Goal: Answer question/provide support: Share knowledge or assist other users

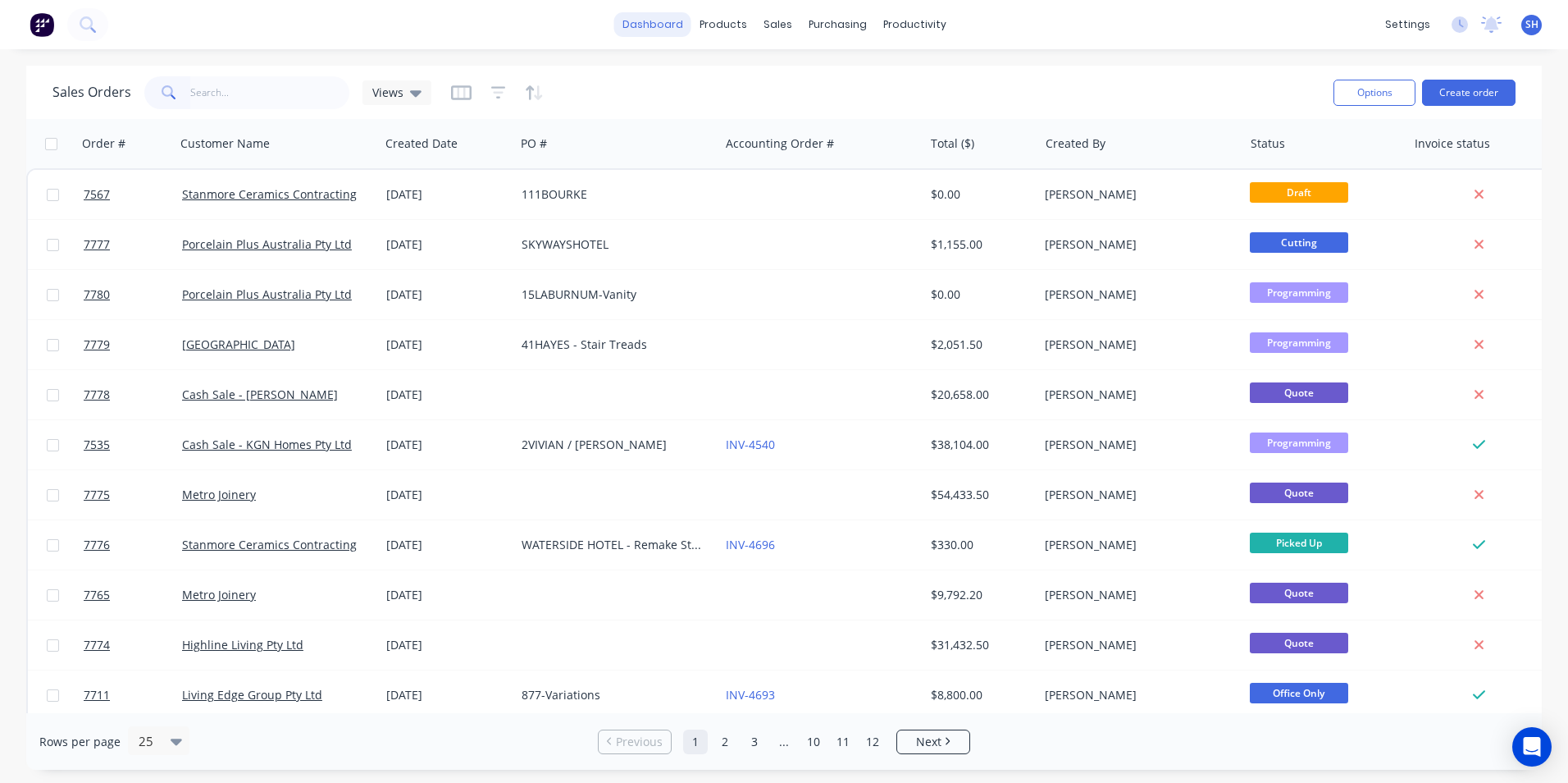
click at [658, 17] on link "dashboard" at bounding box center [653, 24] width 77 height 25
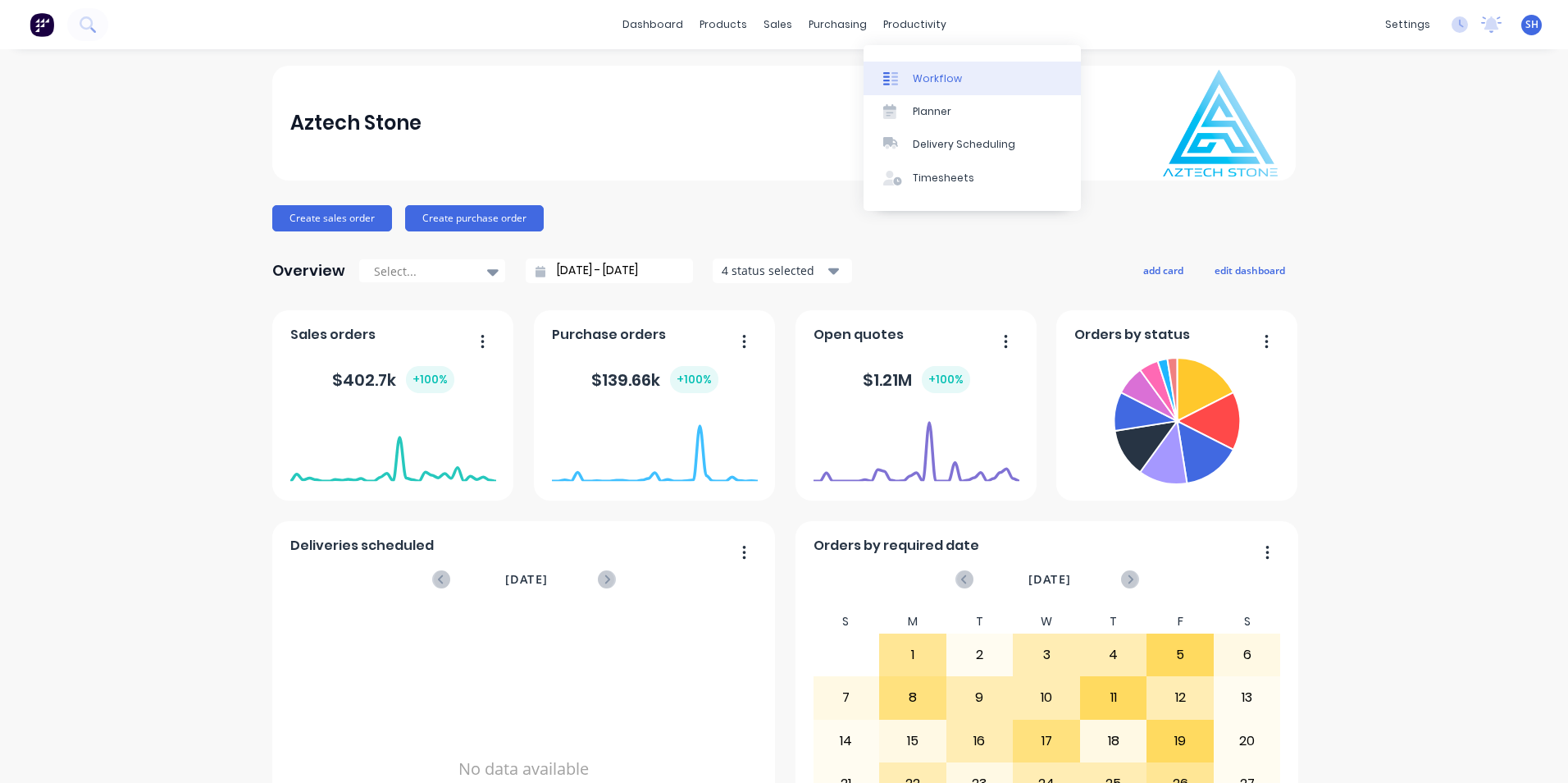
click at [921, 82] on div "Workflow" at bounding box center [937, 78] width 49 height 15
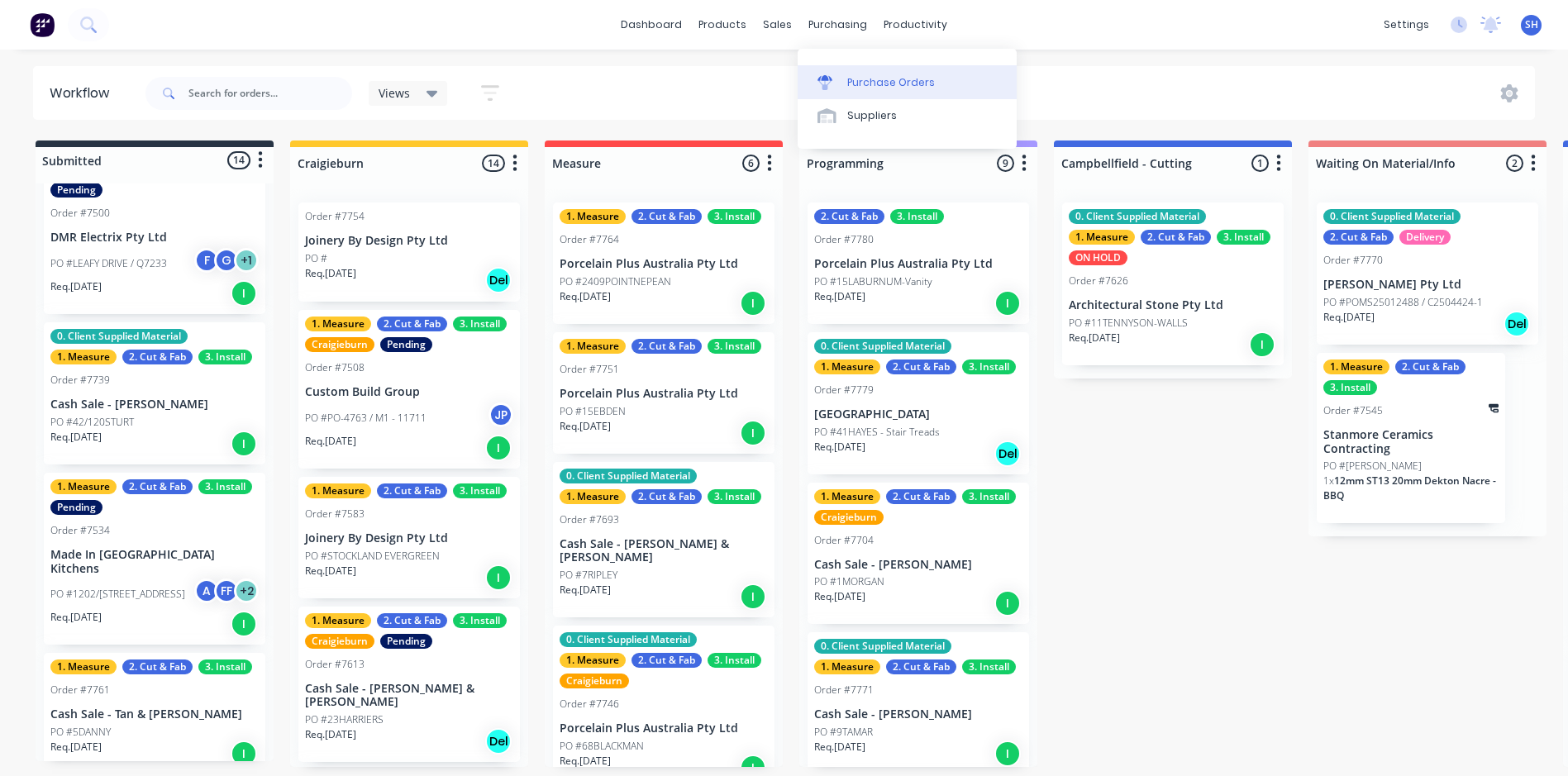
click at [855, 76] on div "Purchase Orders" at bounding box center [891, 83] width 87 height 15
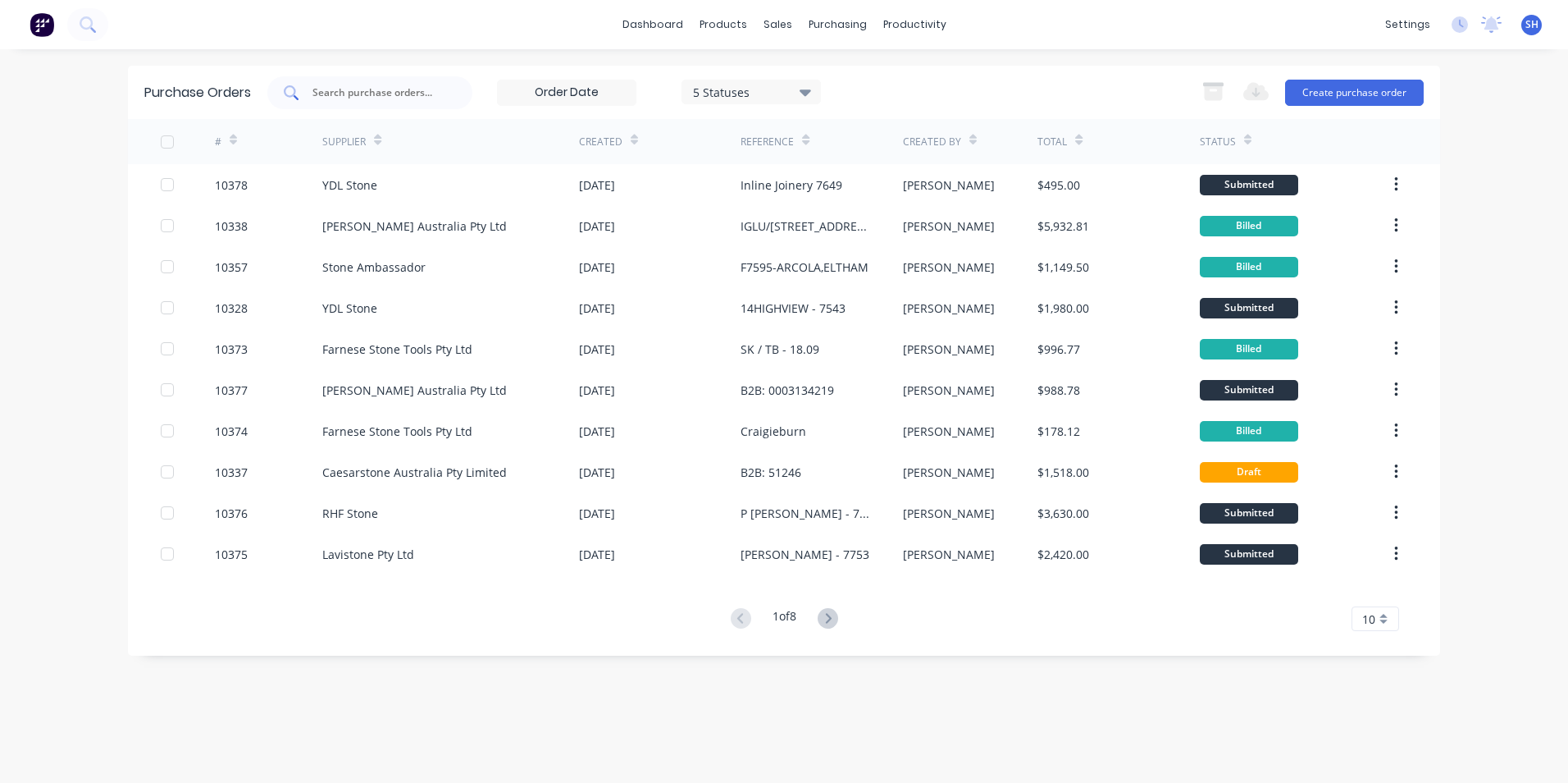
click at [366, 91] on input "text" at bounding box center [379, 93] width 136 height 17
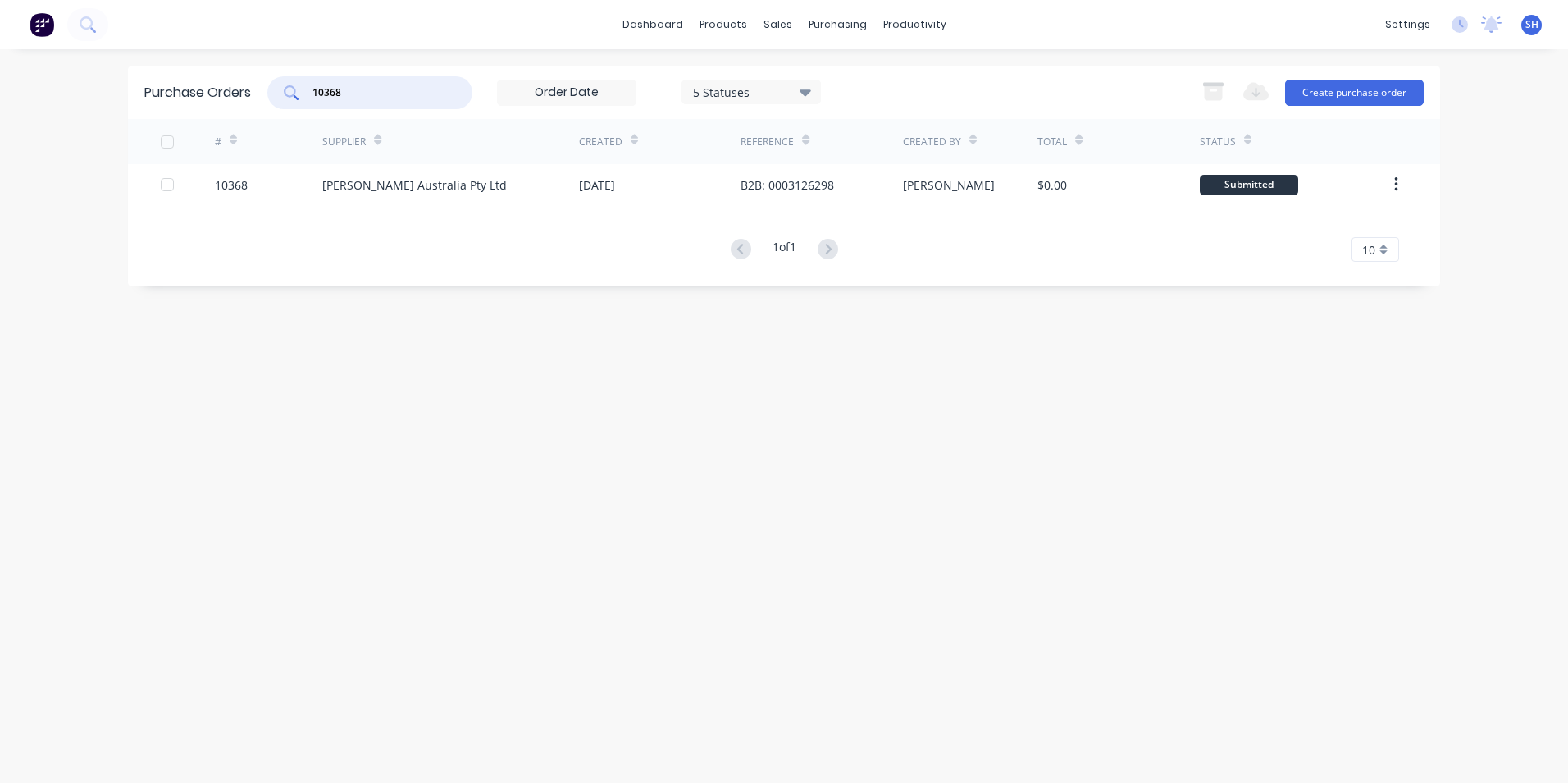
type input "10368"
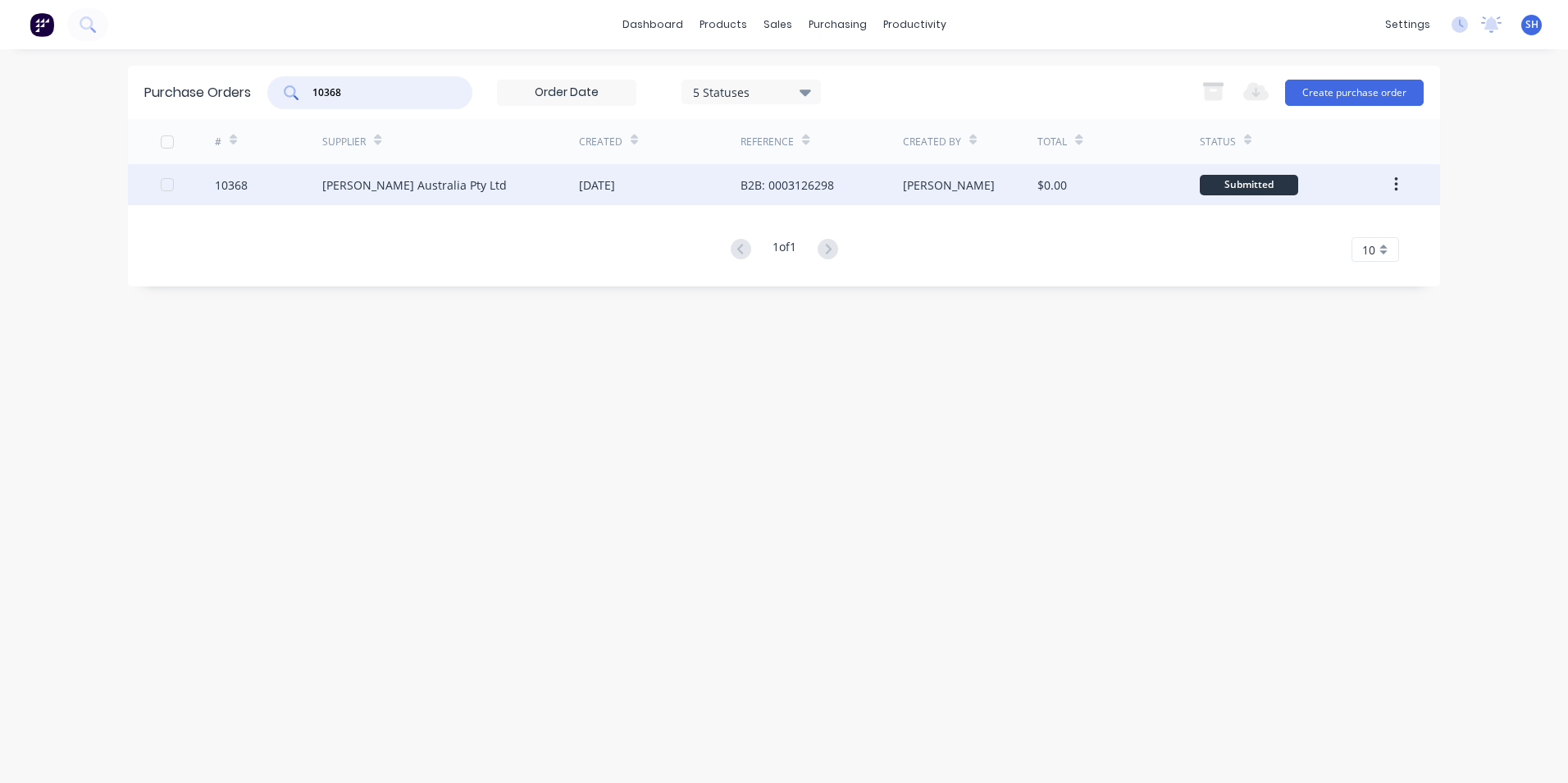
click at [615, 182] on div "[DATE]" at bounding box center [596, 184] width 36 height 18
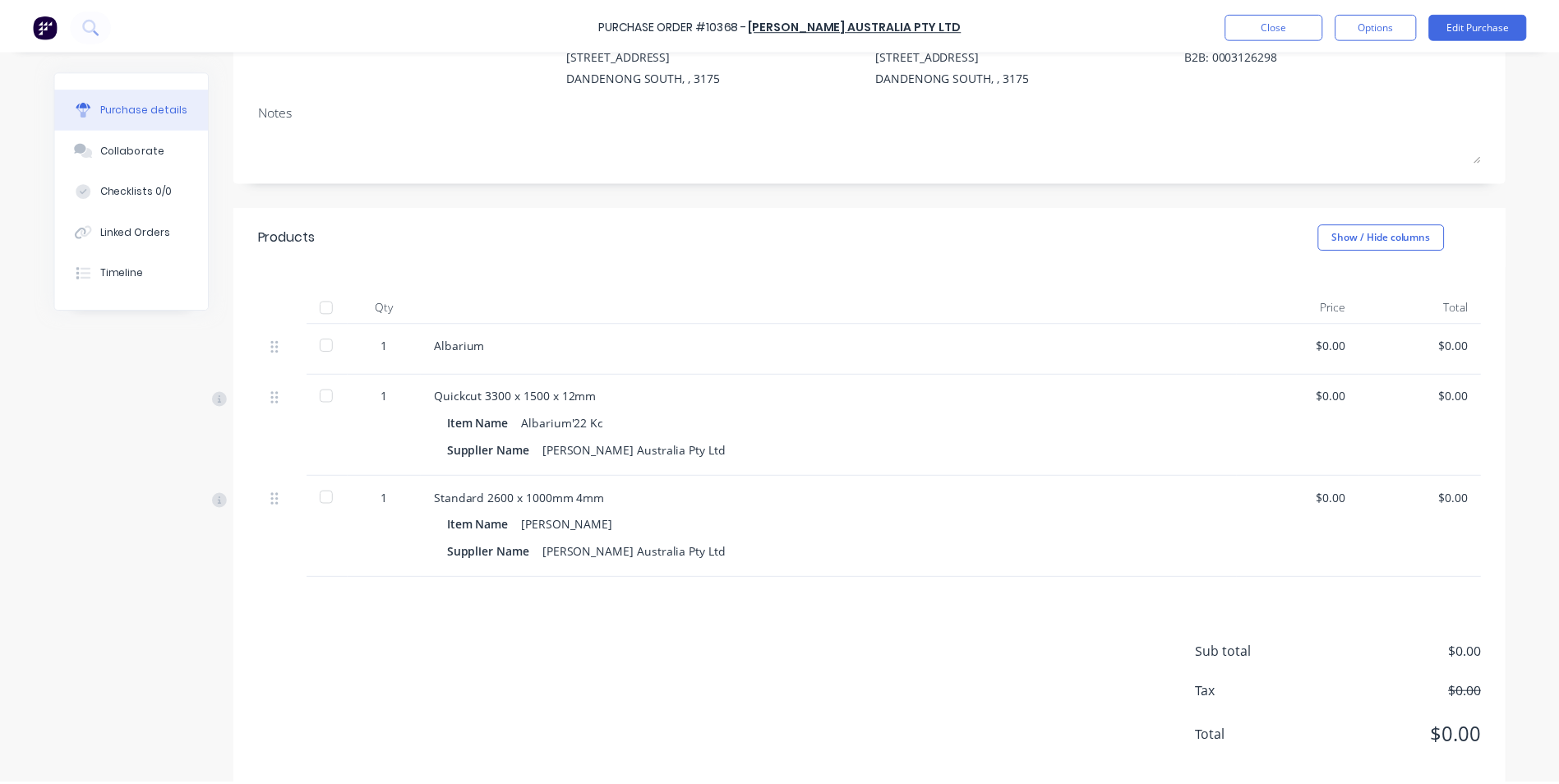
scroll to position [205, 0]
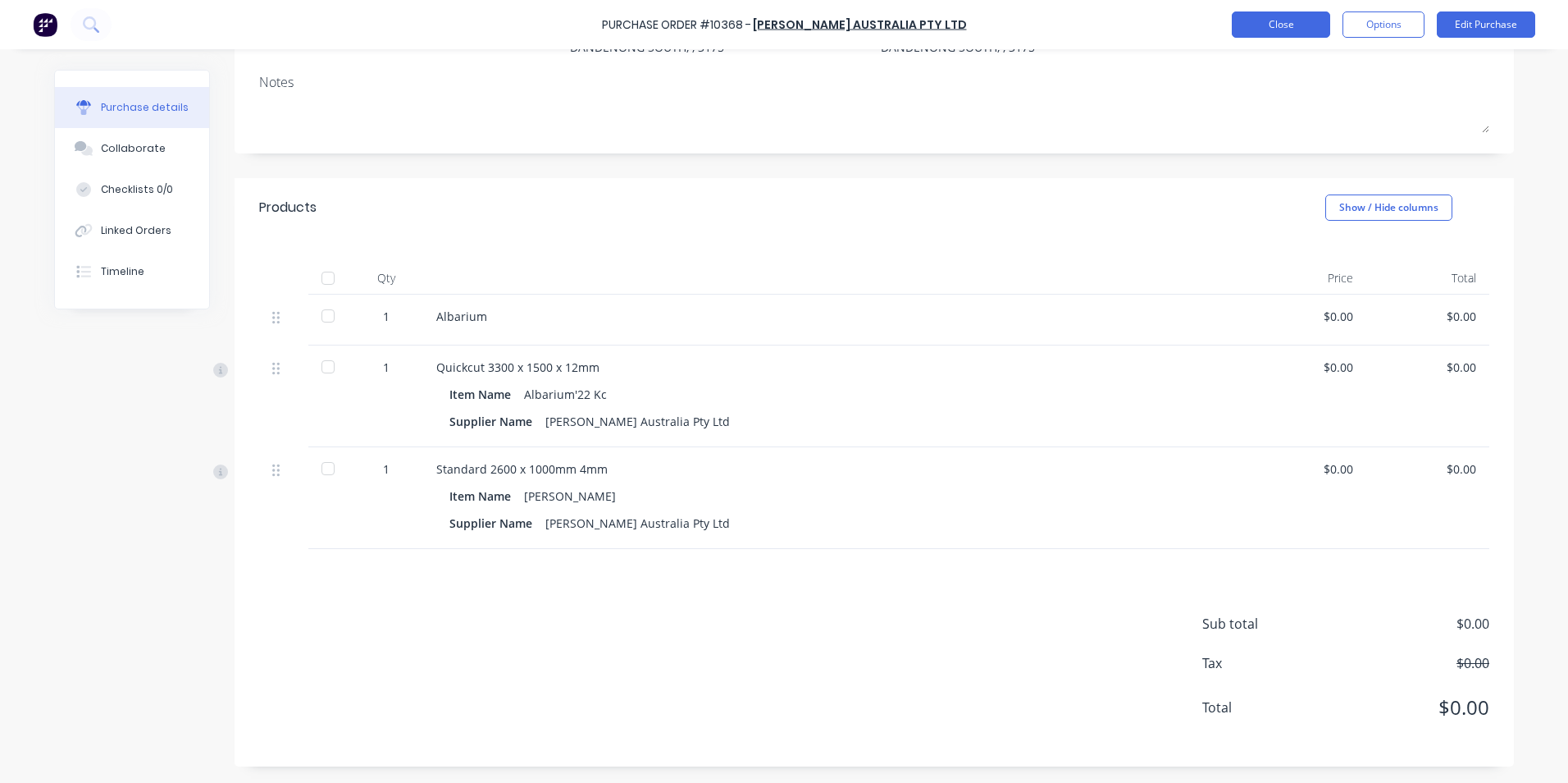
click at [1270, 17] on button "Close" at bounding box center [1280, 24] width 99 height 26
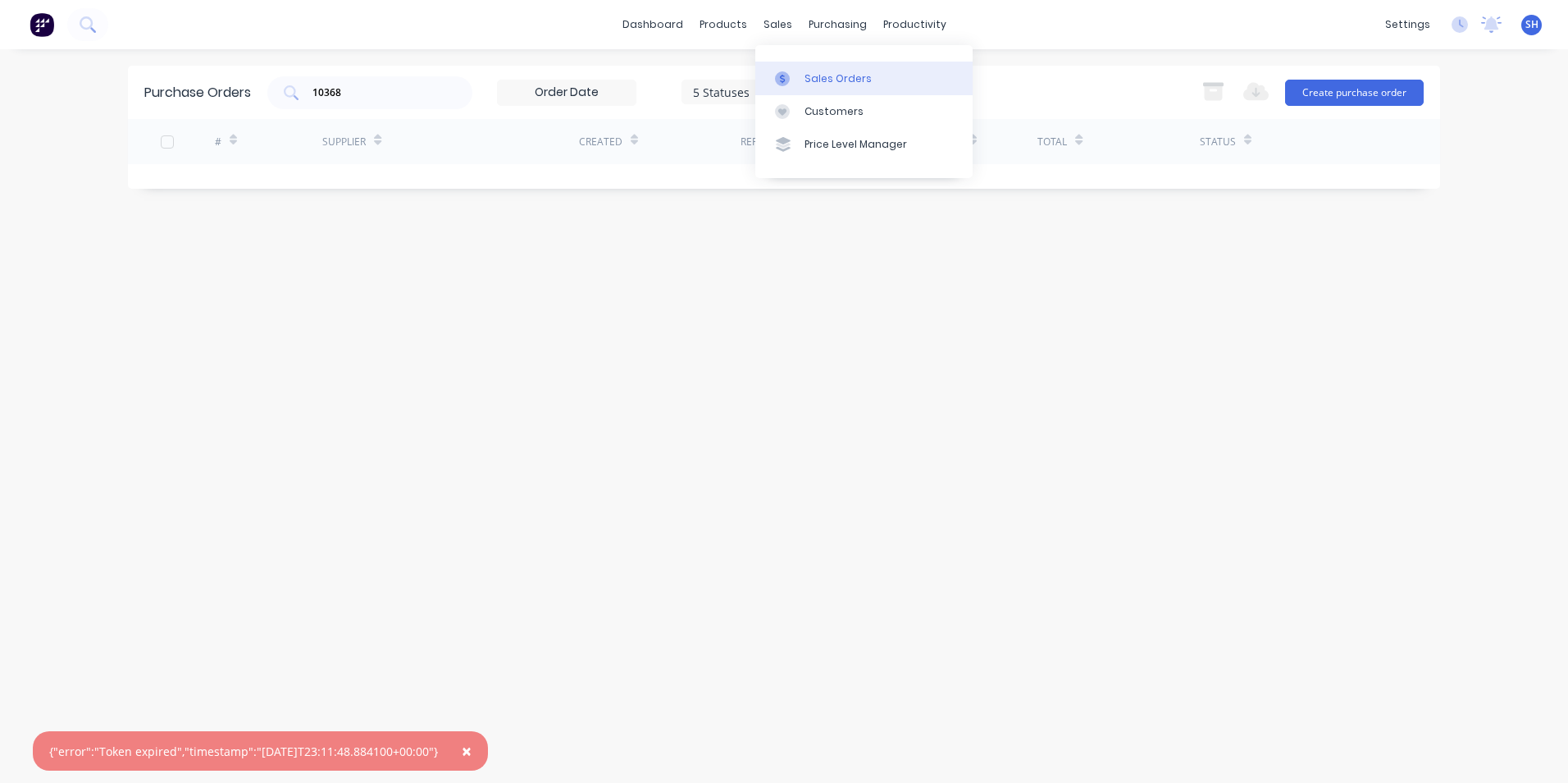
click at [818, 78] on div "Sales Orders" at bounding box center [838, 78] width 67 height 15
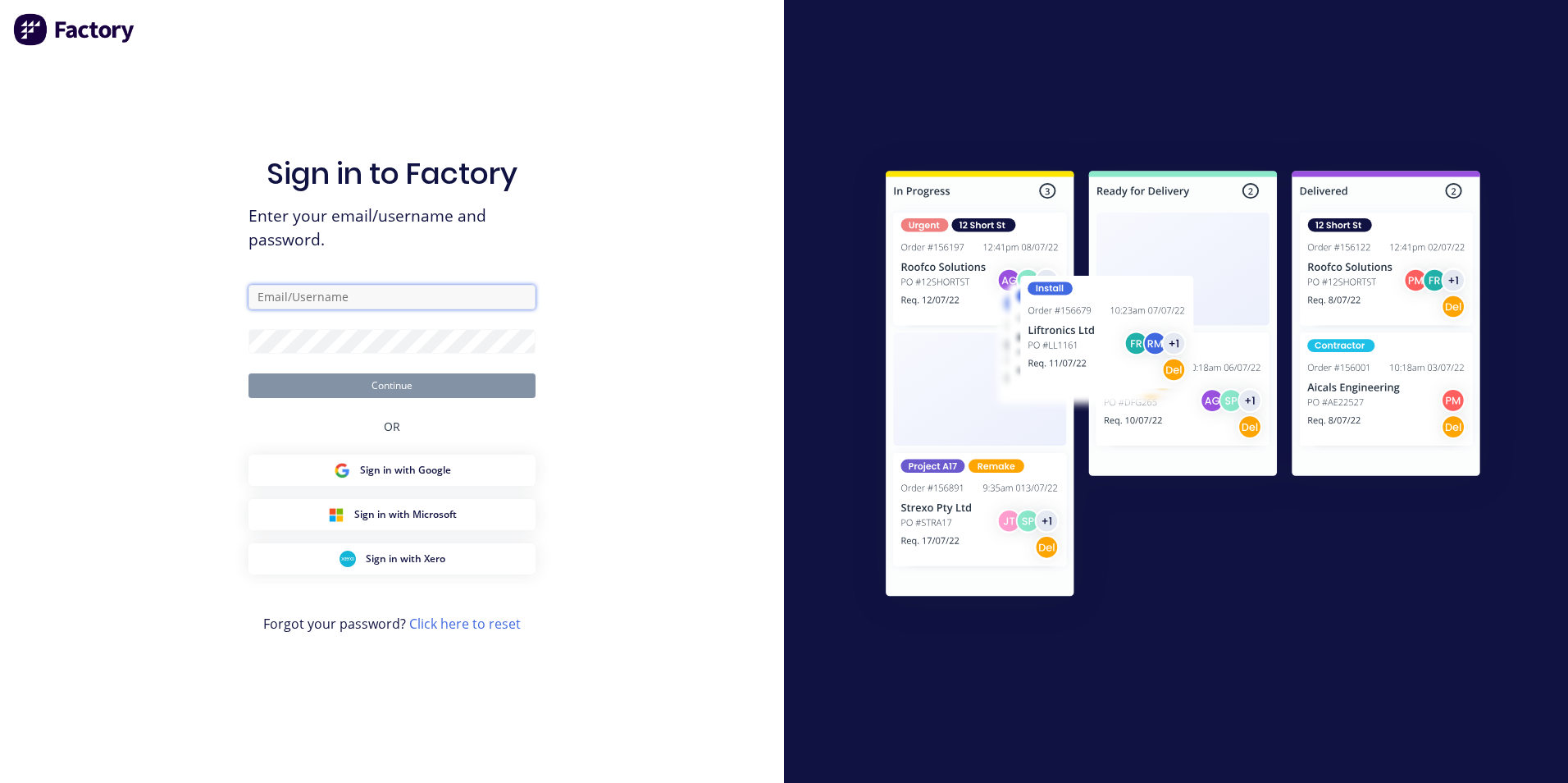
click at [349, 297] on input "text" at bounding box center [392, 297] width 287 height 25
type input "[EMAIL_ADDRESS][DOMAIN_NAME]"
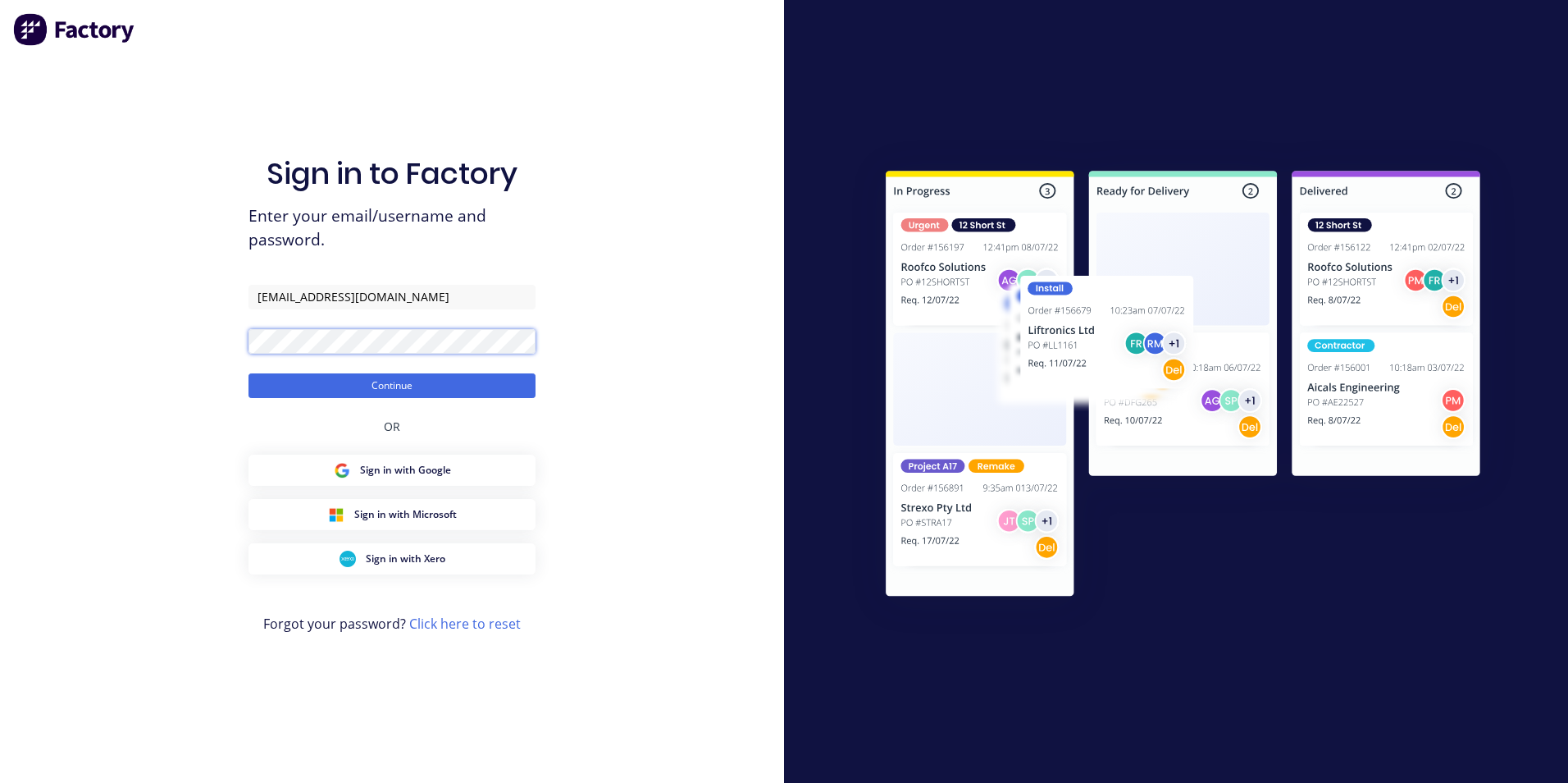
click at [249, 374] on button "Continue" at bounding box center [392, 386] width 287 height 25
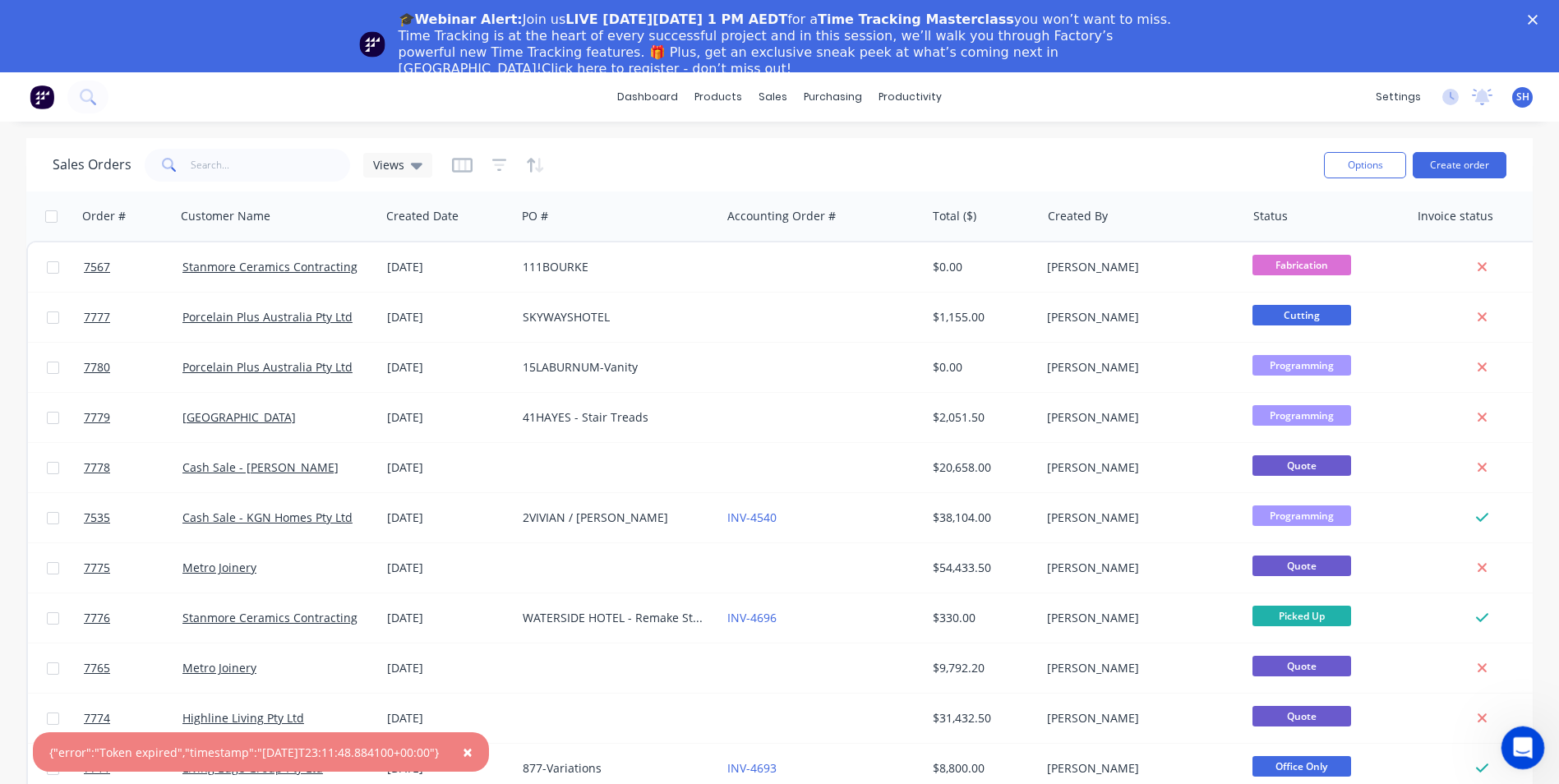
click at [1527, 755] on div "Open Intercom Messenger" at bounding box center [1520, 745] width 54 height 54
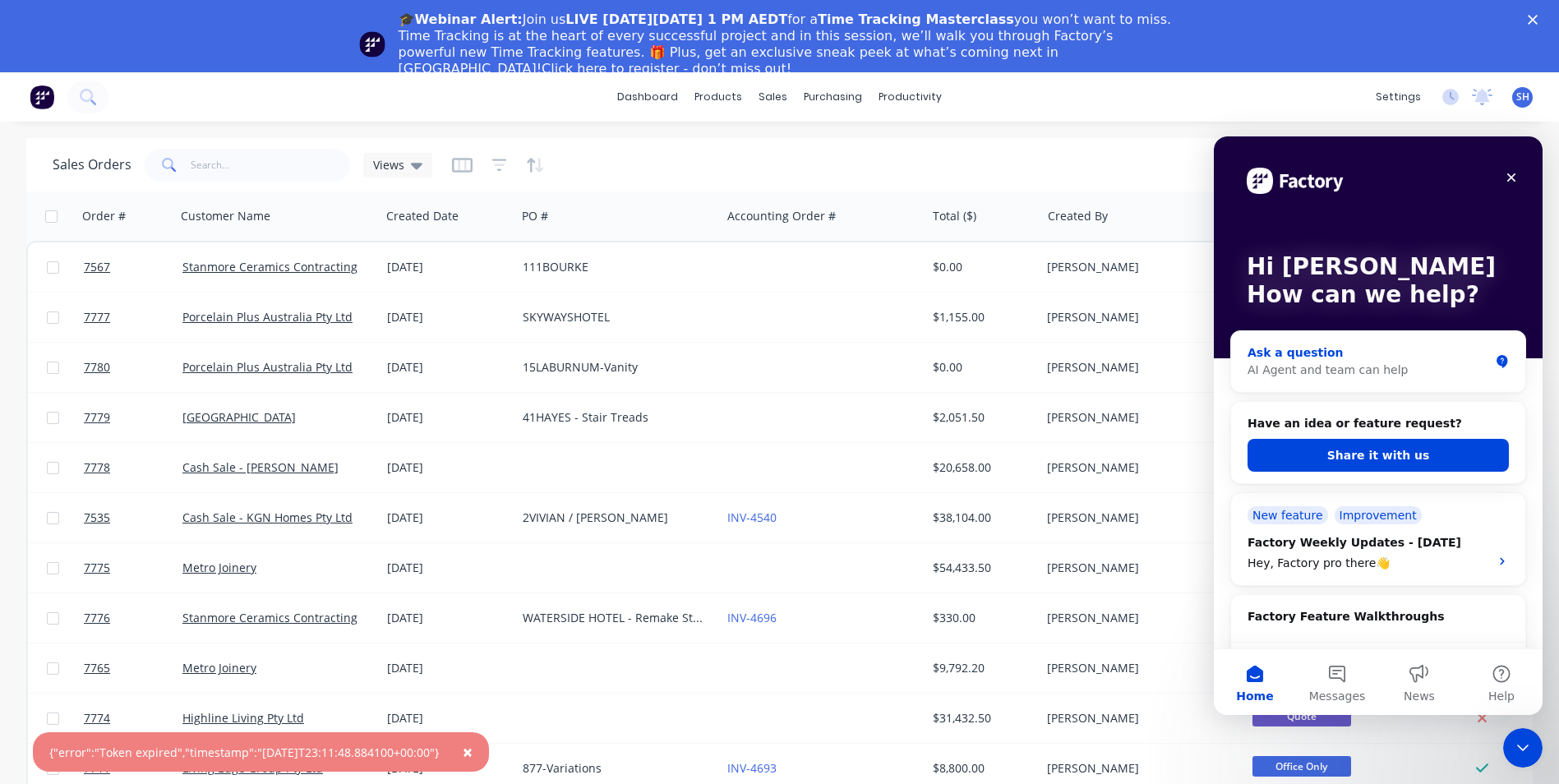
click at [1430, 367] on div "AI Agent and team can help" at bounding box center [1369, 369] width 242 height 18
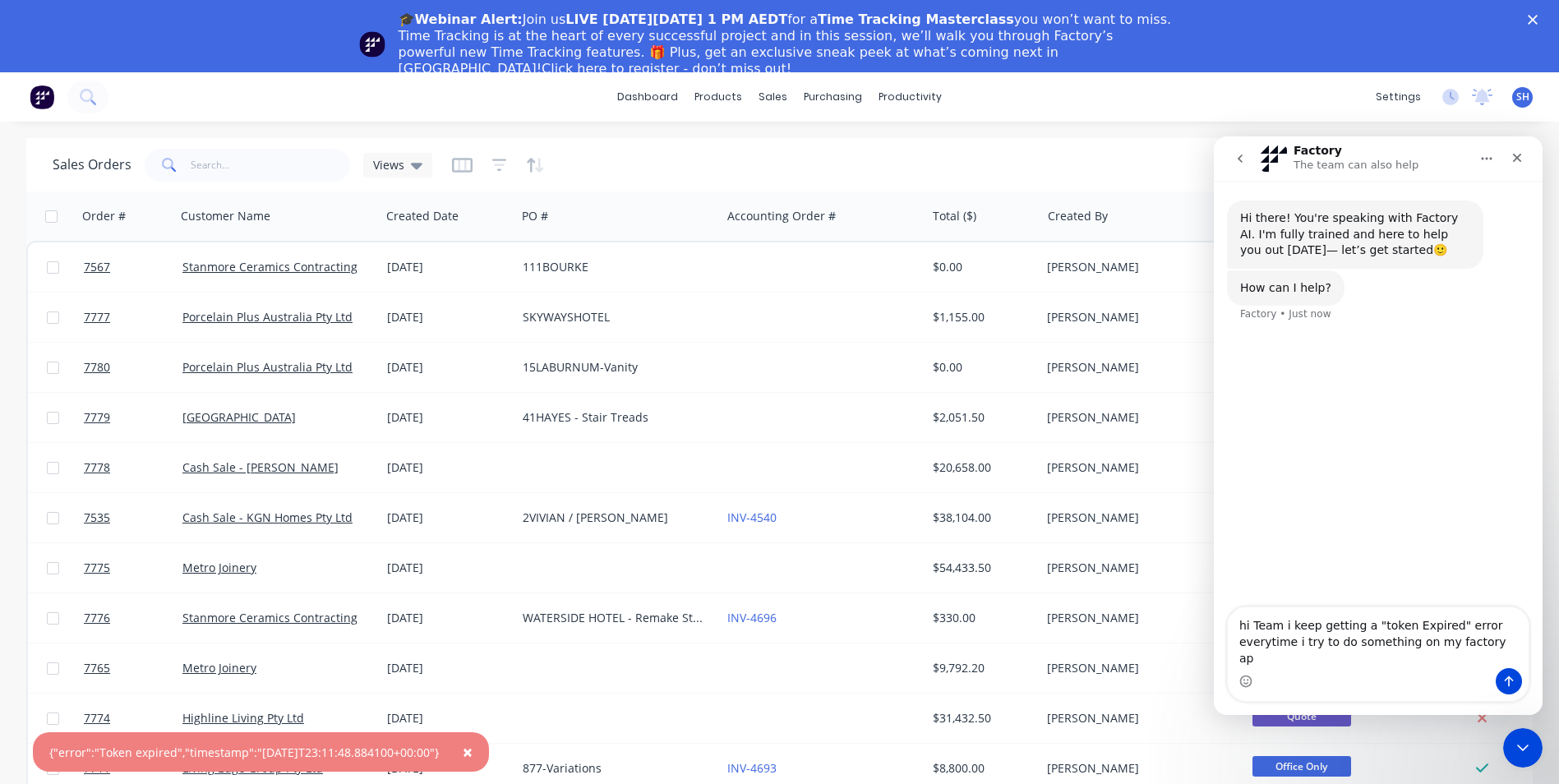
type textarea "hi Team i keep getting a "token Expired" error everytime i try to do something …"
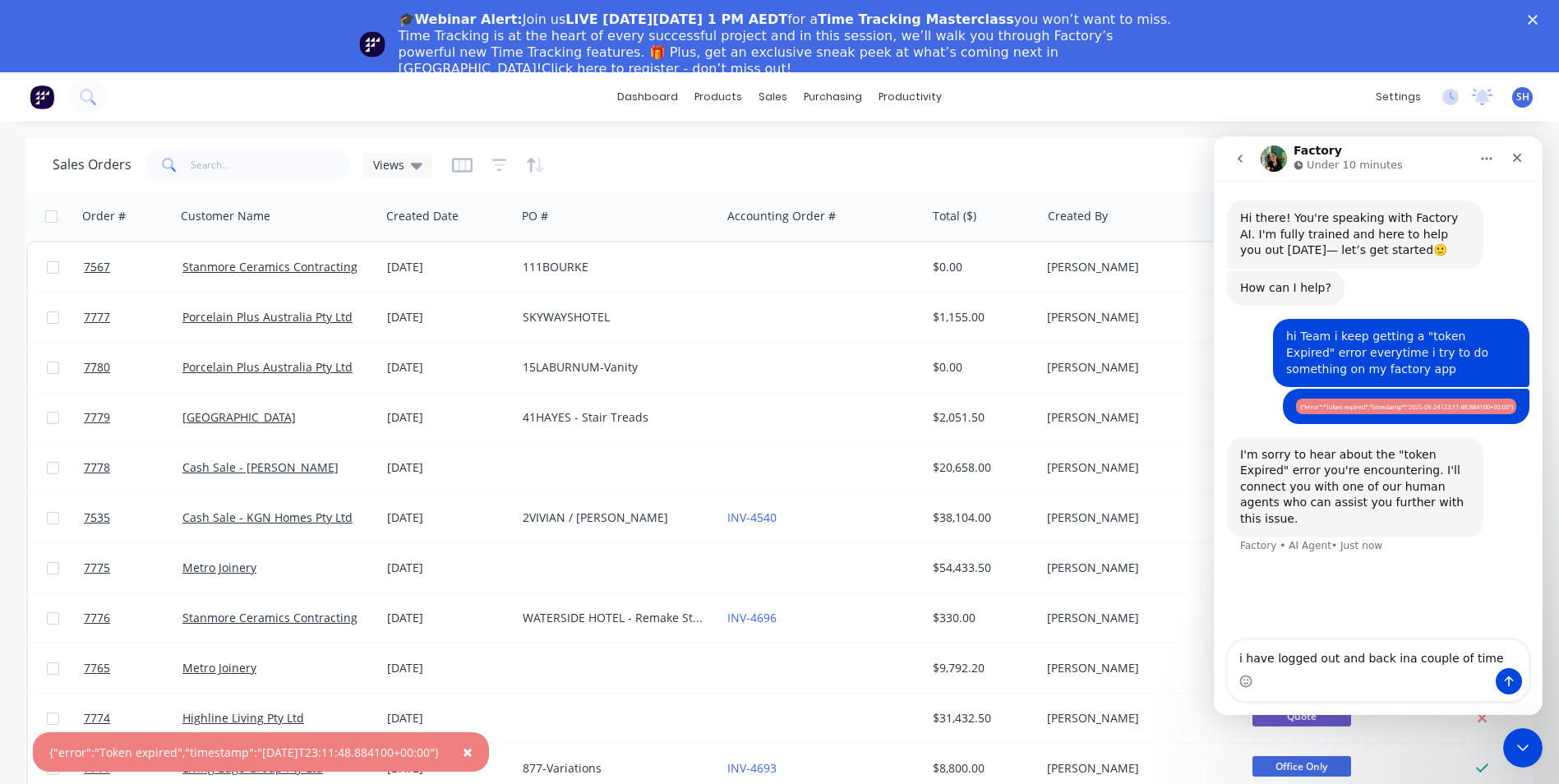
type textarea "i have logged out and back ina couple of times"
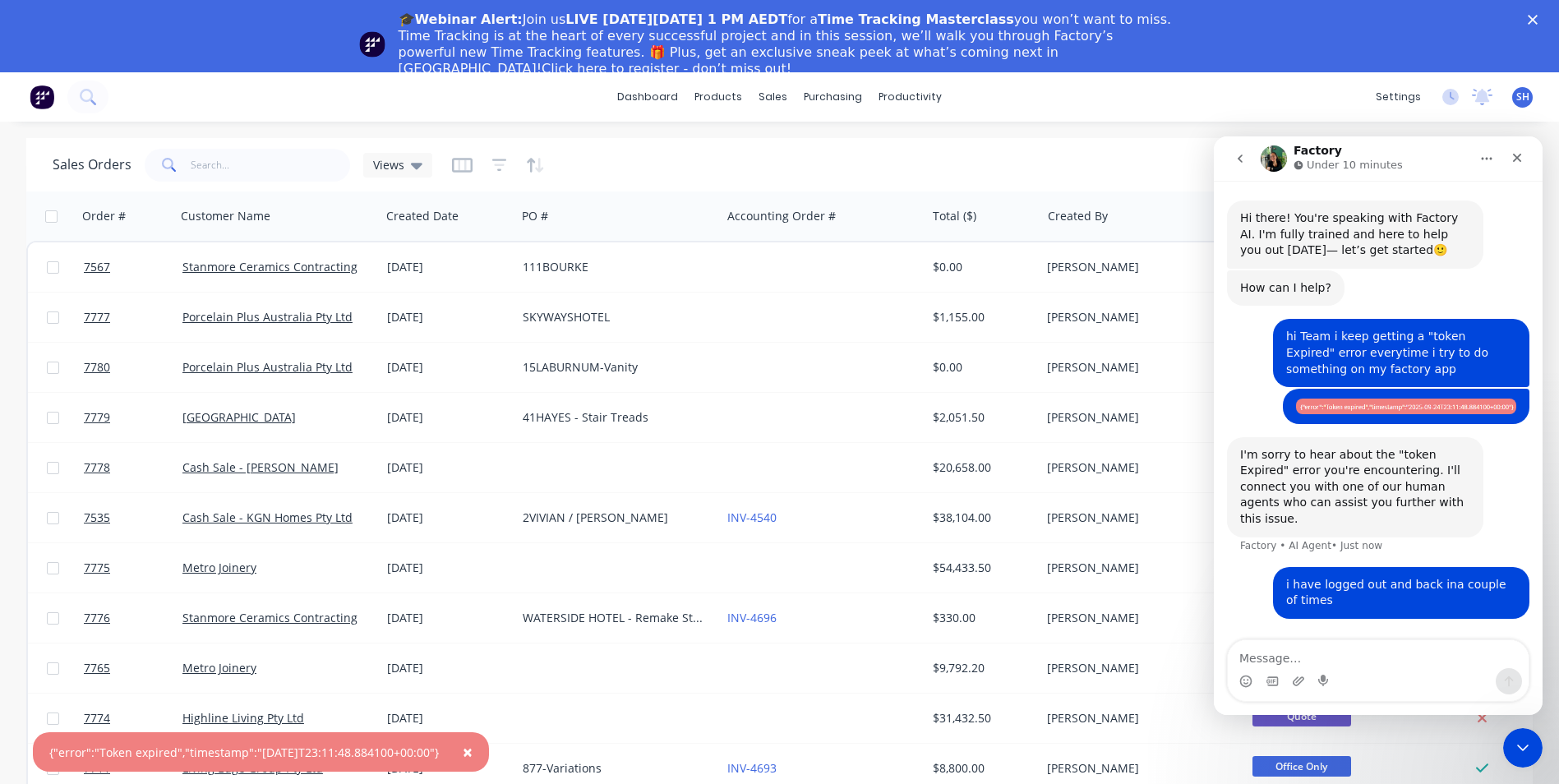
click at [1336, 408] on img "Sally says…" at bounding box center [1406, 406] width 220 height 15
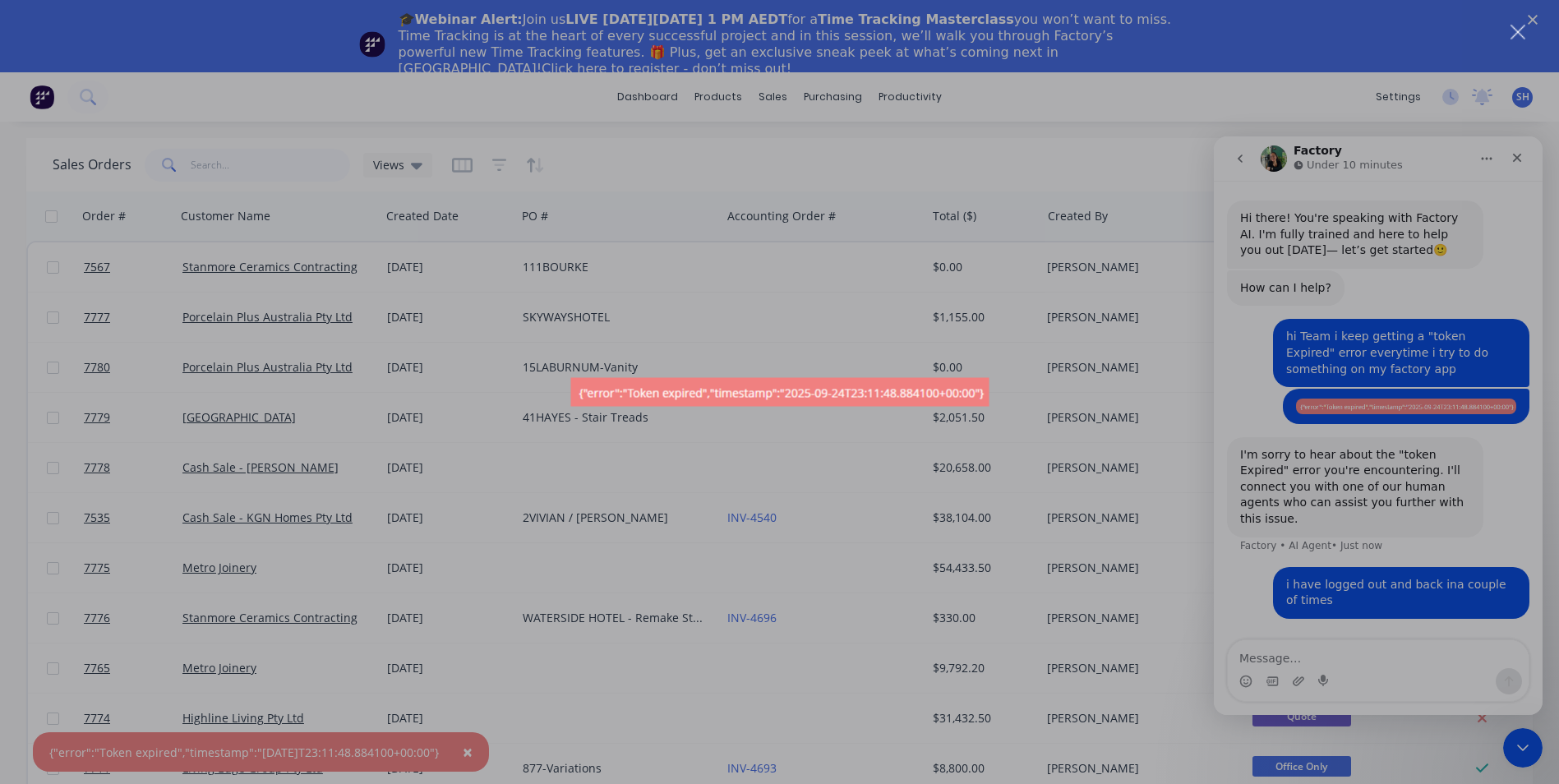
click at [1336, 408] on div "Intercom messenger" at bounding box center [780, 392] width 1559 height 784
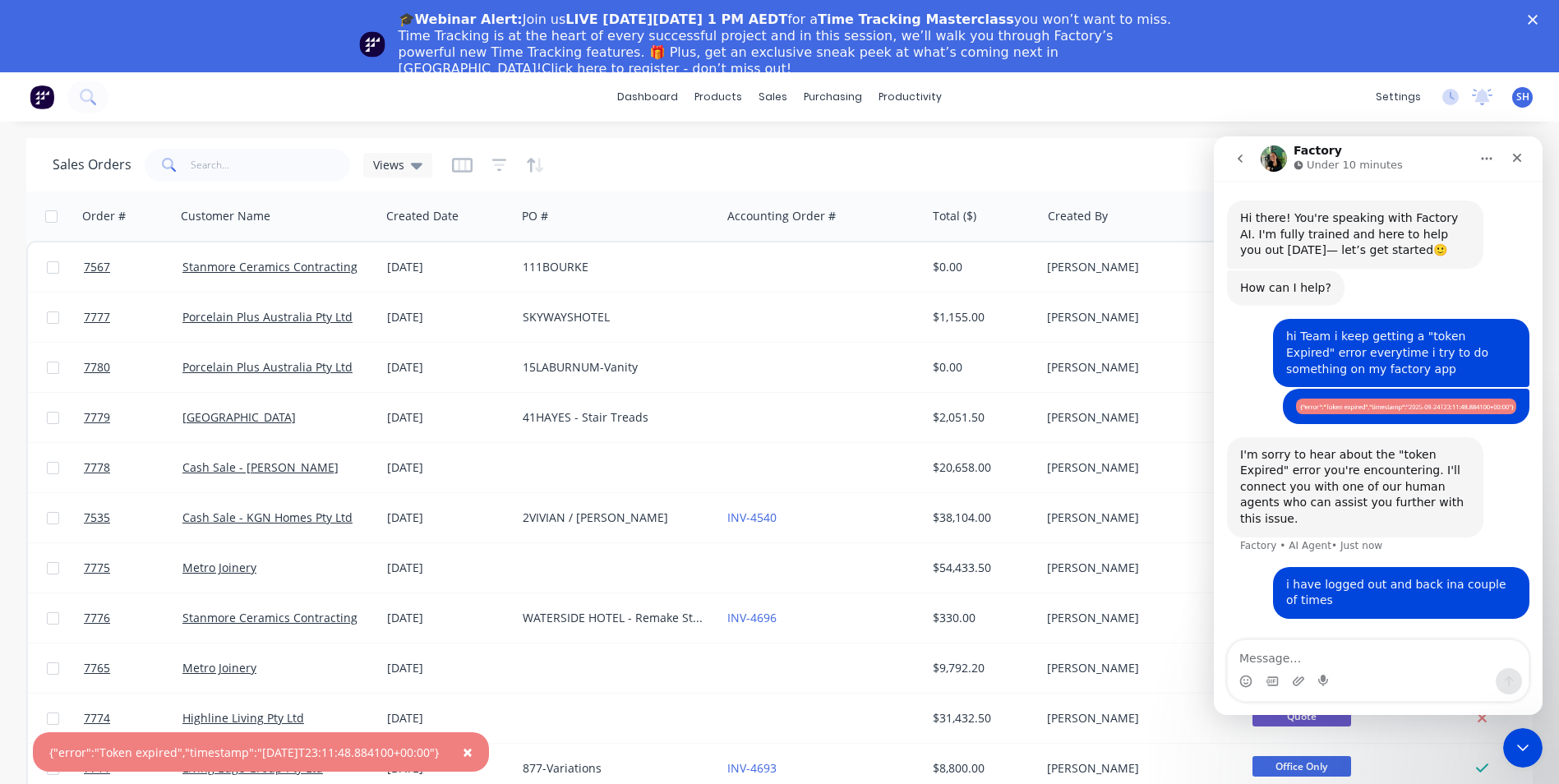
click at [1336, 408] on img "Sally says…" at bounding box center [1406, 406] width 220 height 15
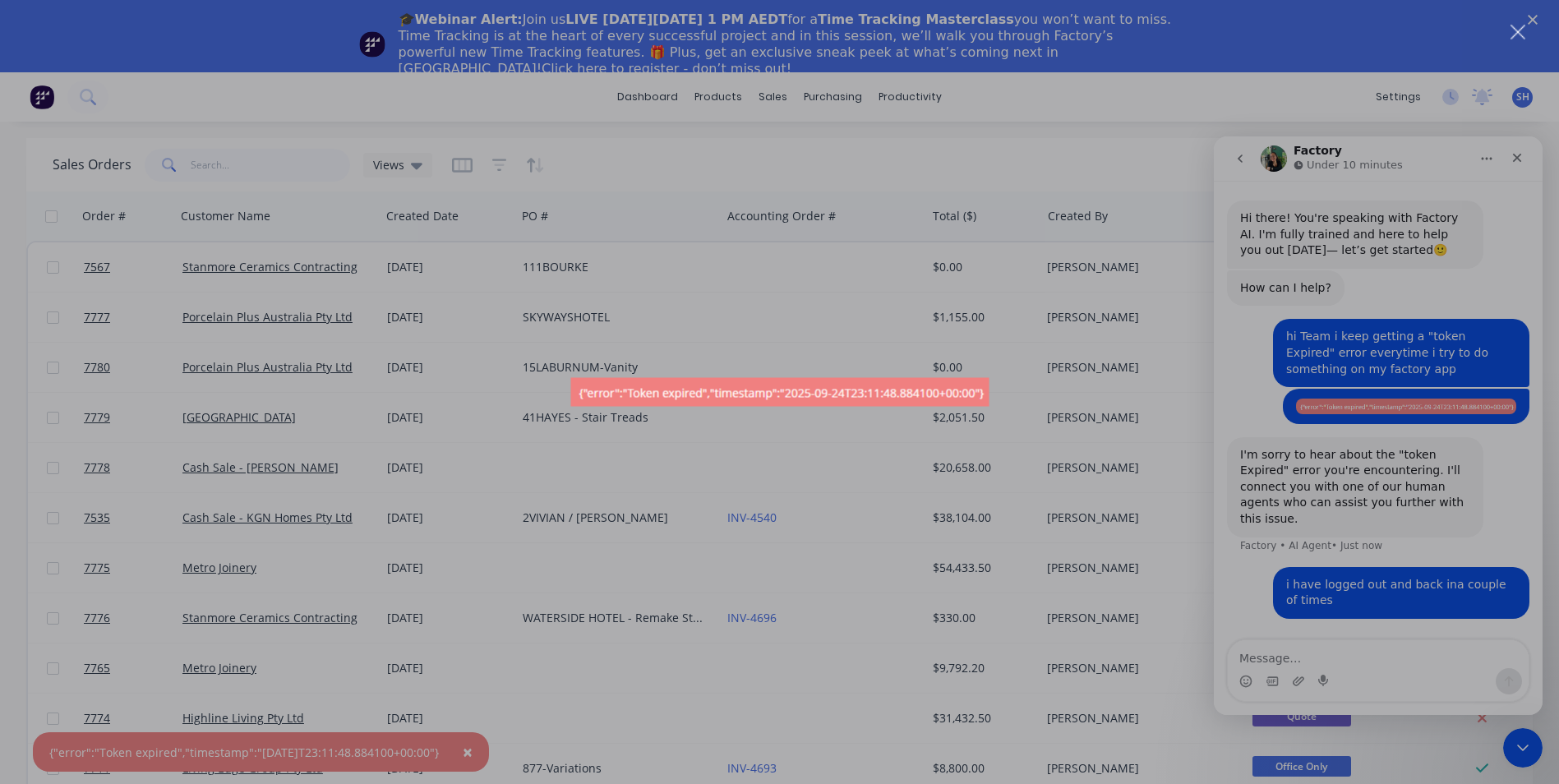
click at [1336, 408] on div "Intercom messenger" at bounding box center [780, 392] width 1559 height 784
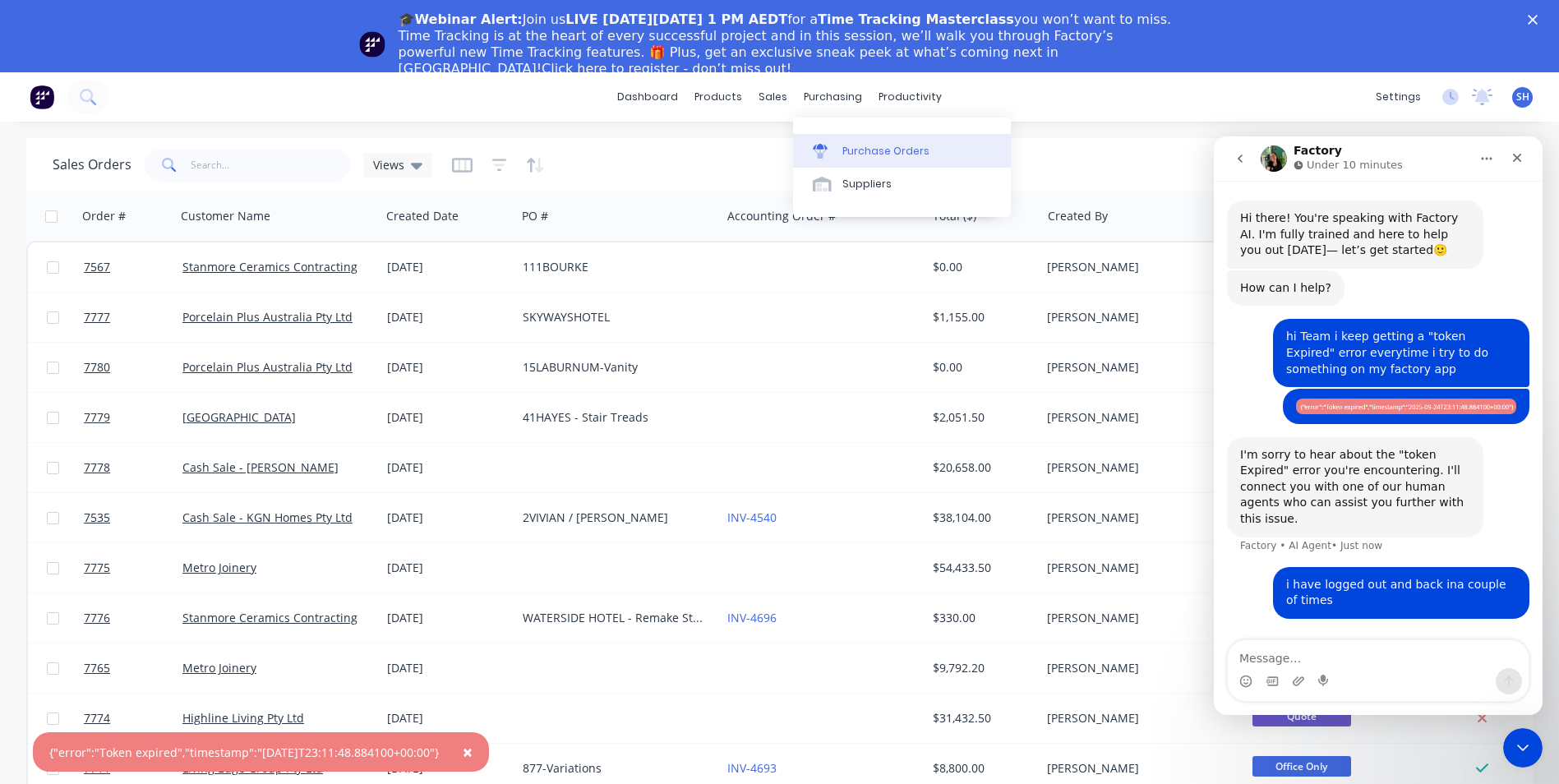
click at [852, 146] on div "Purchase Orders" at bounding box center [886, 151] width 87 height 15
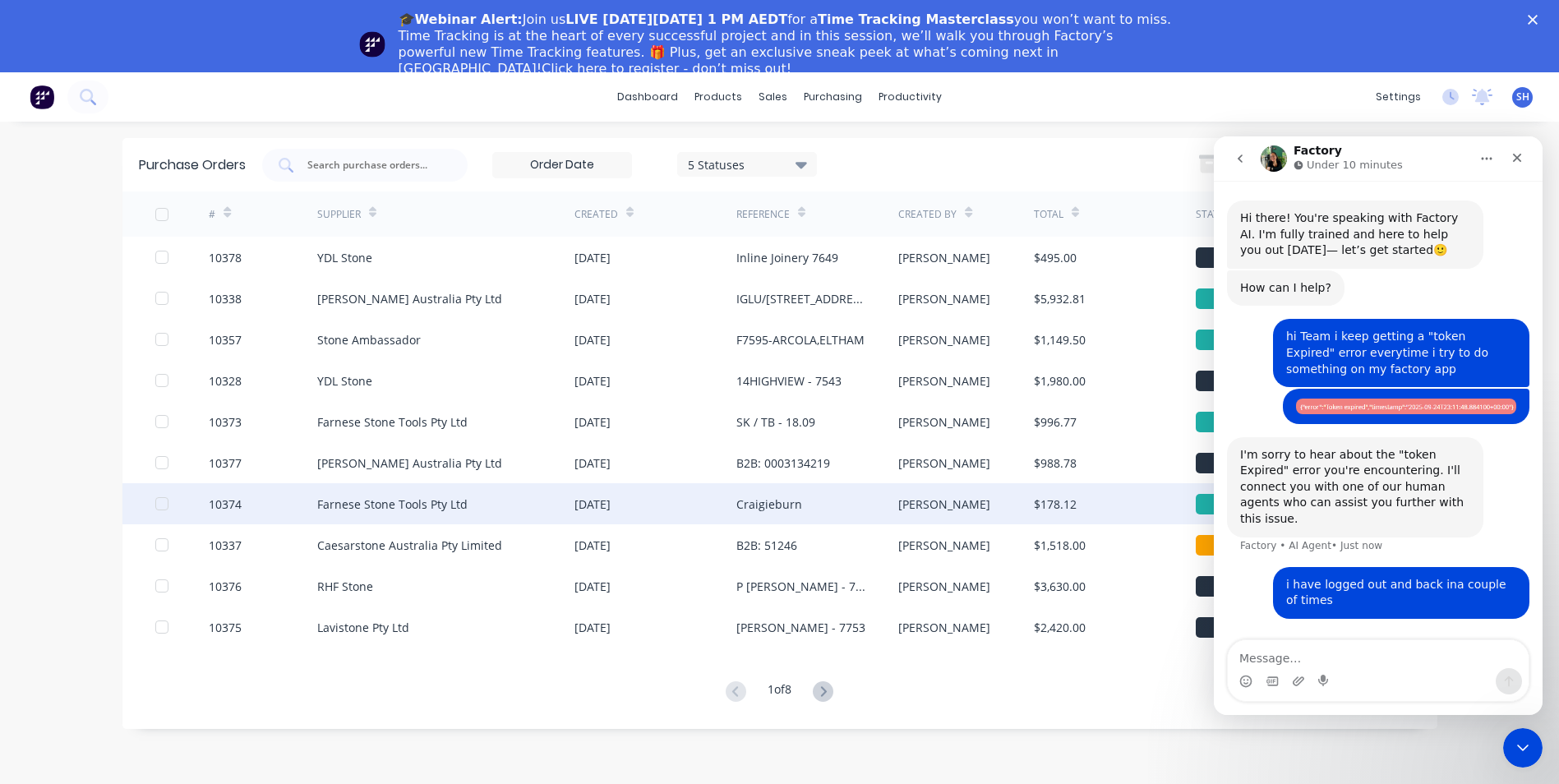
click at [393, 501] on div "Farnese Stone Tools Pty Ltd" at bounding box center [392, 504] width 151 height 18
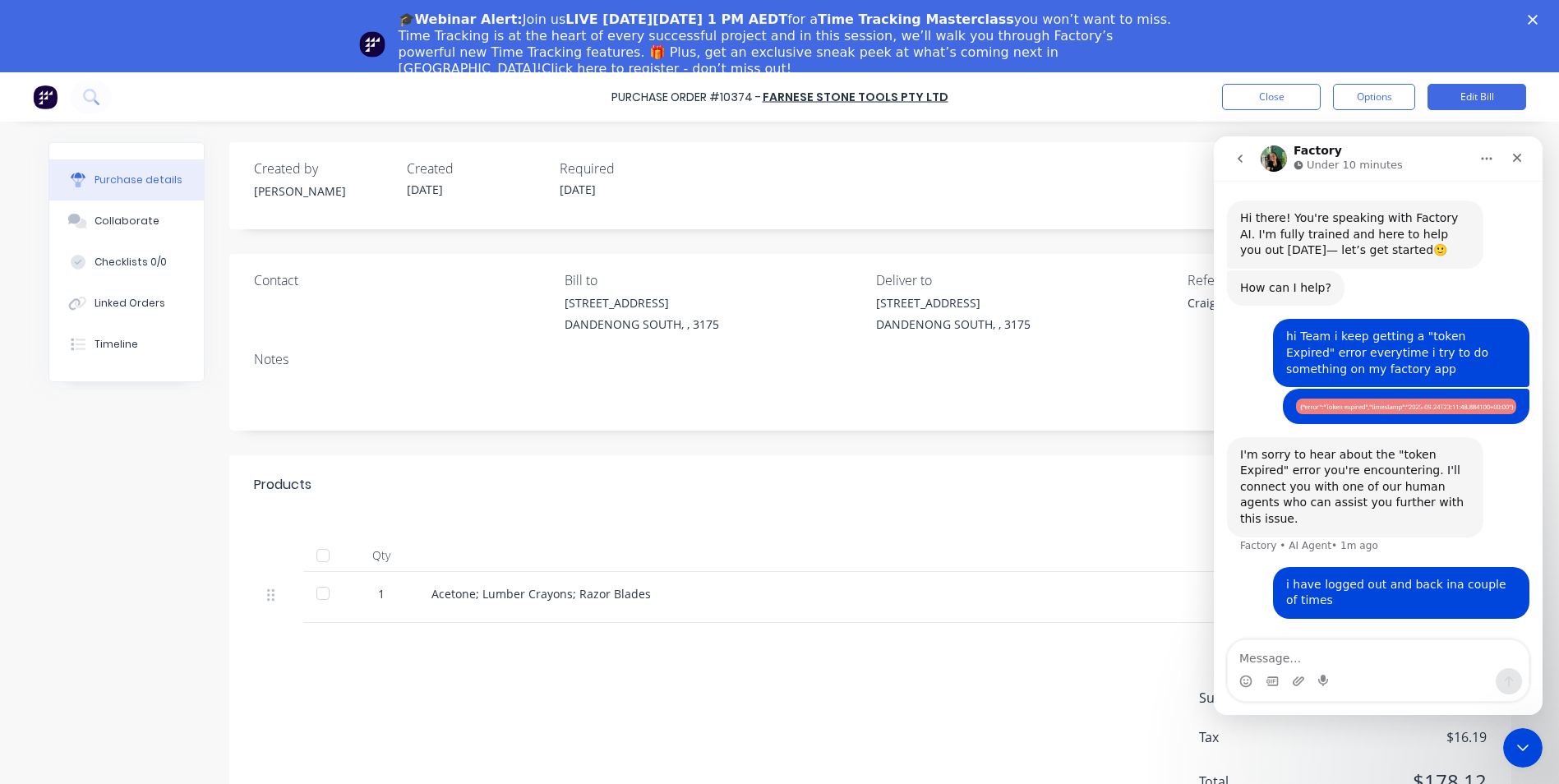
click at [1007, 528] on div "Qty Price Total 1 Acetone; Lumber Crayons; Razor Blades $161.93 $161.93" at bounding box center [870, 568] width 1282 height 108
click at [1531, 740] on div "Close Intercom Messenger" at bounding box center [1520, 745] width 40 height 40
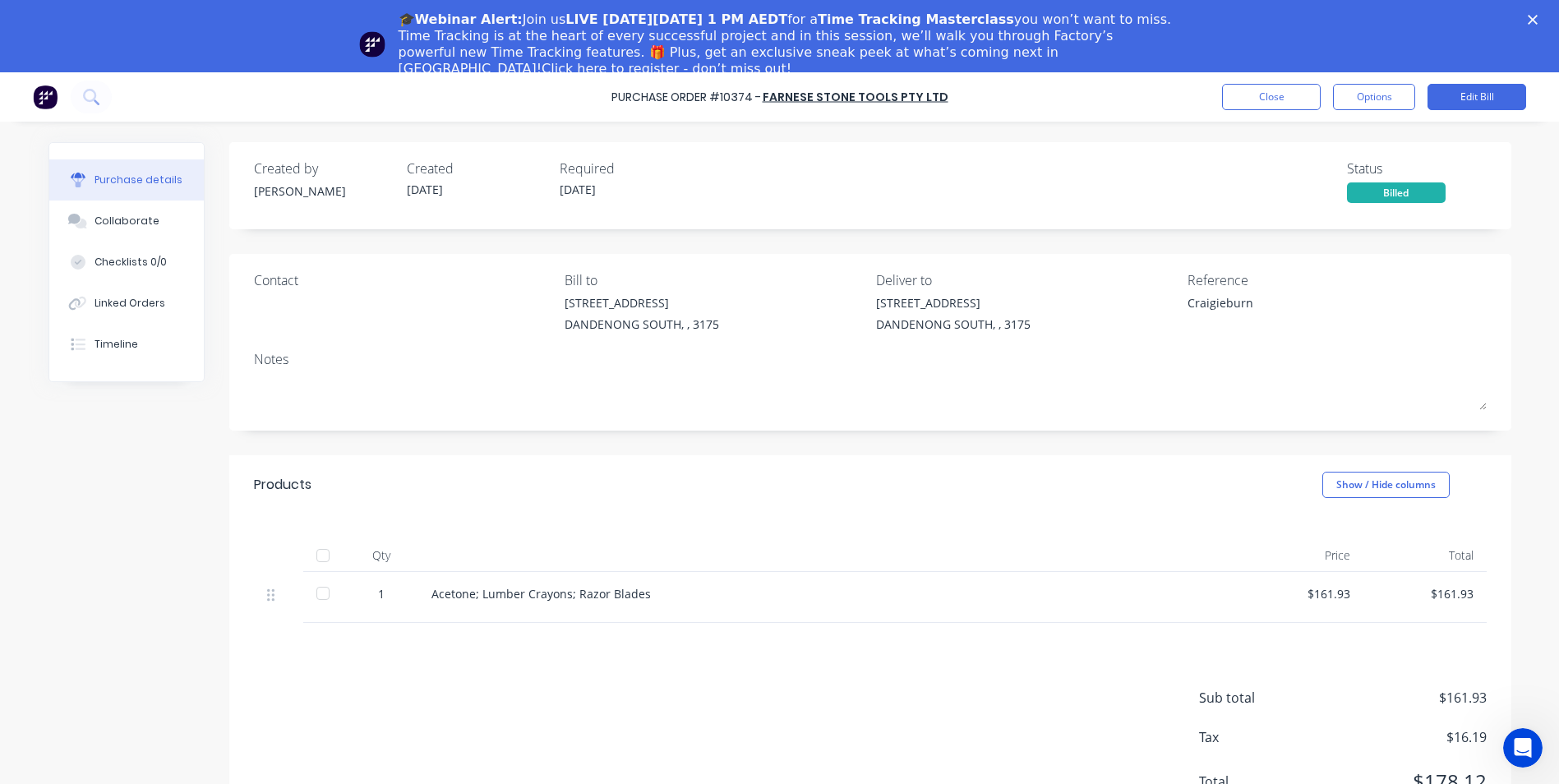
click at [1396, 191] on div "Billed" at bounding box center [1396, 193] width 99 height 20
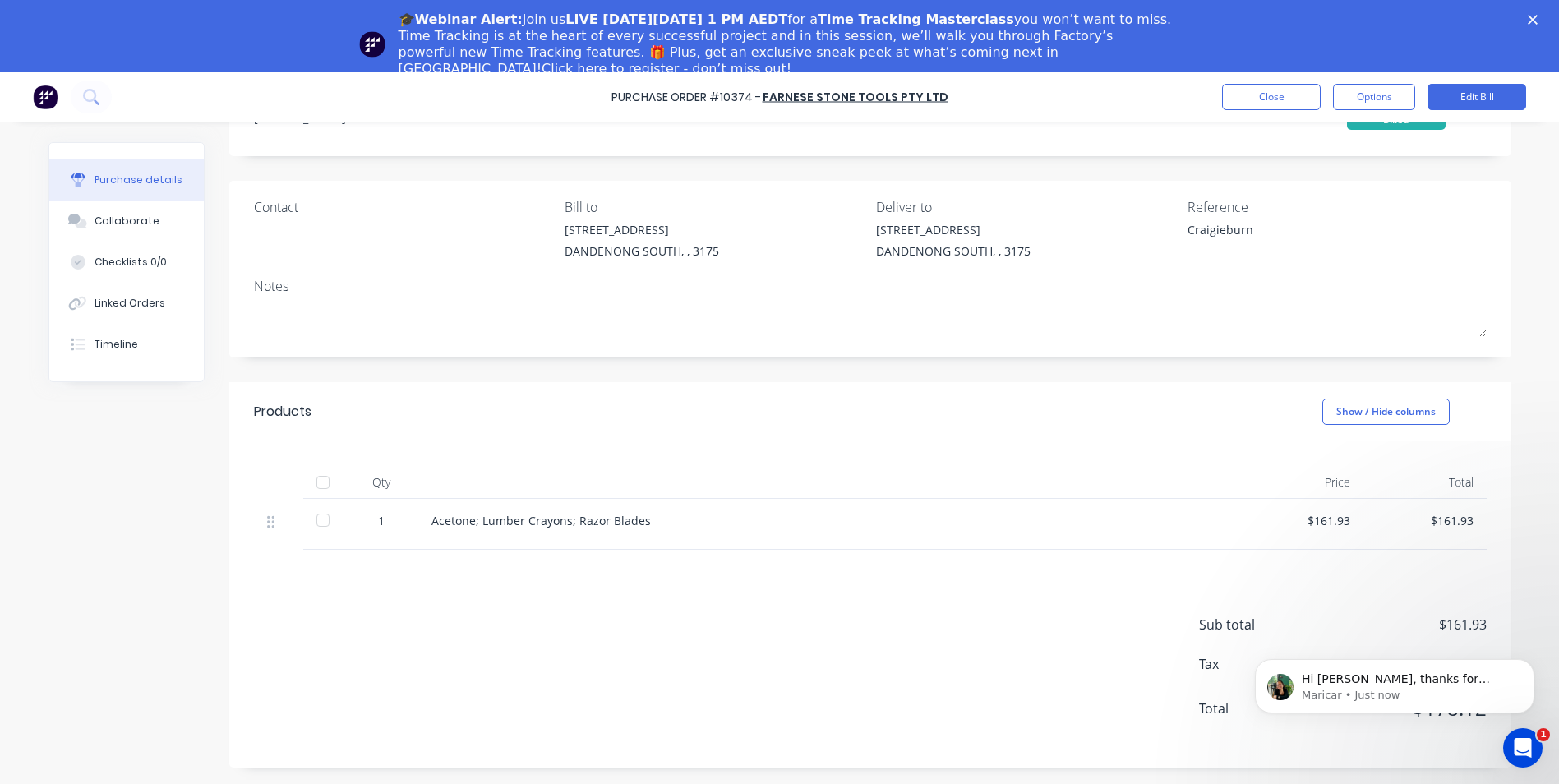
scroll to position [100, 0]
click at [1521, 744] on icon "Open Intercom Messenger" at bounding box center [1520, 745] width 27 height 27
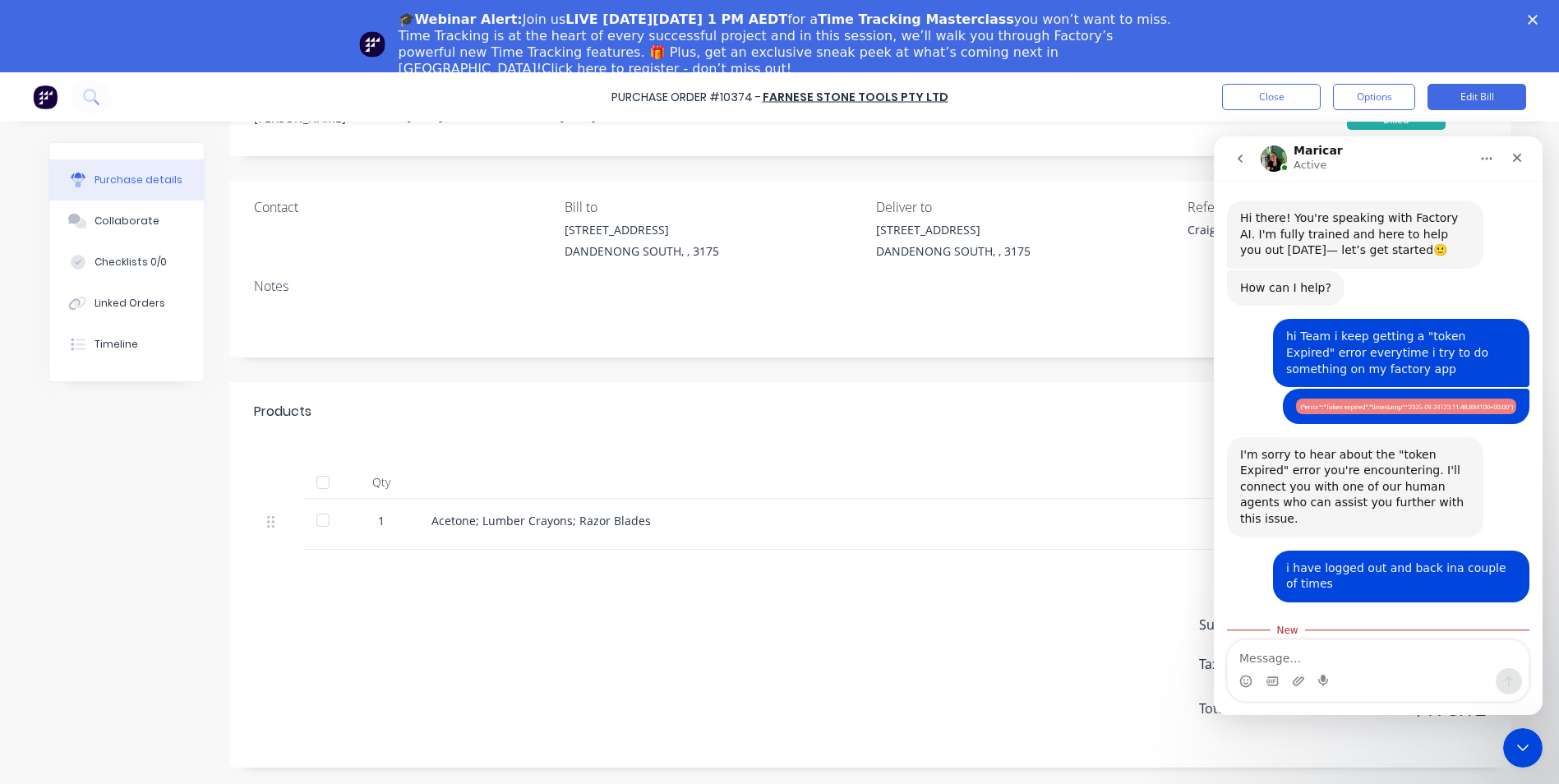
scroll to position [3, 0]
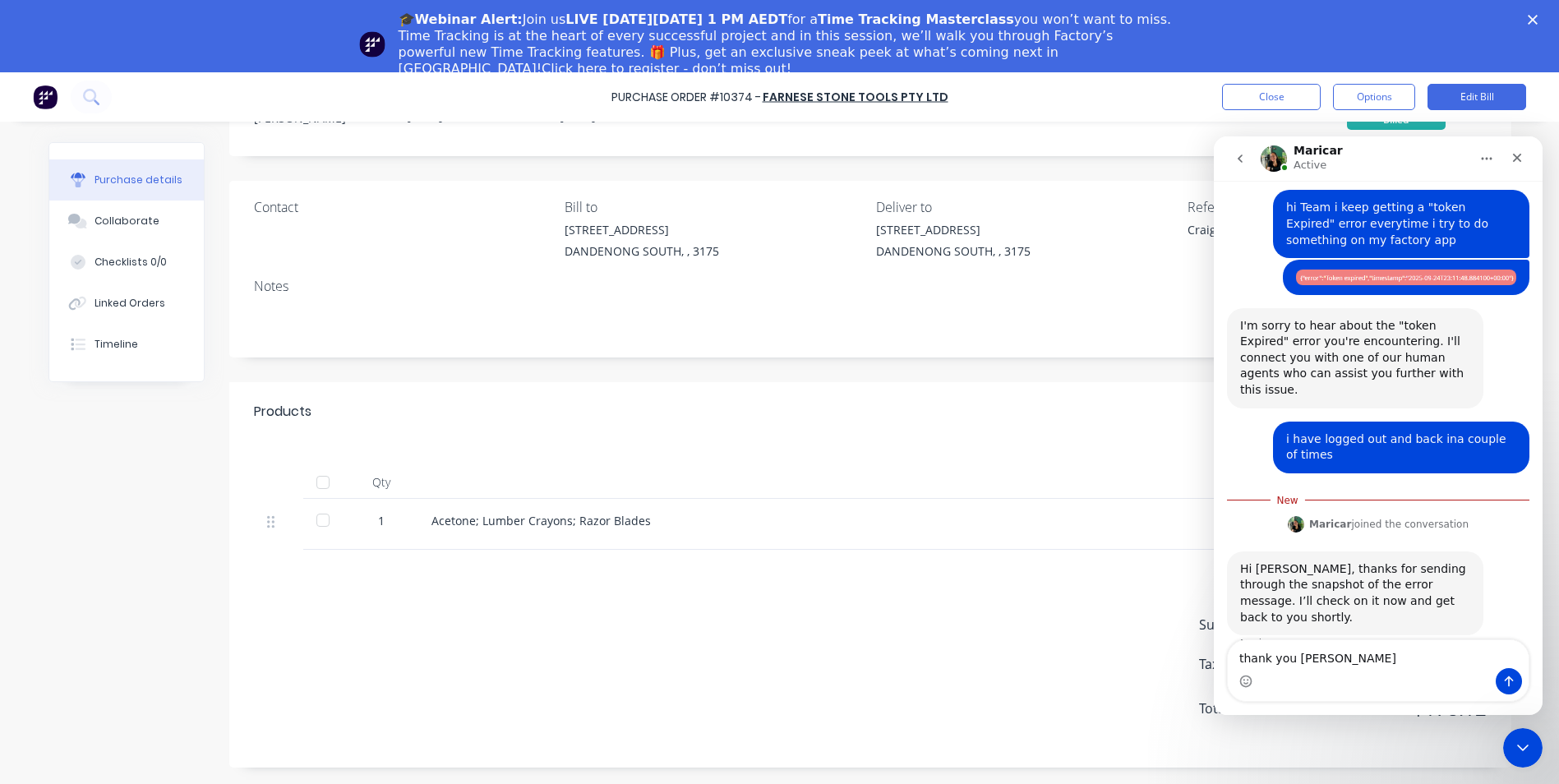
type textarea "thank you maricar"
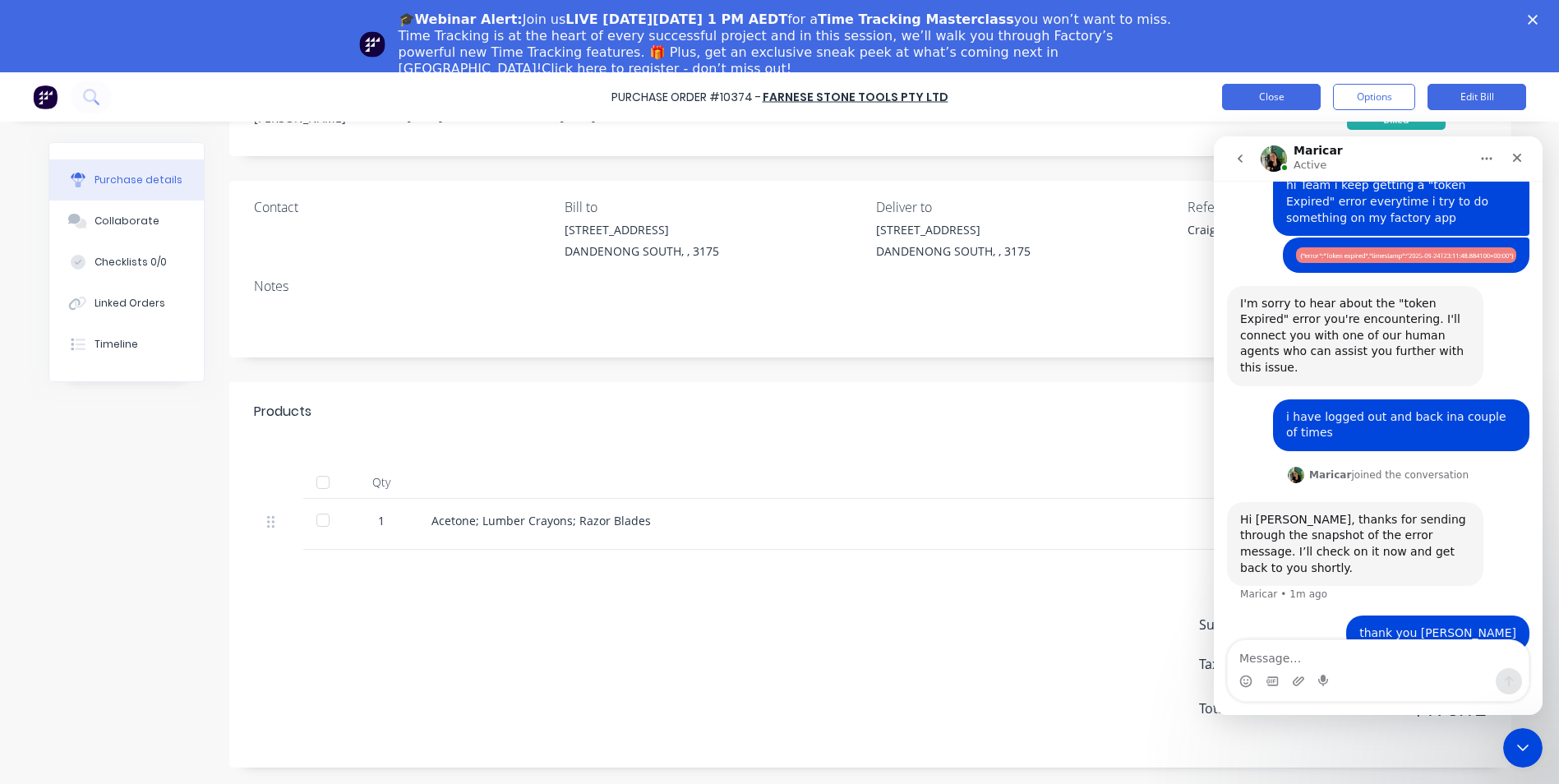
click at [1254, 94] on button "Close" at bounding box center [1271, 97] width 99 height 26
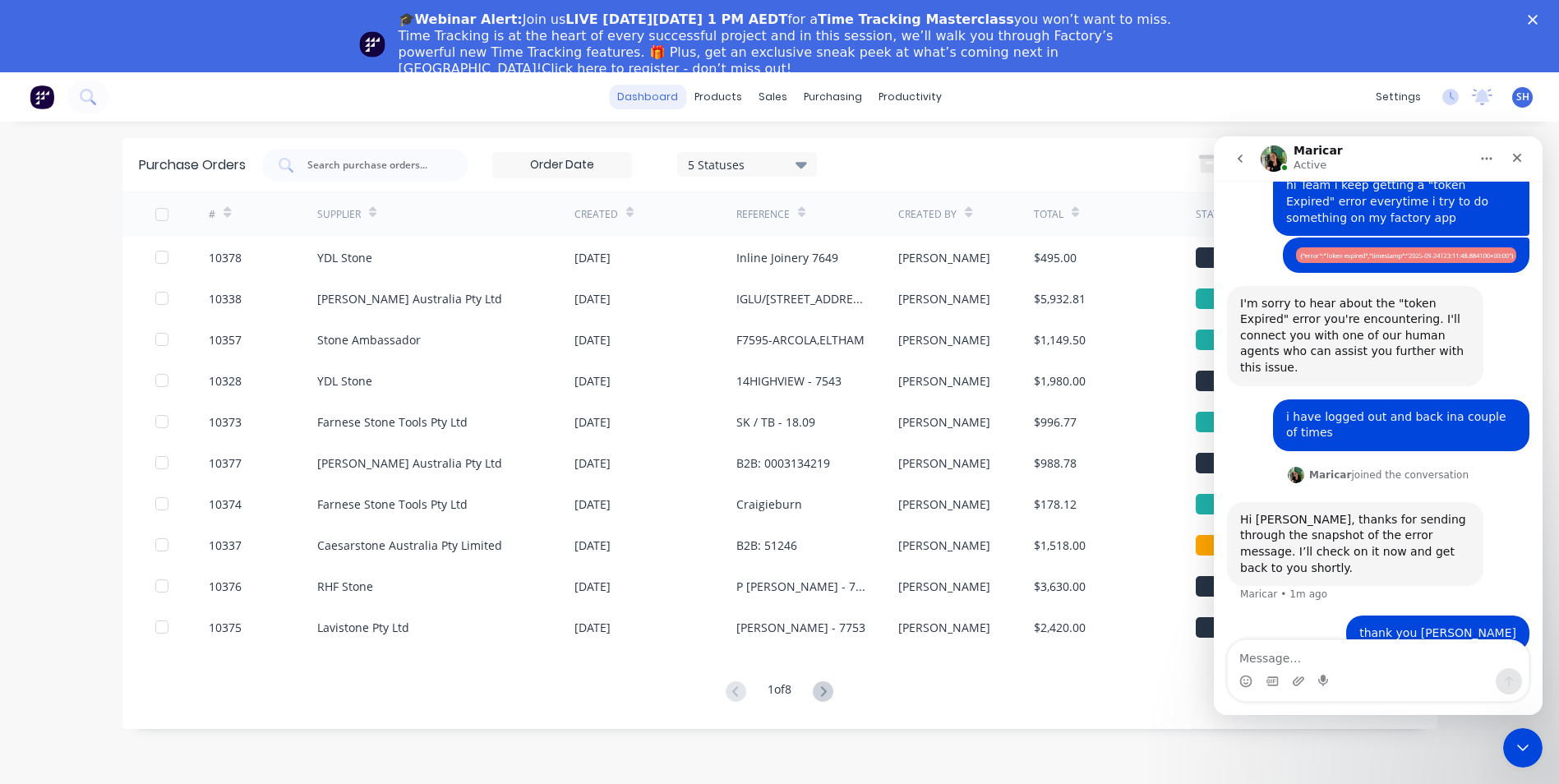
click at [676, 99] on link "dashboard" at bounding box center [647, 97] width 78 height 25
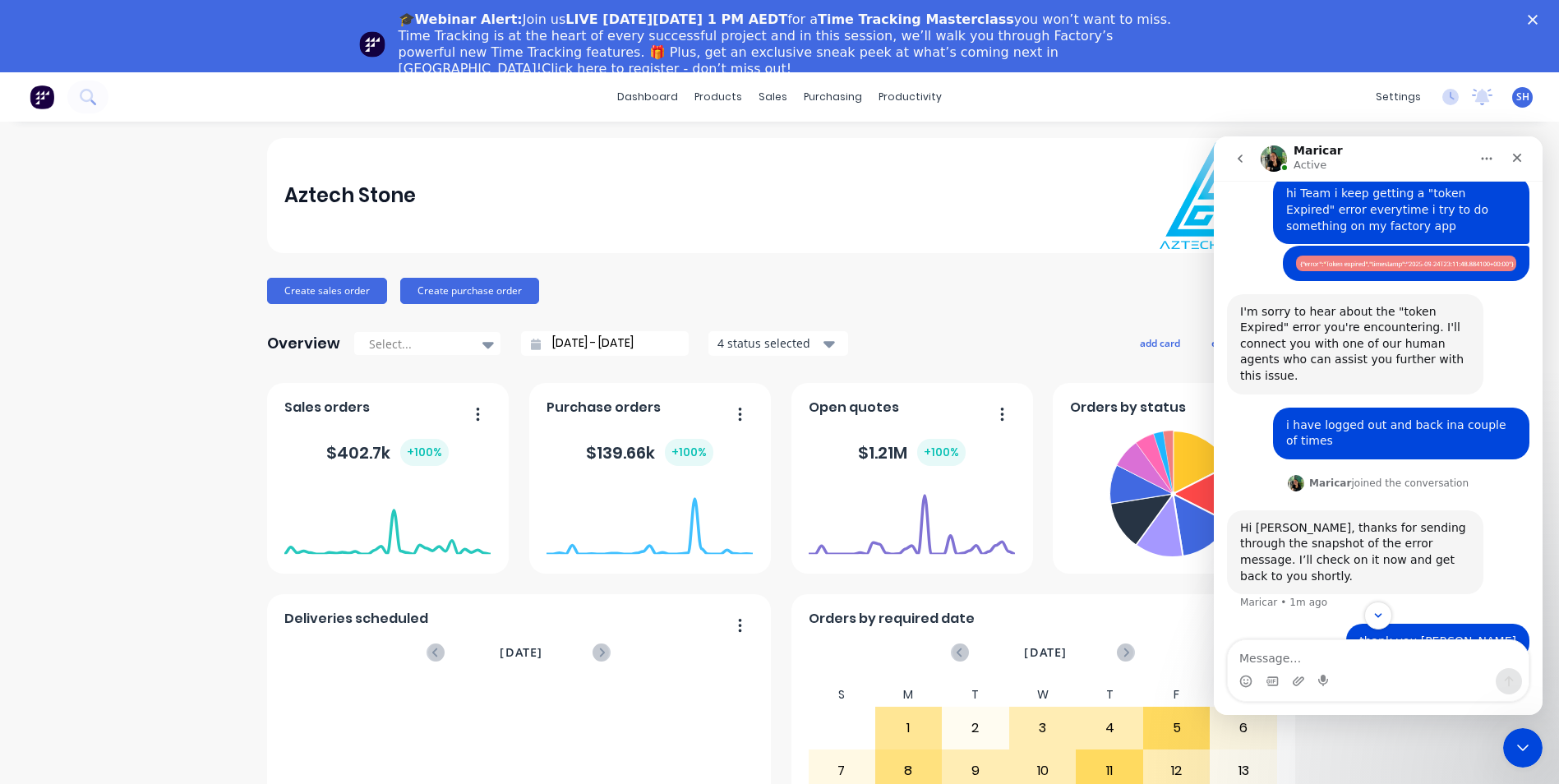
scroll to position [149, 0]
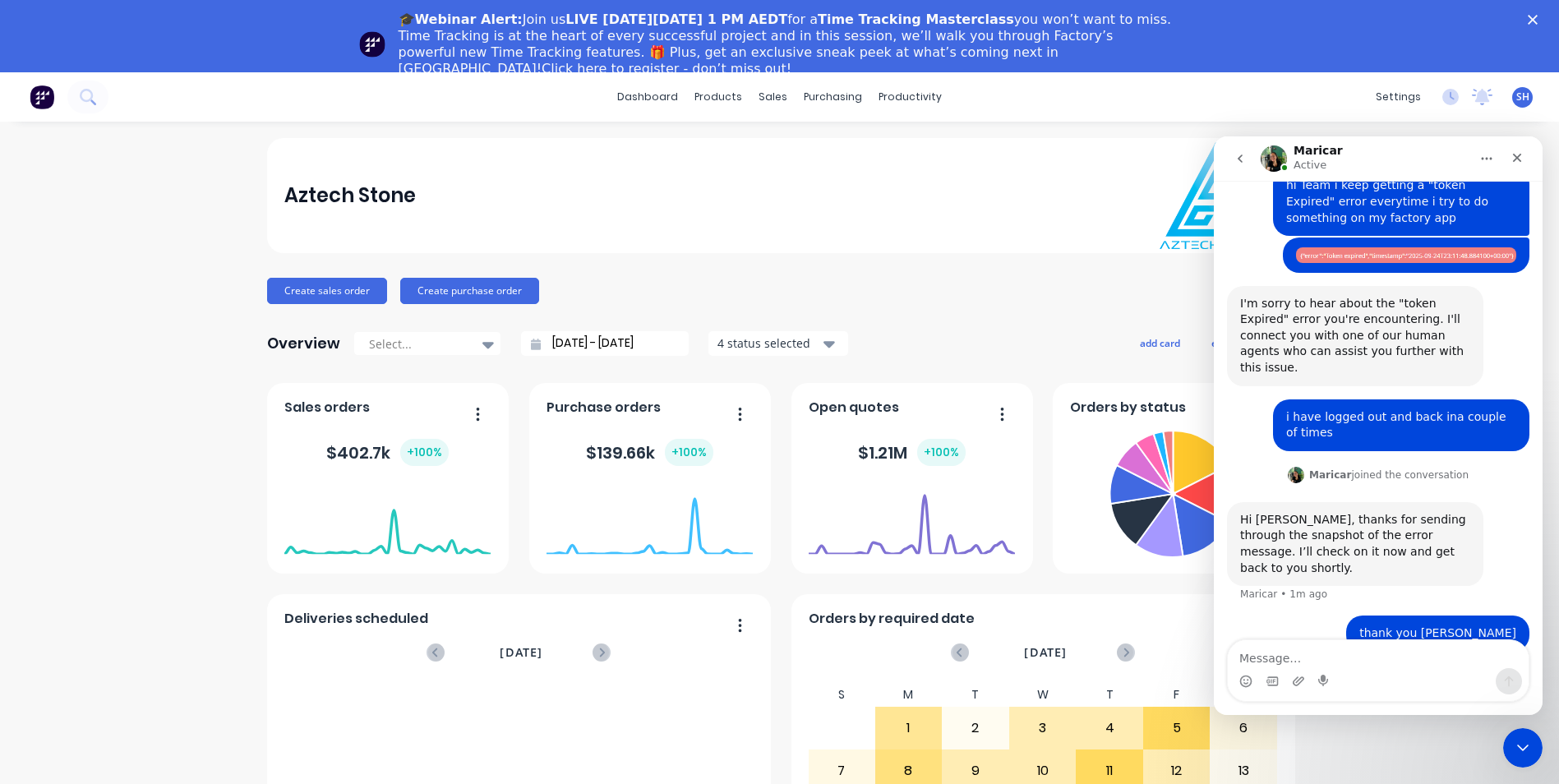
click at [1343, 259] on img "Sally says…" at bounding box center [1406, 255] width 220 height 15
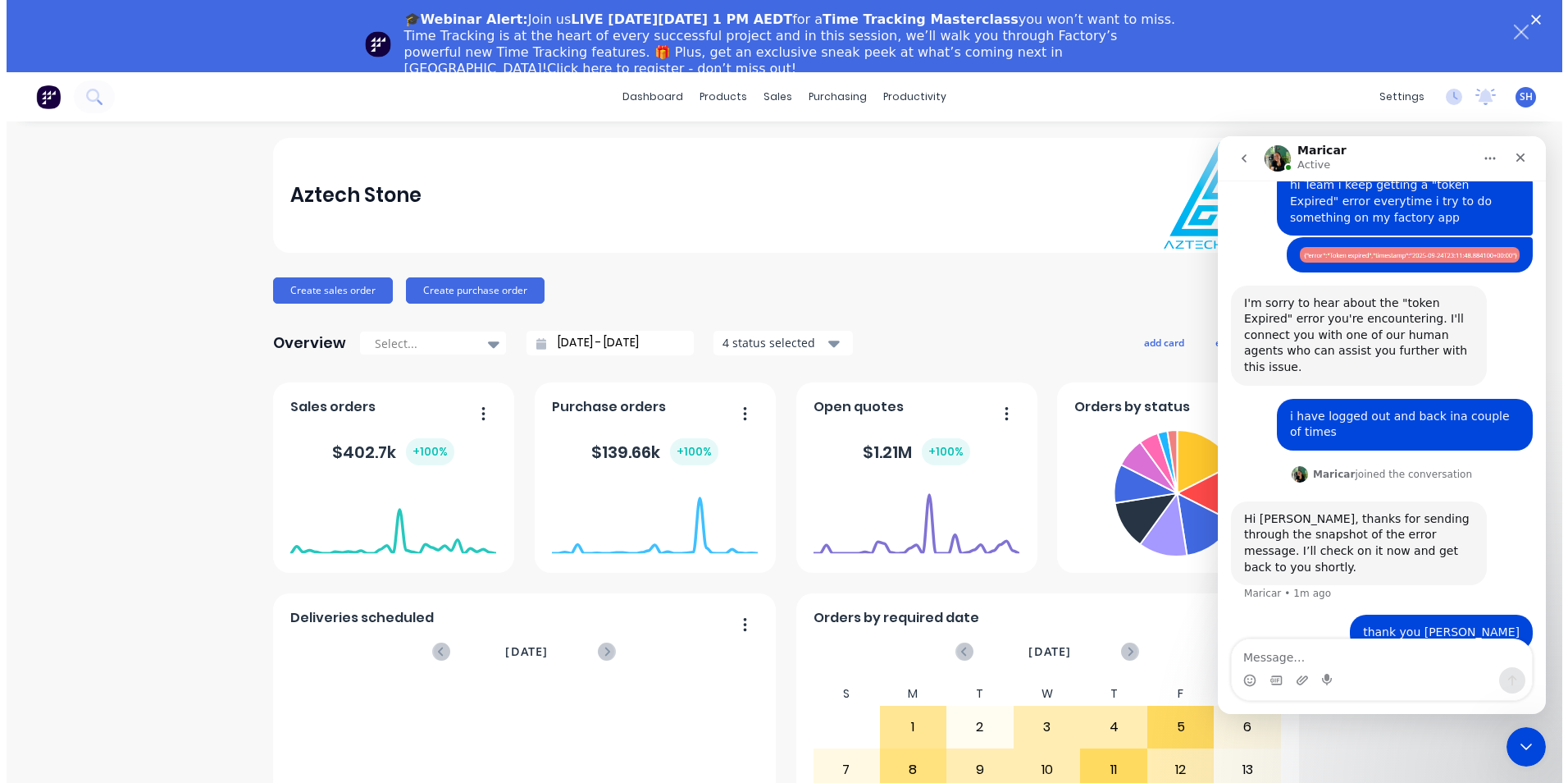
scroll to position [0, 0]
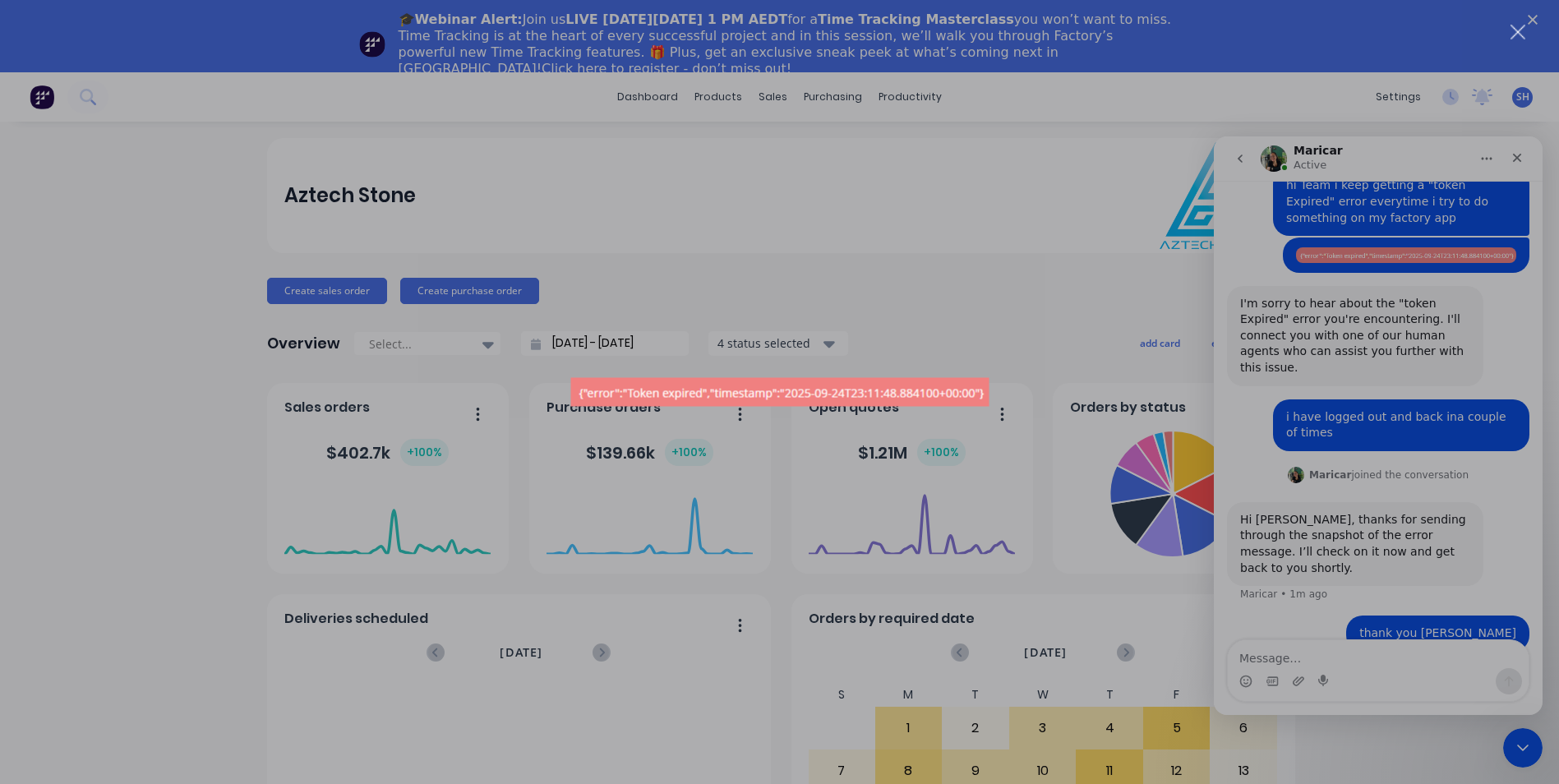
click at [1343, 259] on div "Intercom messenger" at bounding box center [780, 392] width 1559 height 784
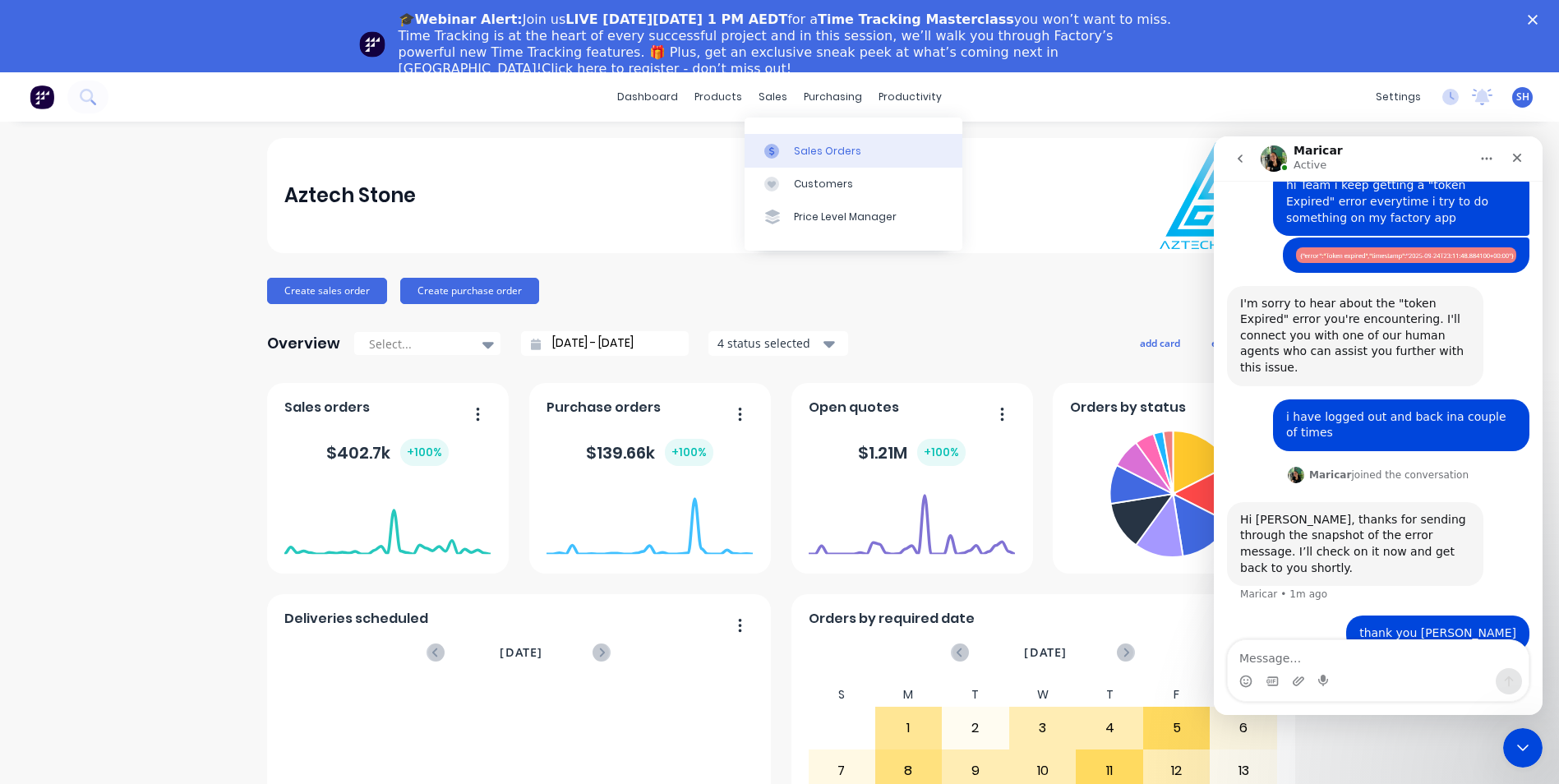
drag, startPoint x: 795, startPoint y: 139, endPoint x: 790, endPoint y: 156, distance: 17.7
click at [795, 139] on link "Sales Orders" at bounding box center [853, 151] width 218 height 33
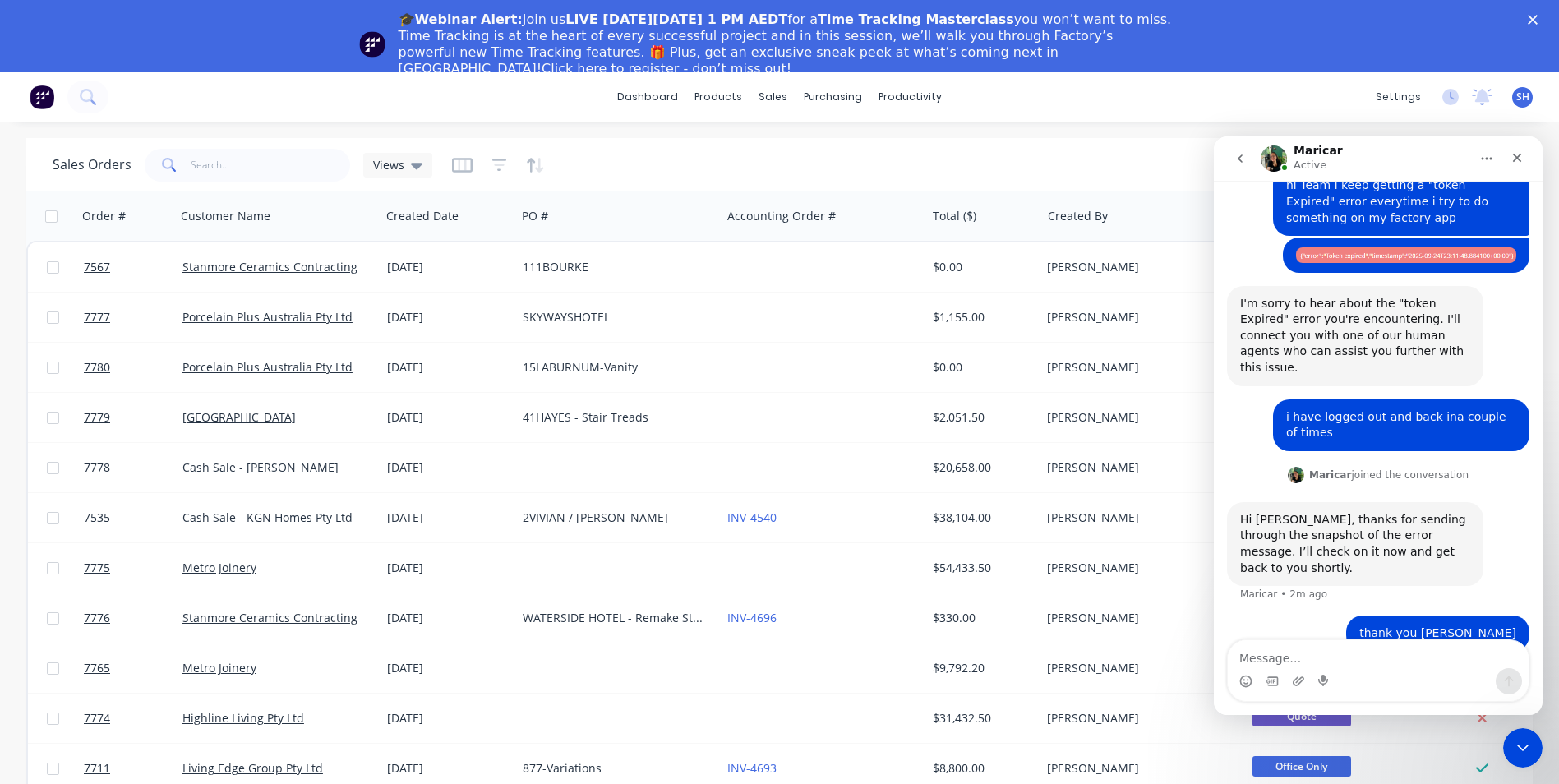
click at [1538, 24] on icon "Close" at bounding box center [1532, 19] width 10 height 10
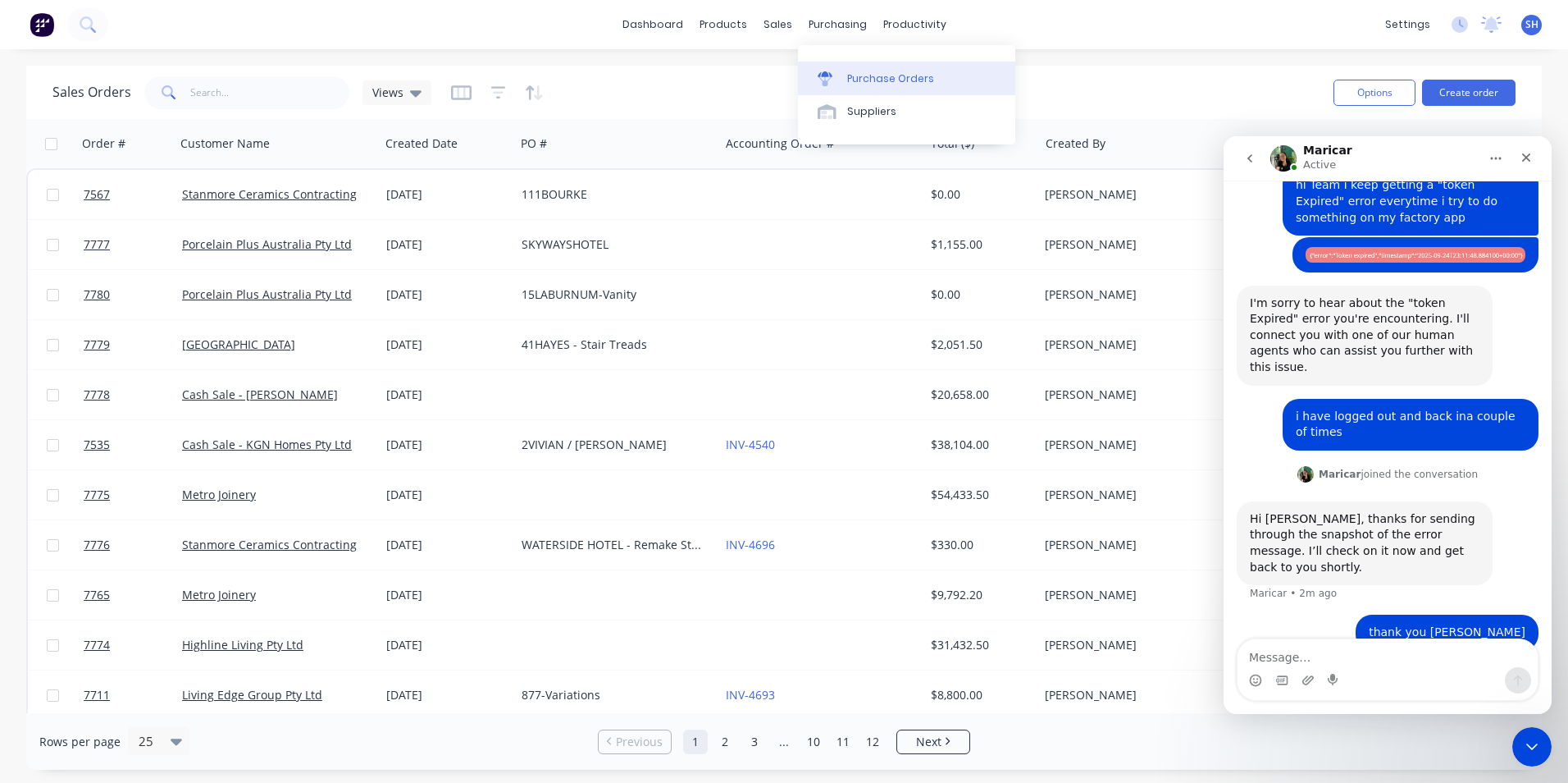
click at [865, 75] on div "Purchase Orders" at bounding box center [890, 78] width 87 height 15
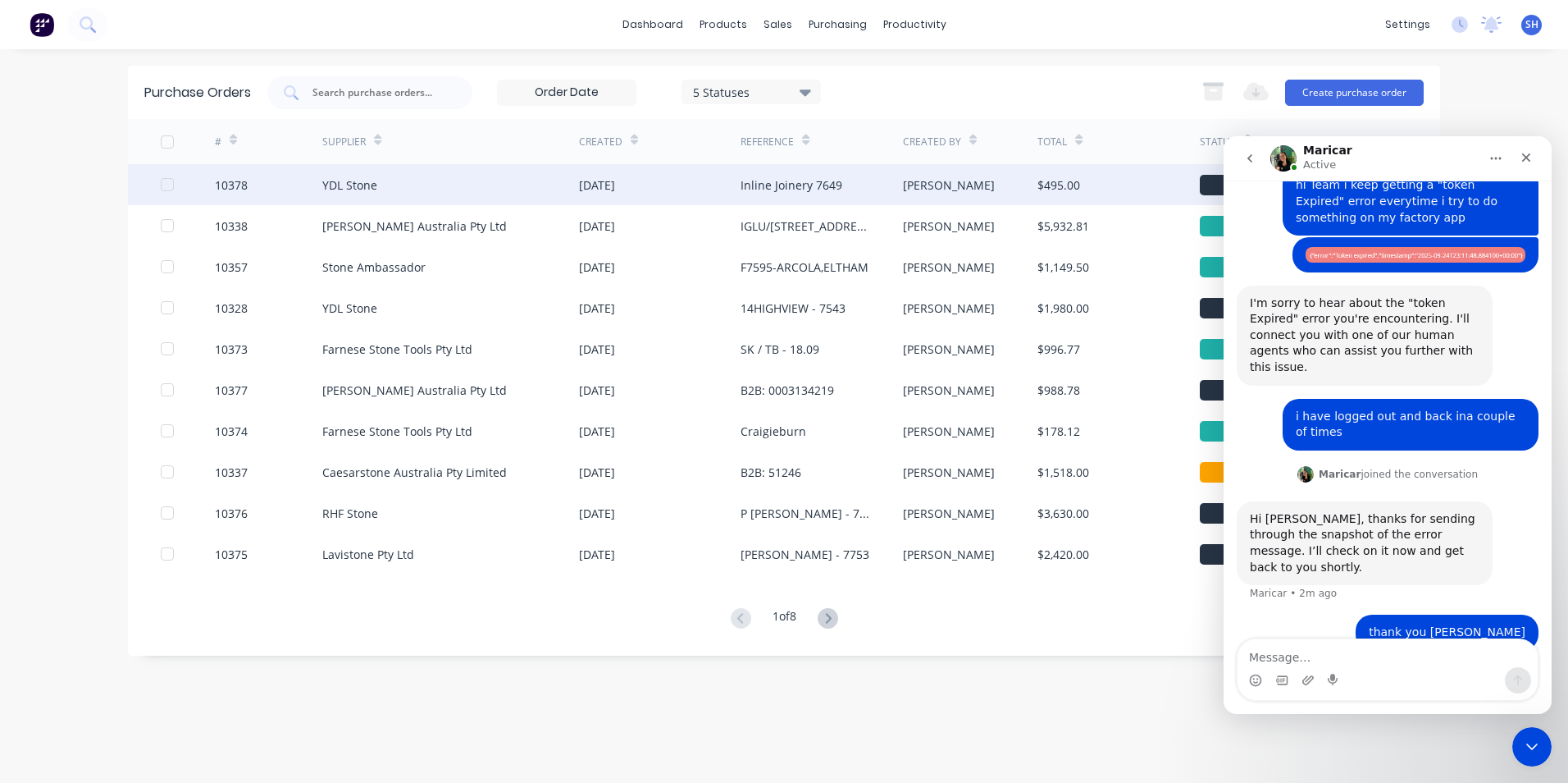
click at [383, 203] on div "YDL Stone" at bounding box center [451, 184] width 256 height 41
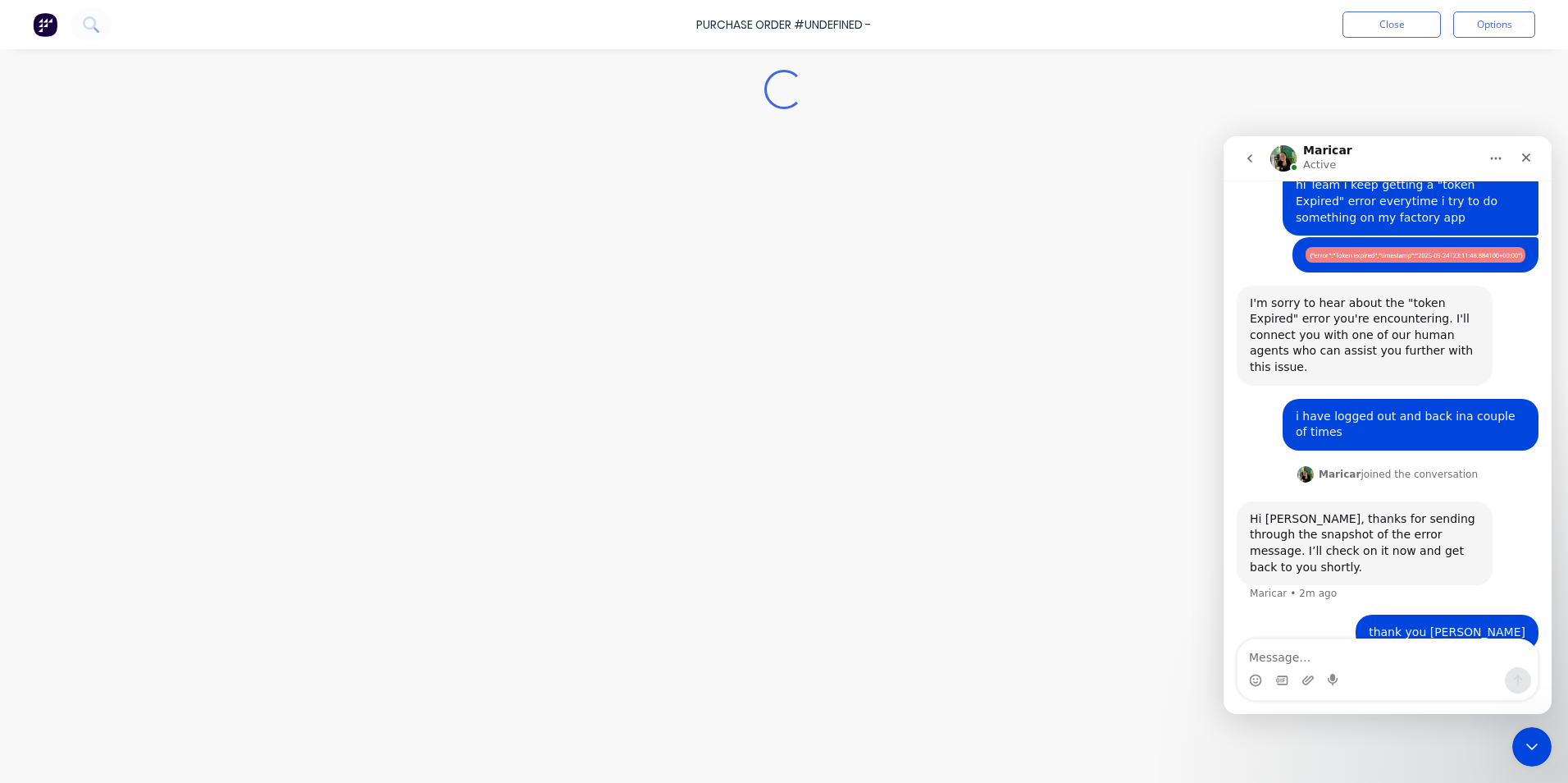
type textarea "x"
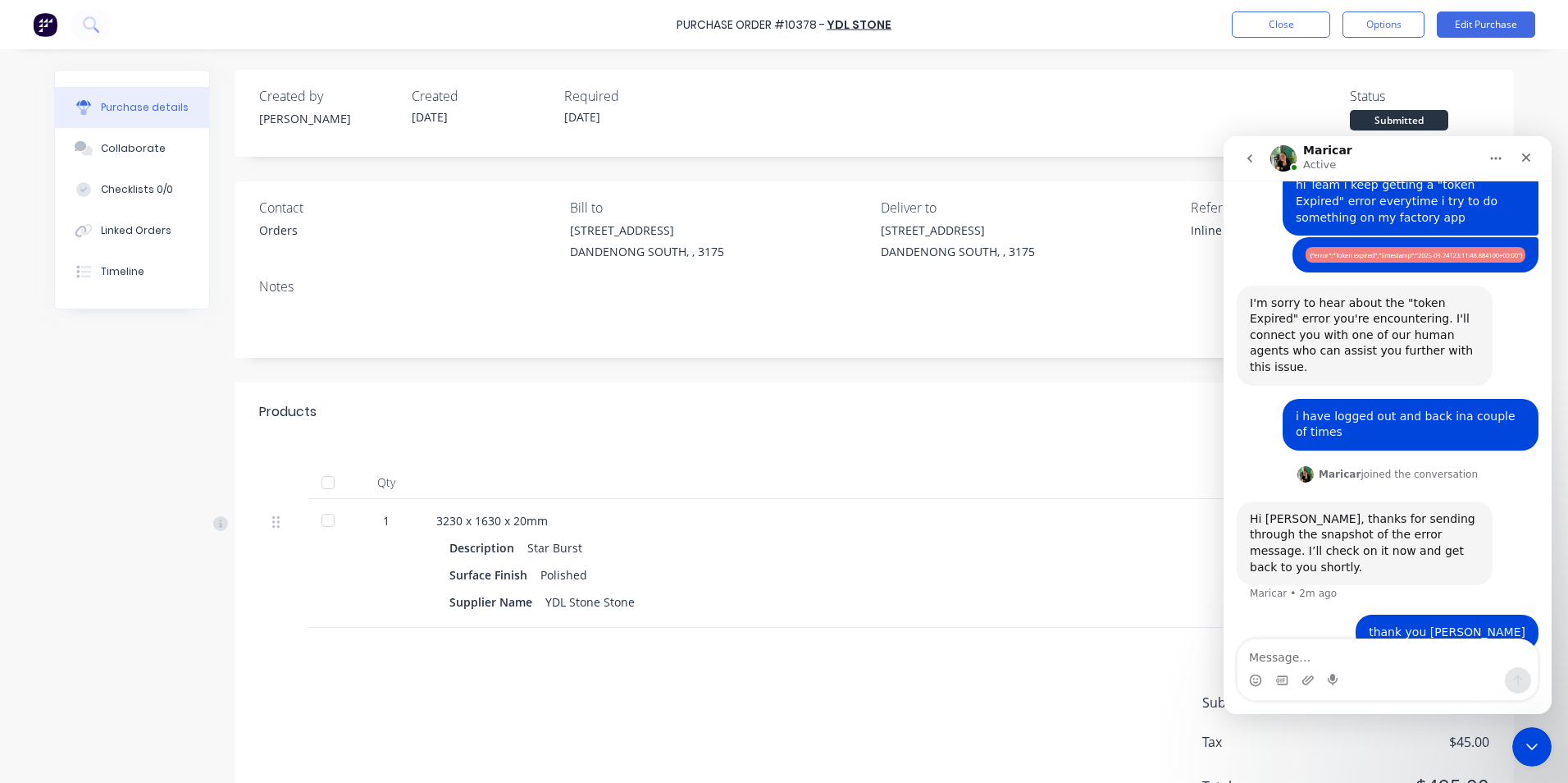
click at [1261, 38] on div "Purchase Order #10378 - YDL Stone Close Options Edit Purchase" at bounding box center [784, 24] width 1568 height 49
click at [1256, 31] on button "Close" at bounding box center [1280, 24] width 99 height 26
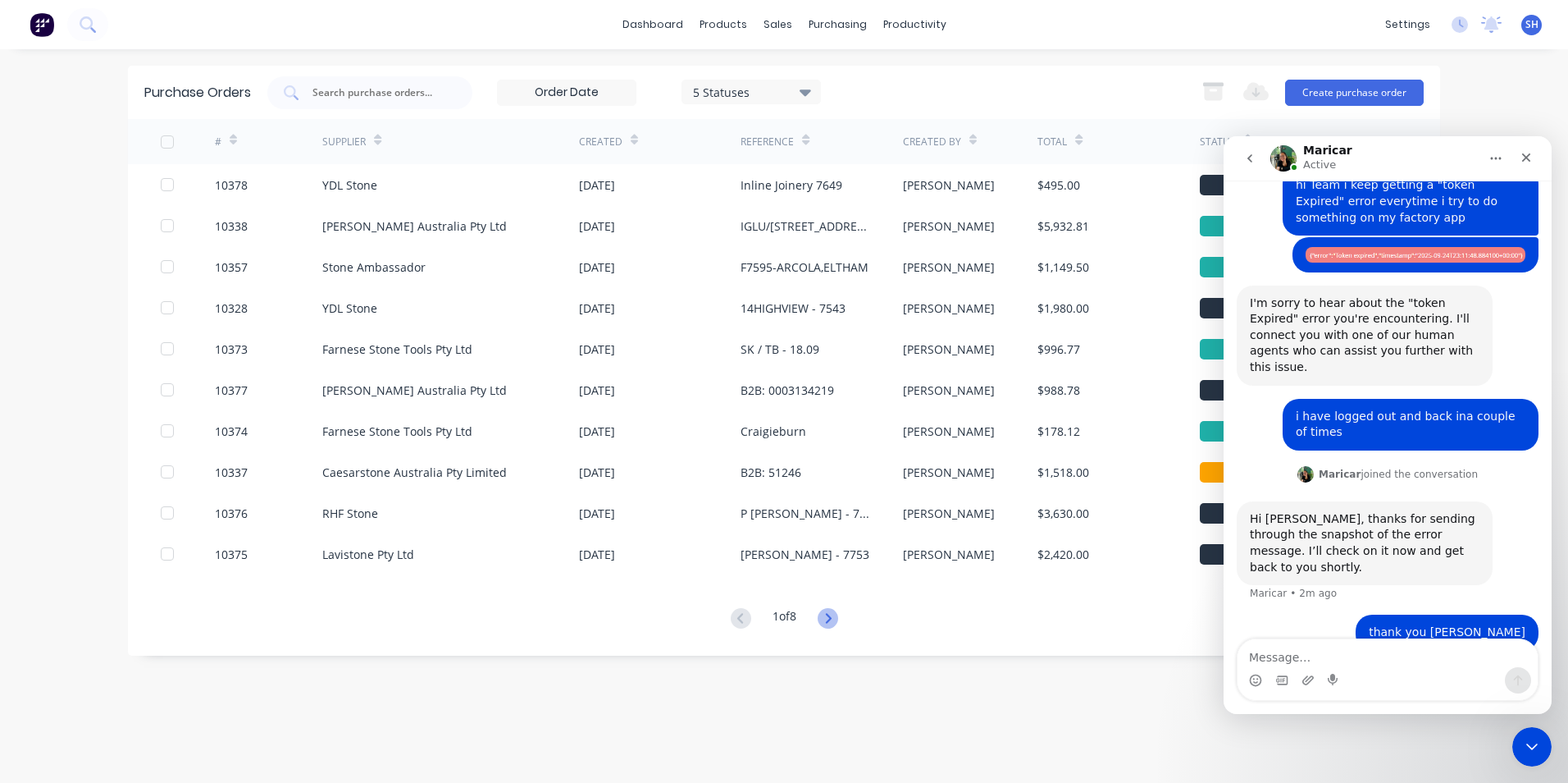
click at [828, 624] on icon at bounding box center [828, 618] width 20 height 20
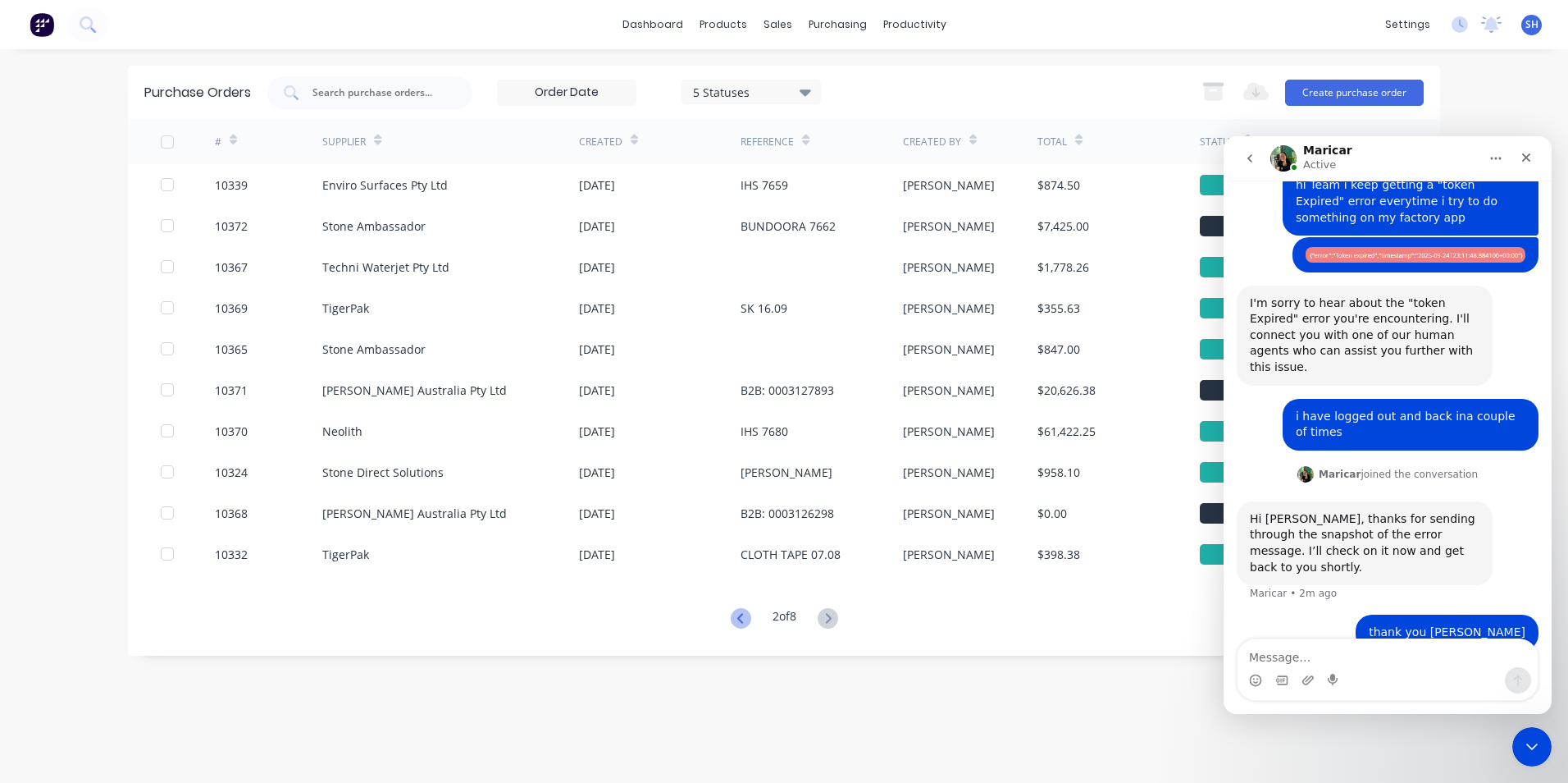
click at [745, 623] on icon at bounding box center [741, 618] width 20 height 20
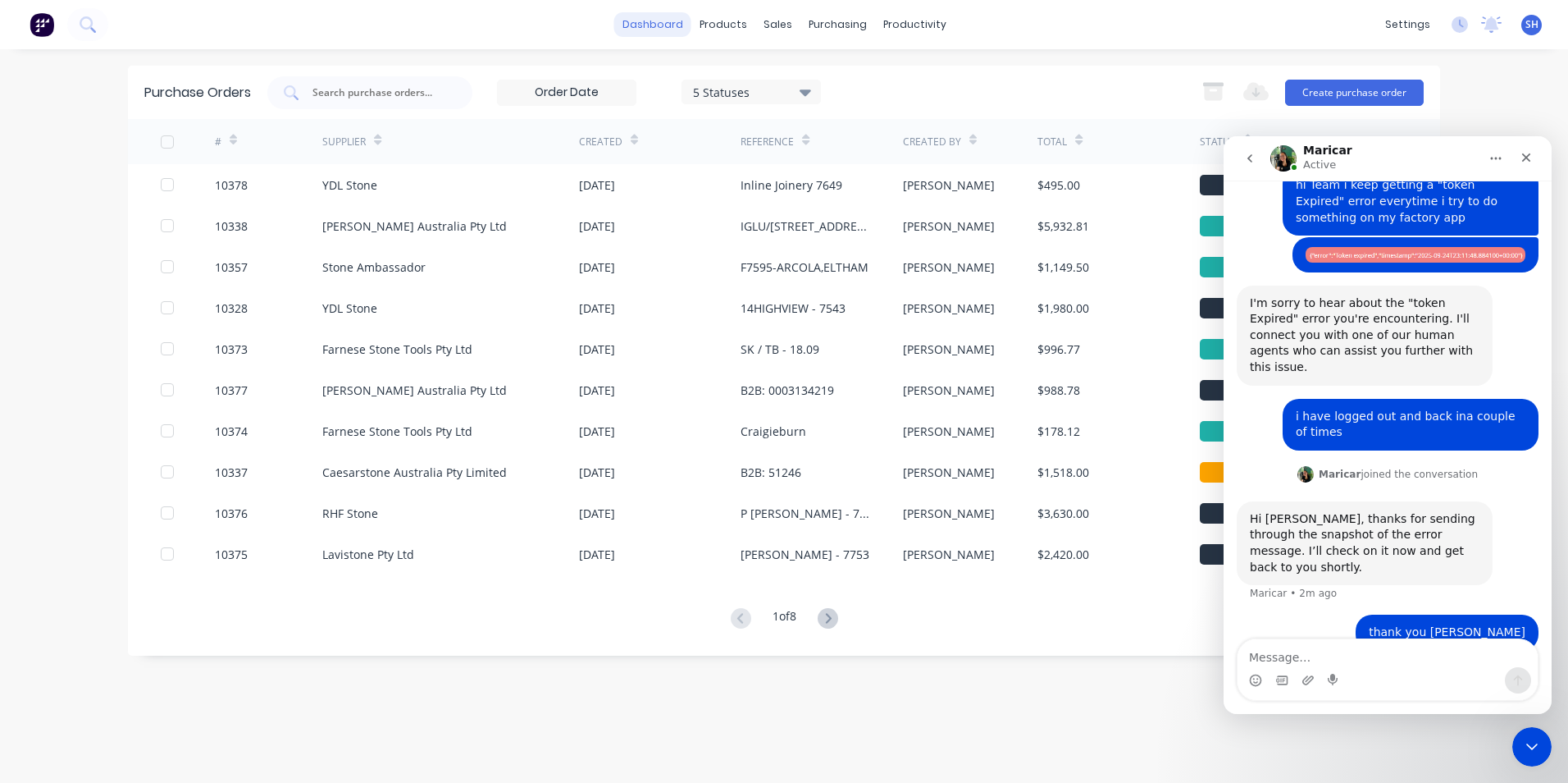
click at [654, 33] on link "dashboard" at bounding box center [653, 24] width 77 height 25
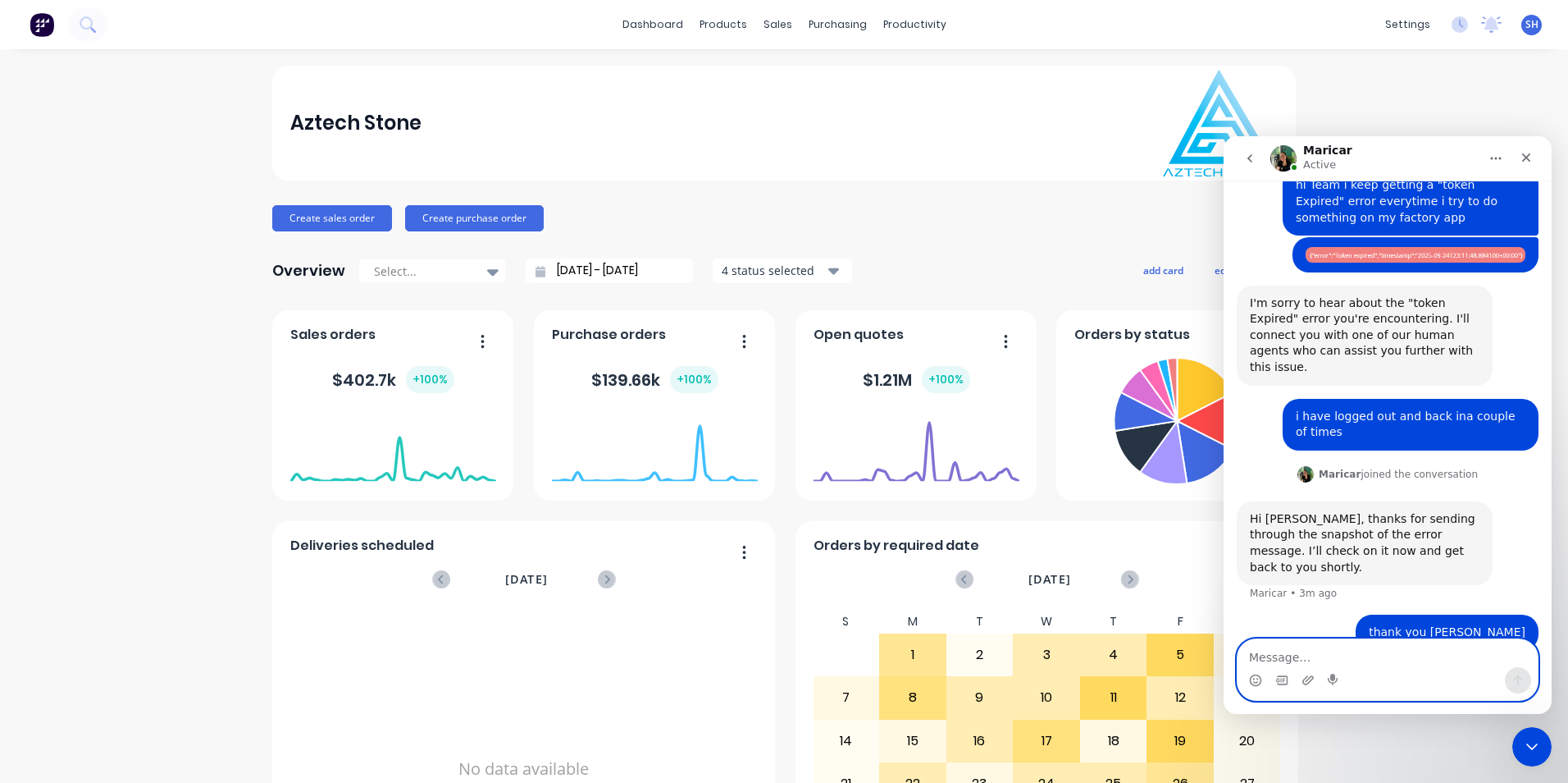
click at [1381, 658] on textarea "Message…" at bounding box center [1388, 653] width 301 height 28
click at [1310, 652] on textarea "Message…" at bounding box center [1388, 653] width 301 height 28
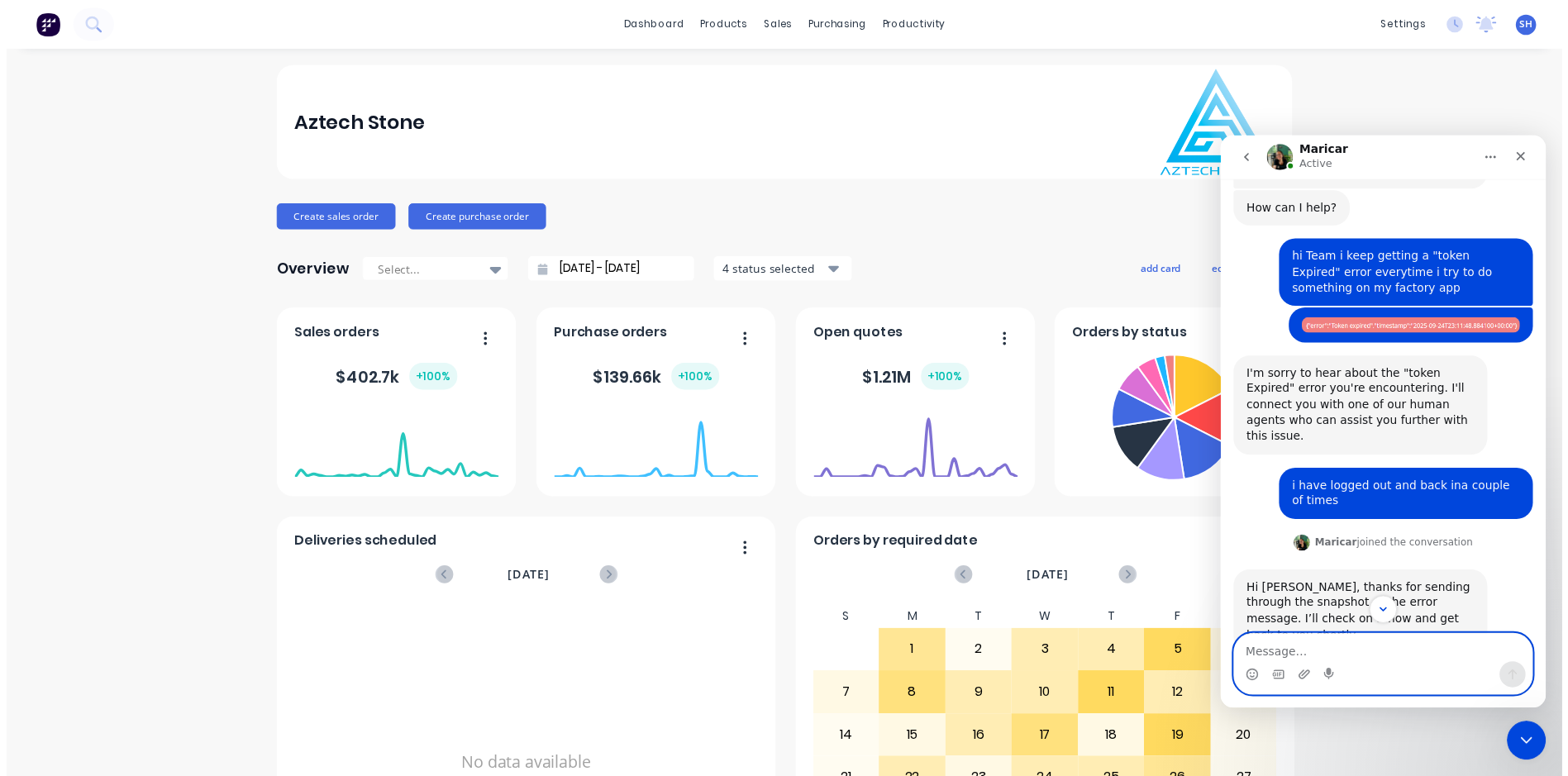
scroll to position [150, 0]
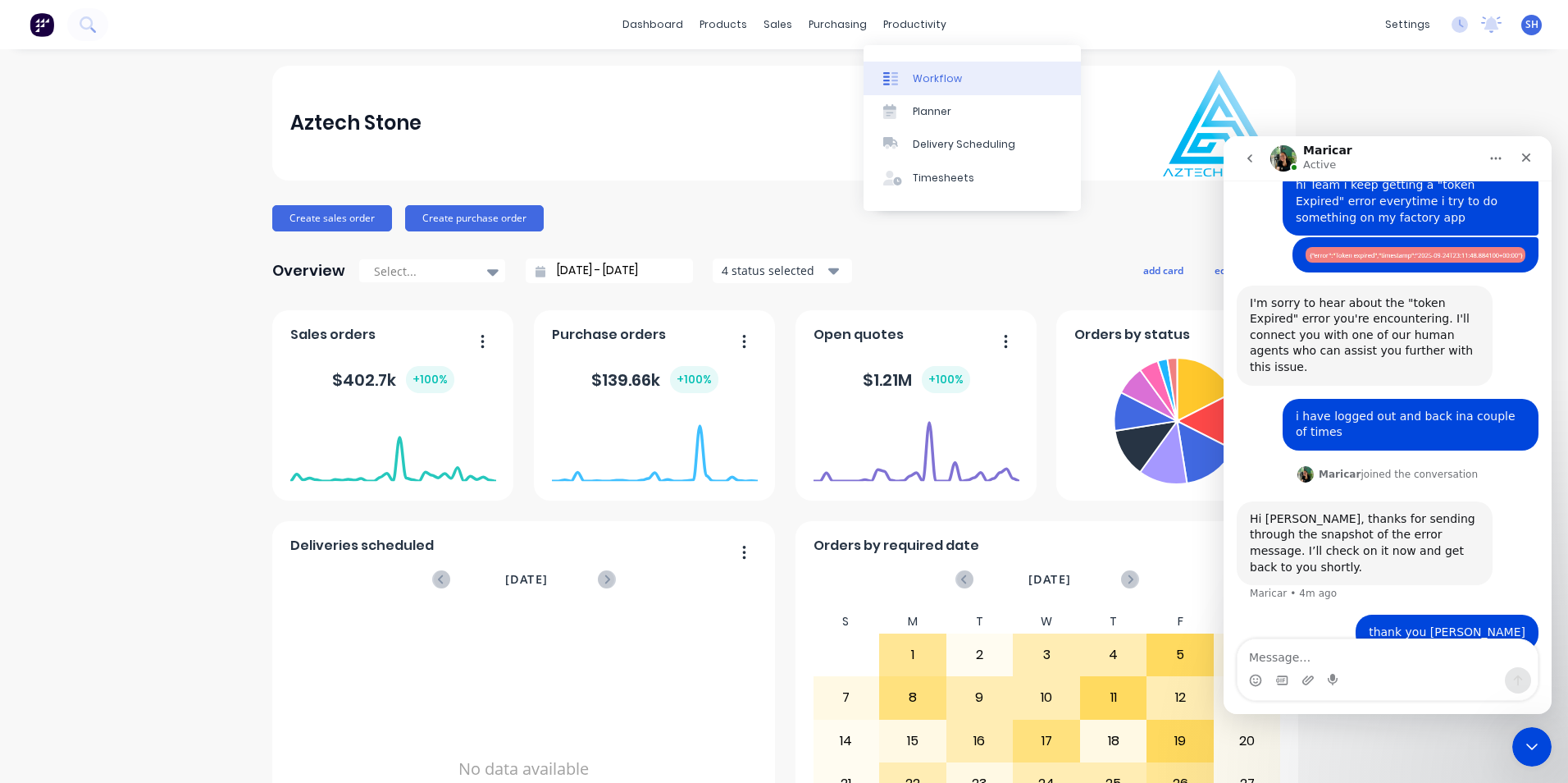
click at [914, 88] on link "Workflow" at bounding box center [973, 78] width 218 height 33
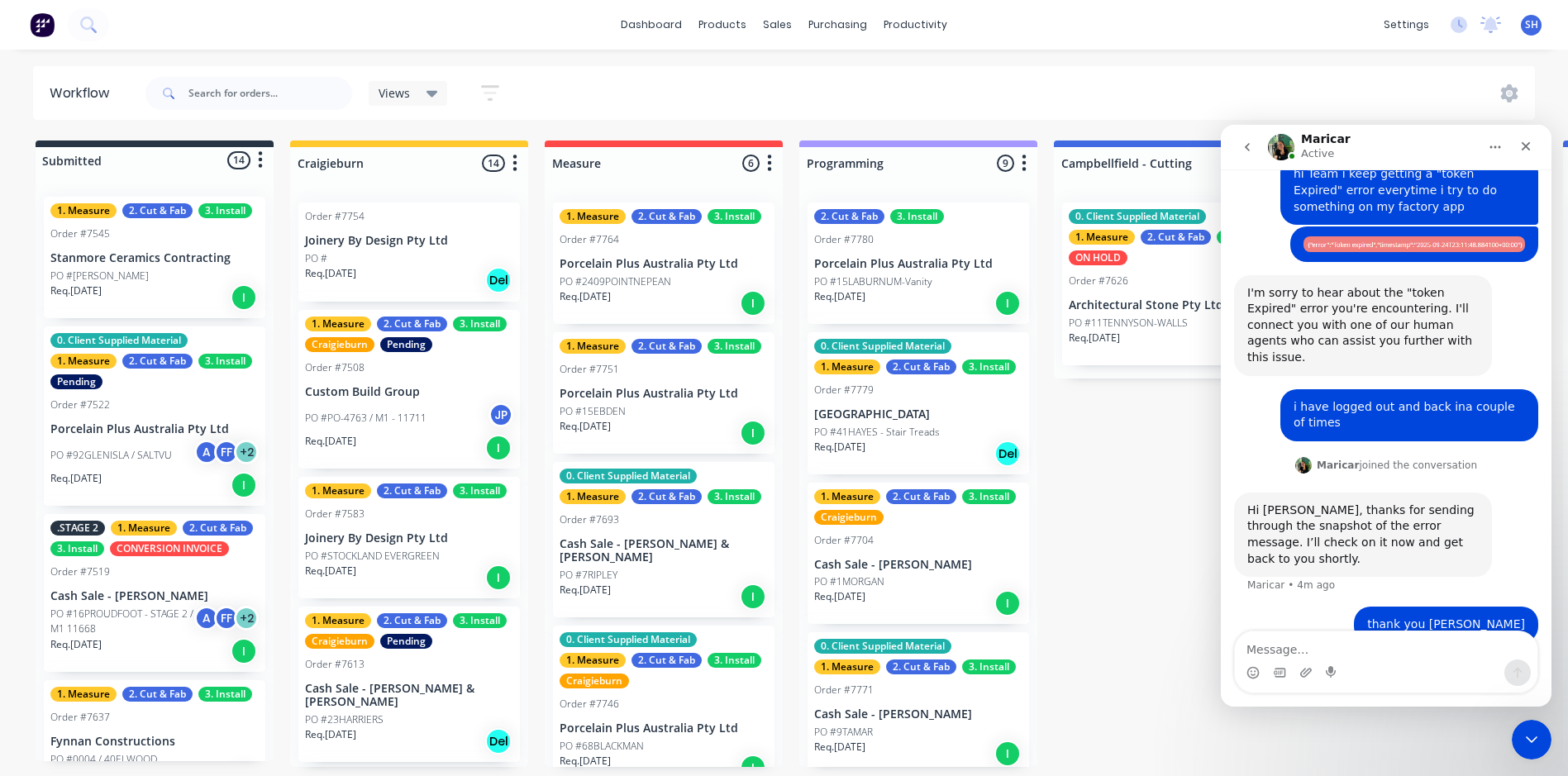
click at [418, 416] on p "PO #PO-4763 / M1 - 11711" at bounding box center [365, 418] width 122 height 15
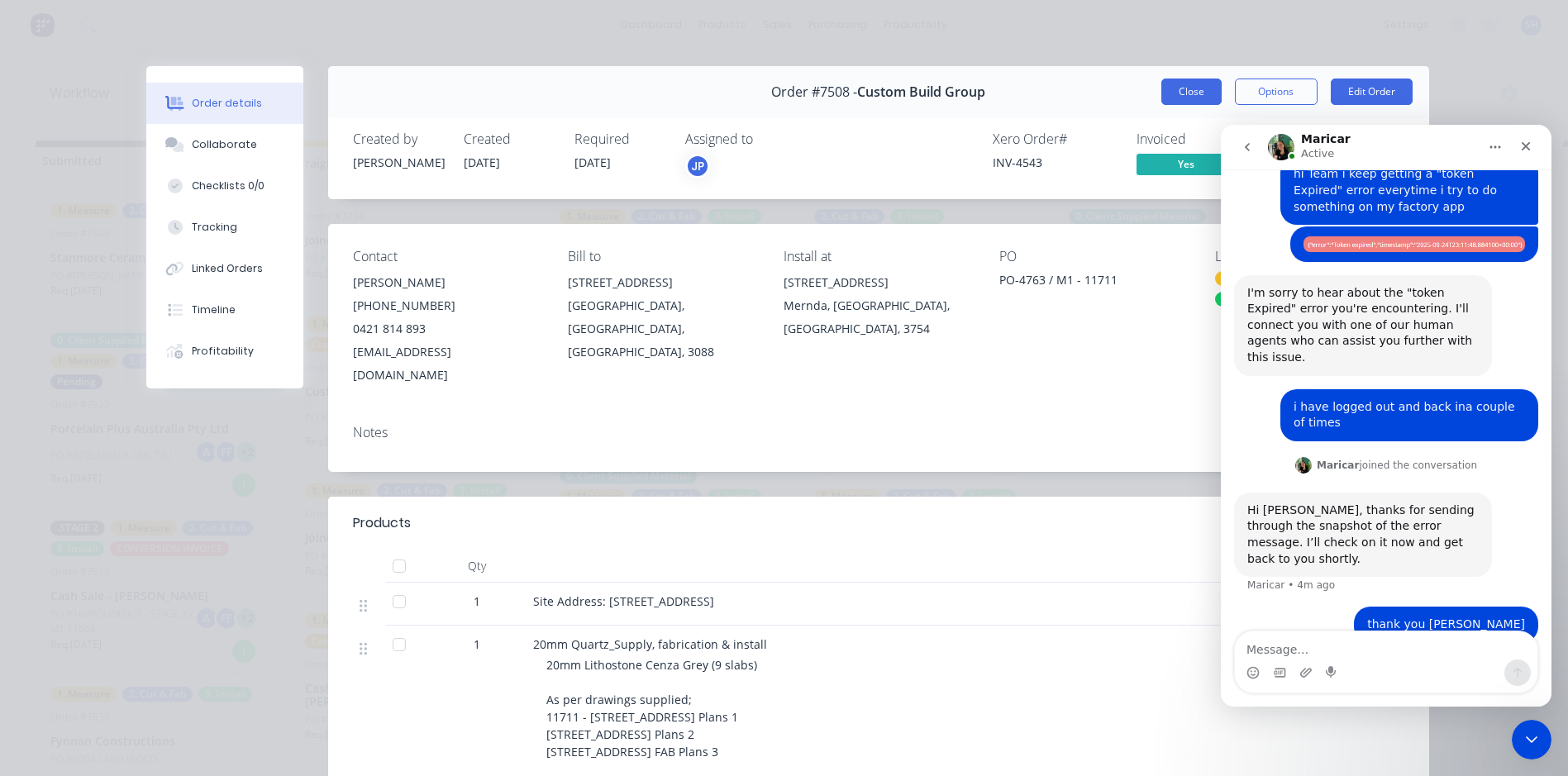
click at [1173, 98] on button "Close" at bounding box center [1191, 92] width 60 height 26
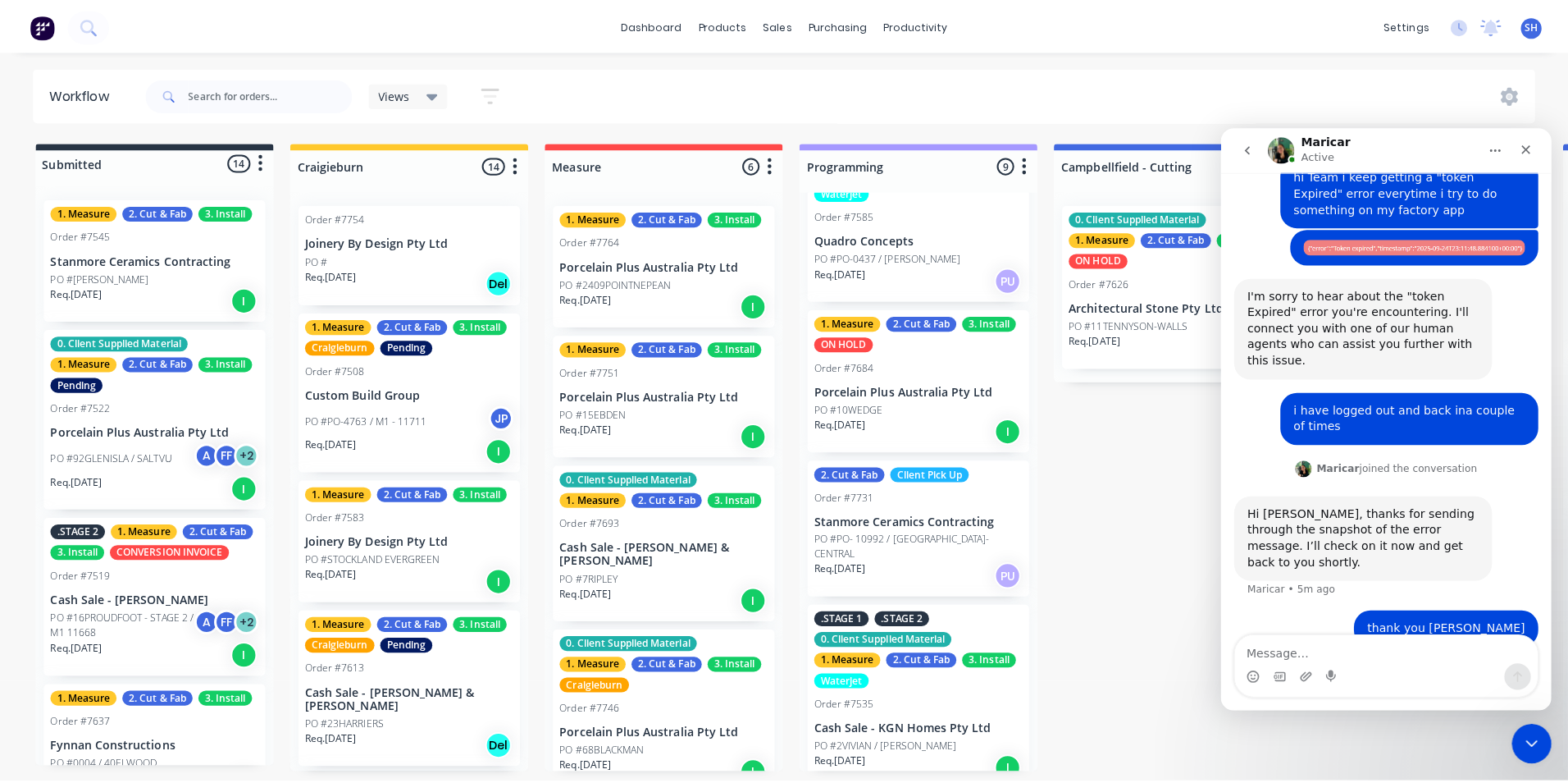
scroll to position [754, 0]
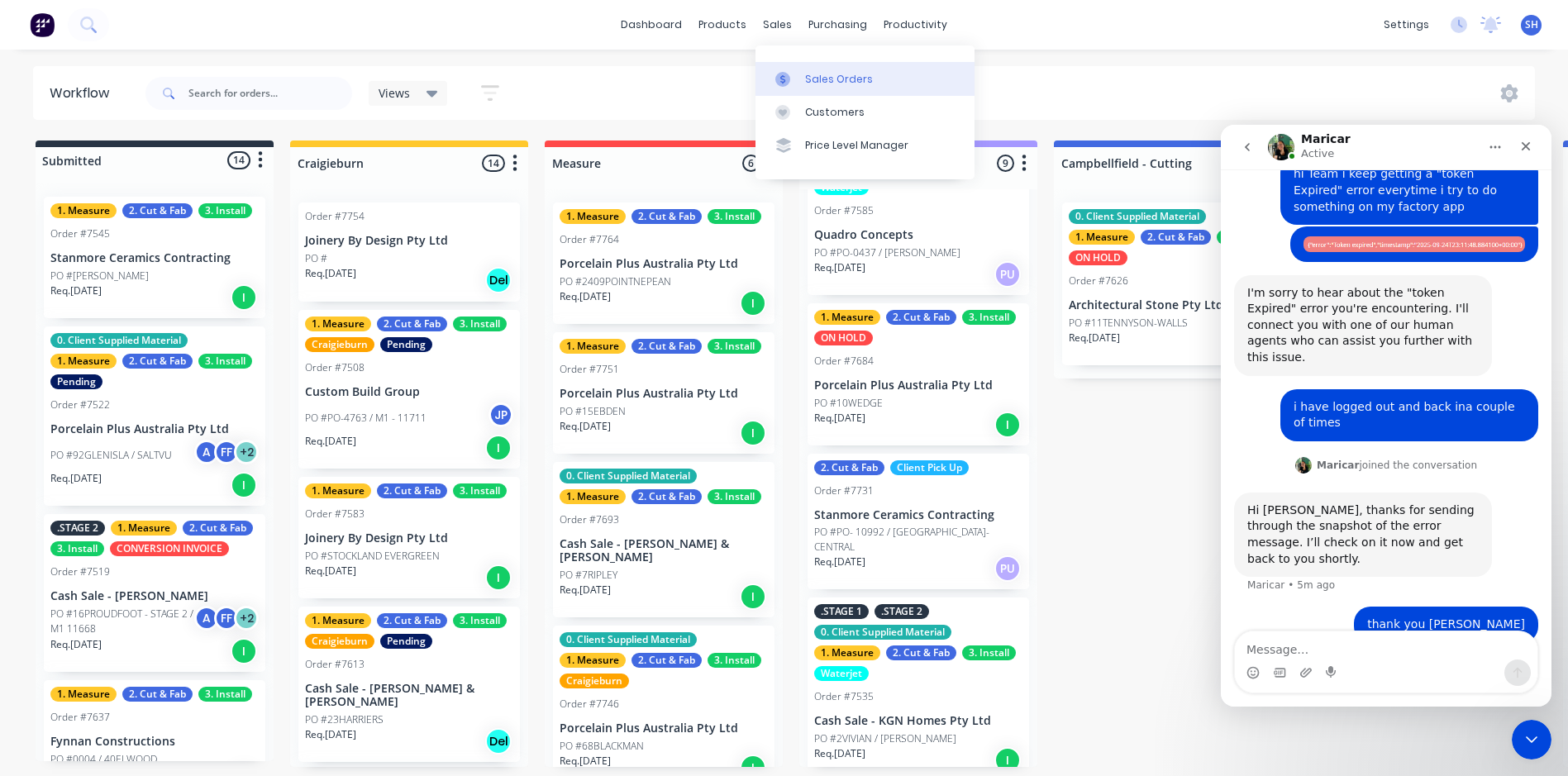
click at [815, 72] on div "Sales Orders" at bounding box center [839, 79] width 68 height 15
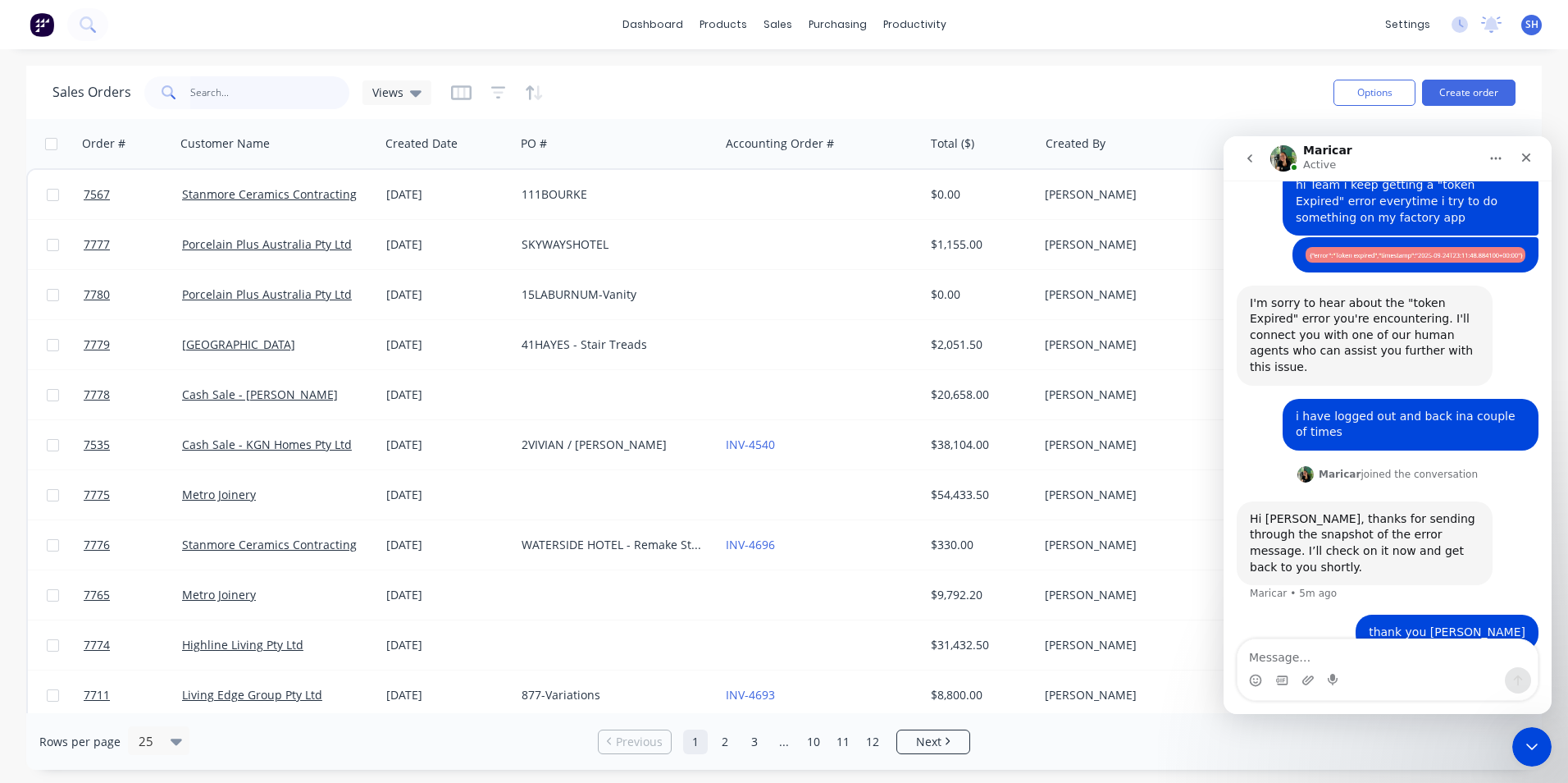
click at [279, 91] on input "text" at bounding box center [270, 93] width 160 height 33
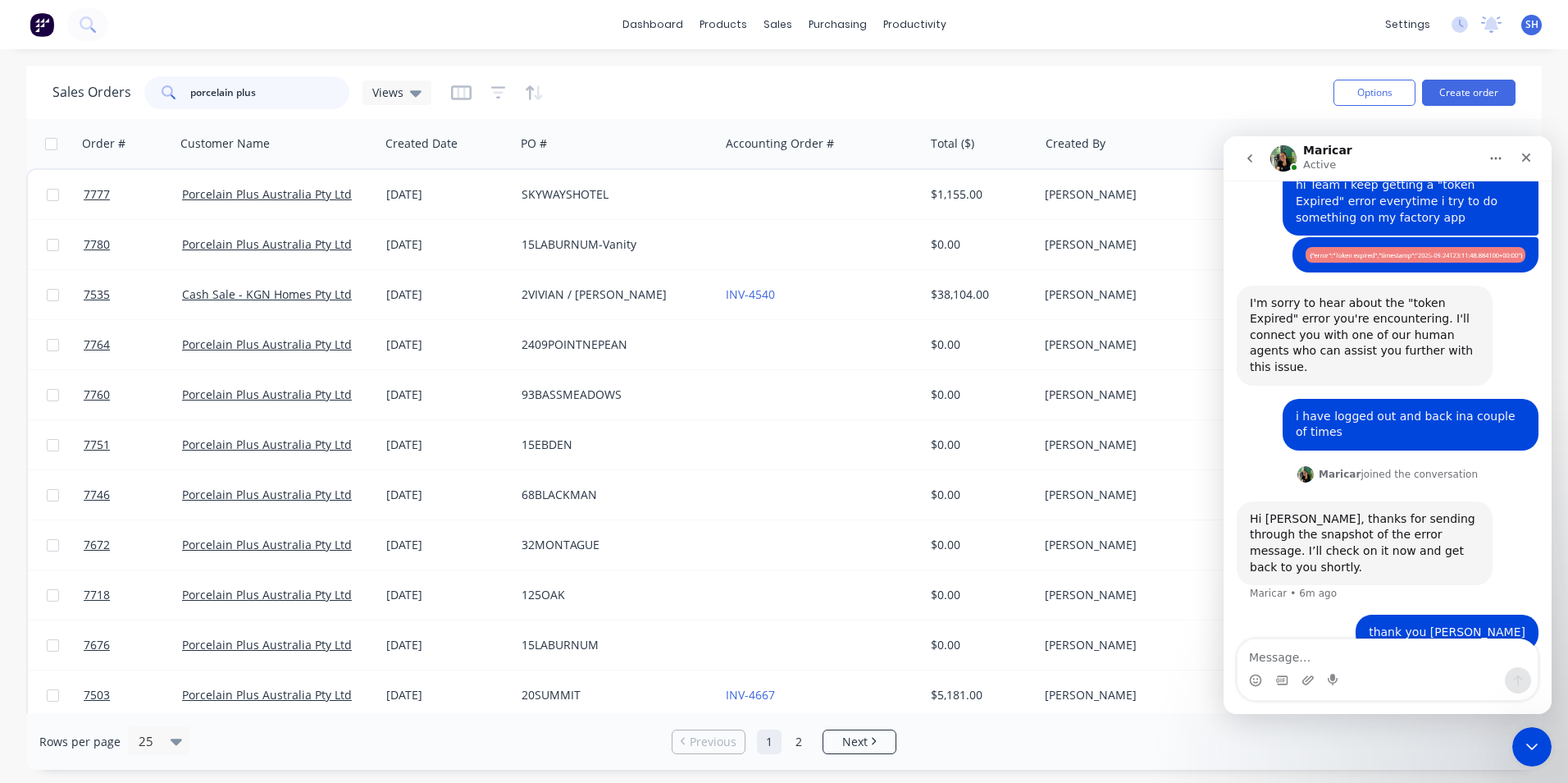
type input "porcelain plus"
click at [622, 16] on div "dashboard products sales purchasing productivity dashboard products Product Cat…" at bounding box center [784, 24] width 1568 height 49
click at [639, 32] on link "dashboard" at bounding box center [653, 24] width 77 height 25
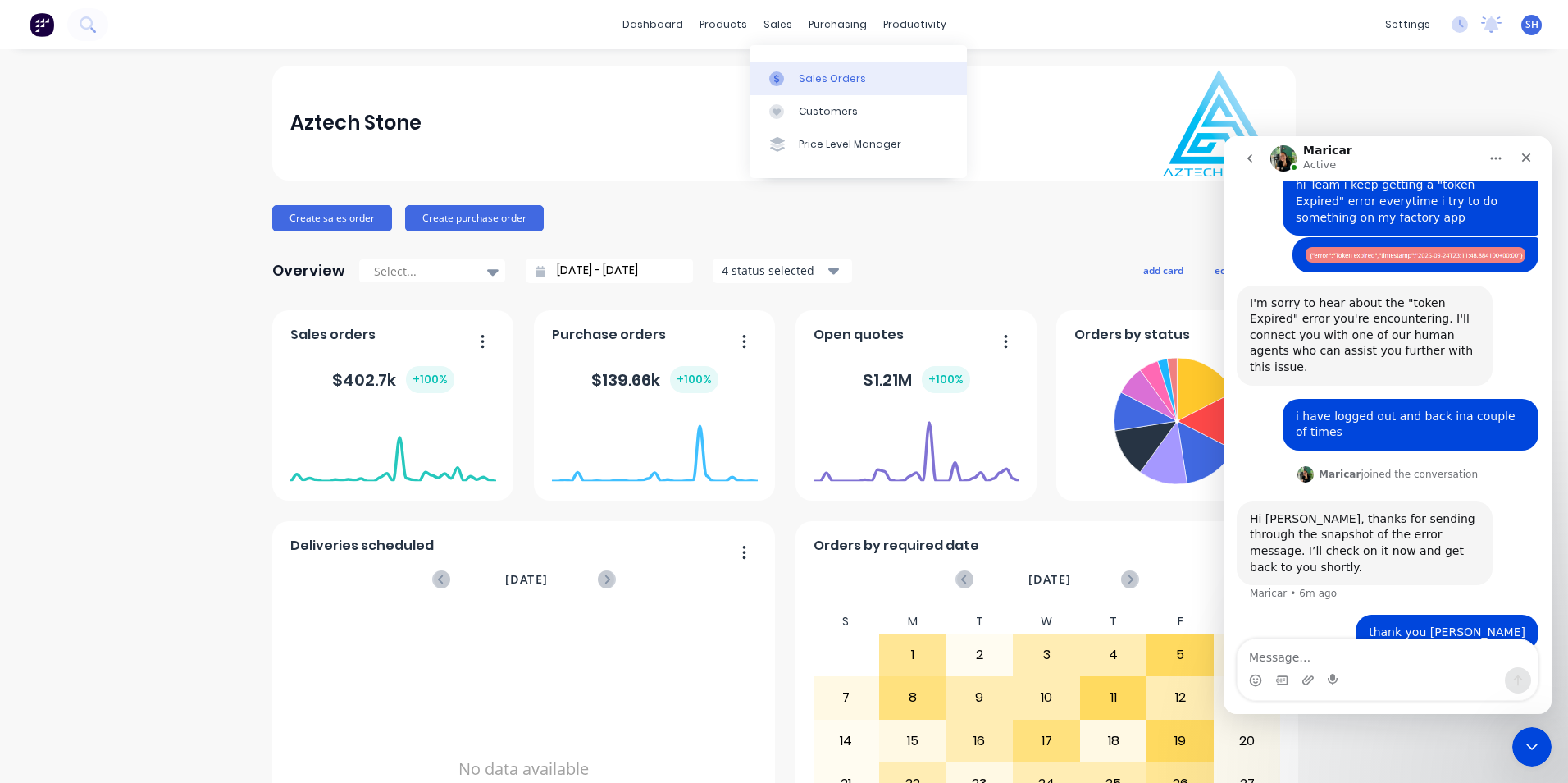
click at [803, 64] on link "Sales Orders" at bounding box center [858, 78] width 218 height 33
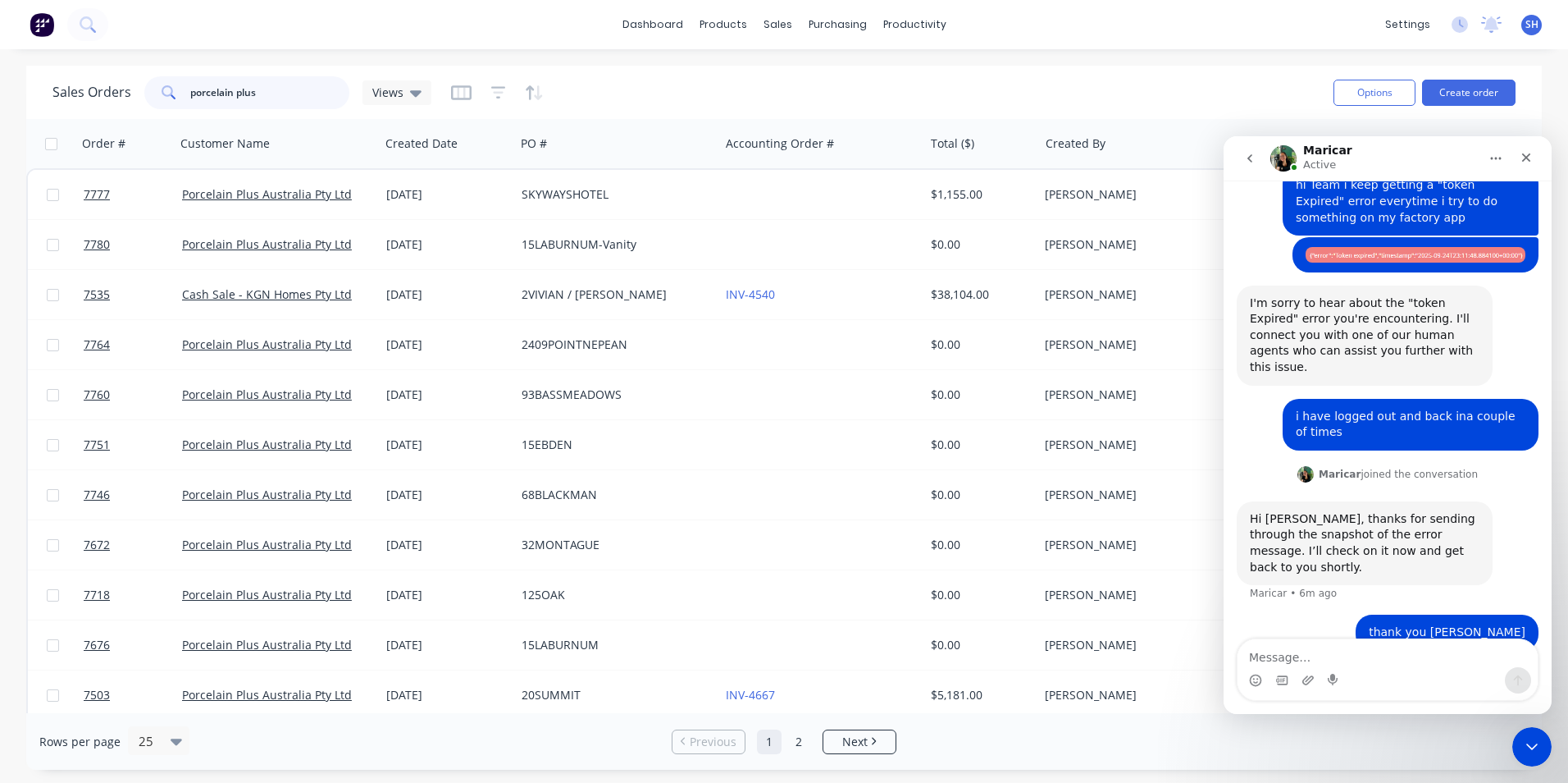
drag, startPoint x: 270, startPoint y: 89, endPoint x: 190, endPoint y: 86, distance: 80.1
click at [191, 86] on input "porcelain plus" at bounding box center [270, 93] width 160 height 33
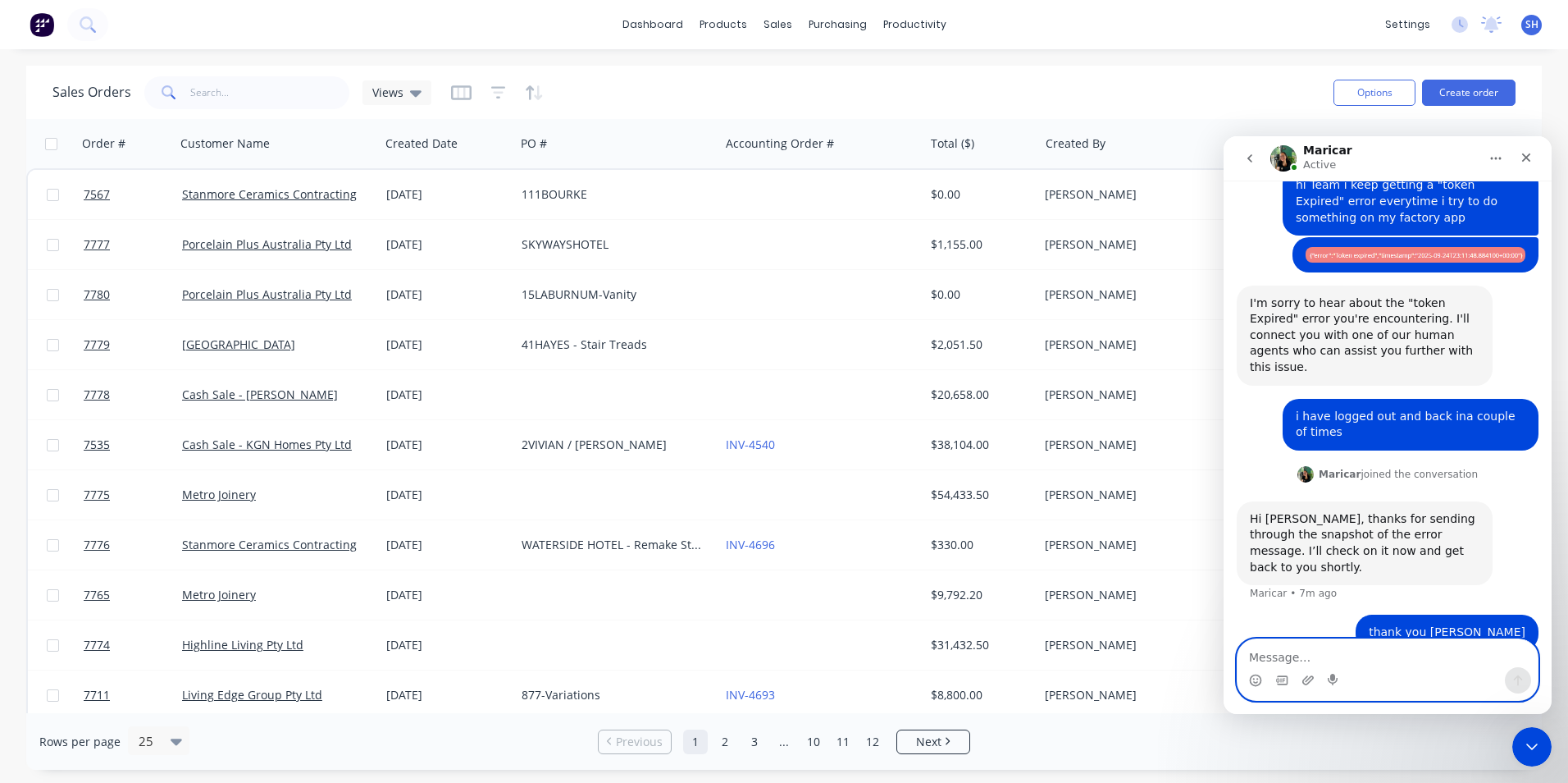
click at [1303, 649] on textarea "Message…" at bounding box center [1388, 653] width 301 height 28
click at [1425, 257] on img "Sally says…" at bounding box center [1416, 255] width 219 height 15
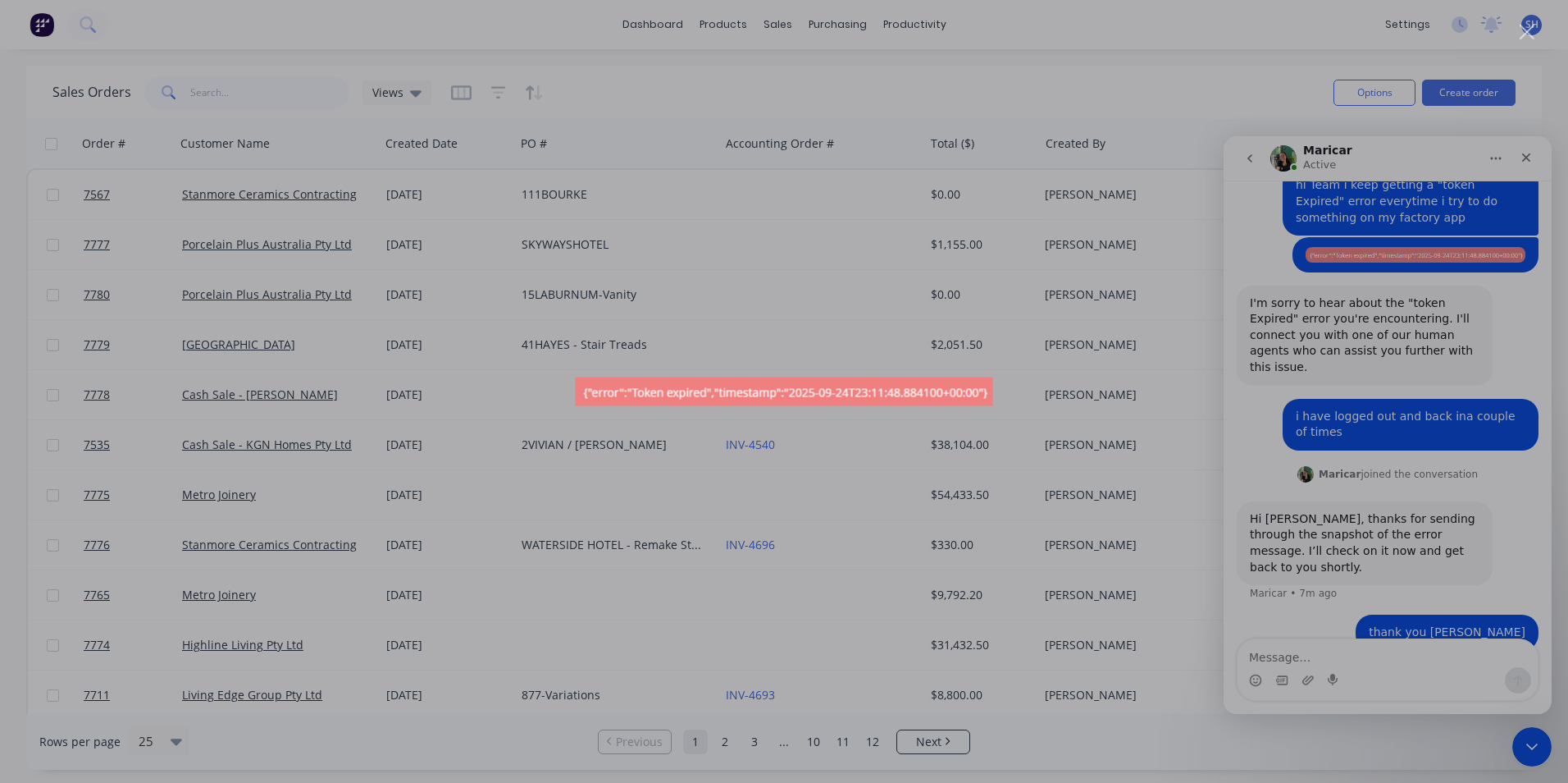
click at [1389, 362] on div "Intercom messenger" at bounding box center [784, 391] width 1568 height 783
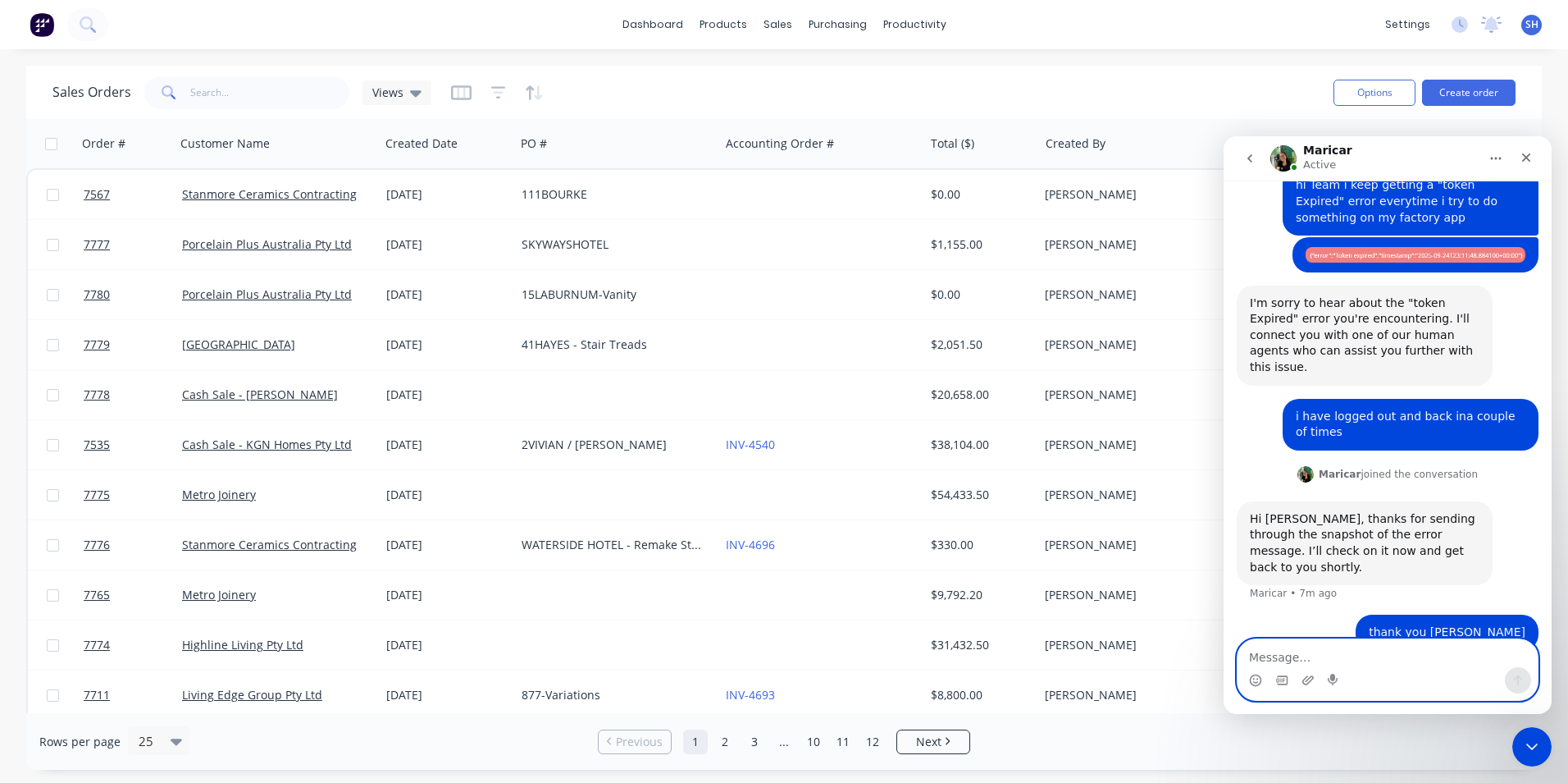
click at [1376, 658] on textarea "Message…" at bounding box center [1388, 653] width 301 height 28
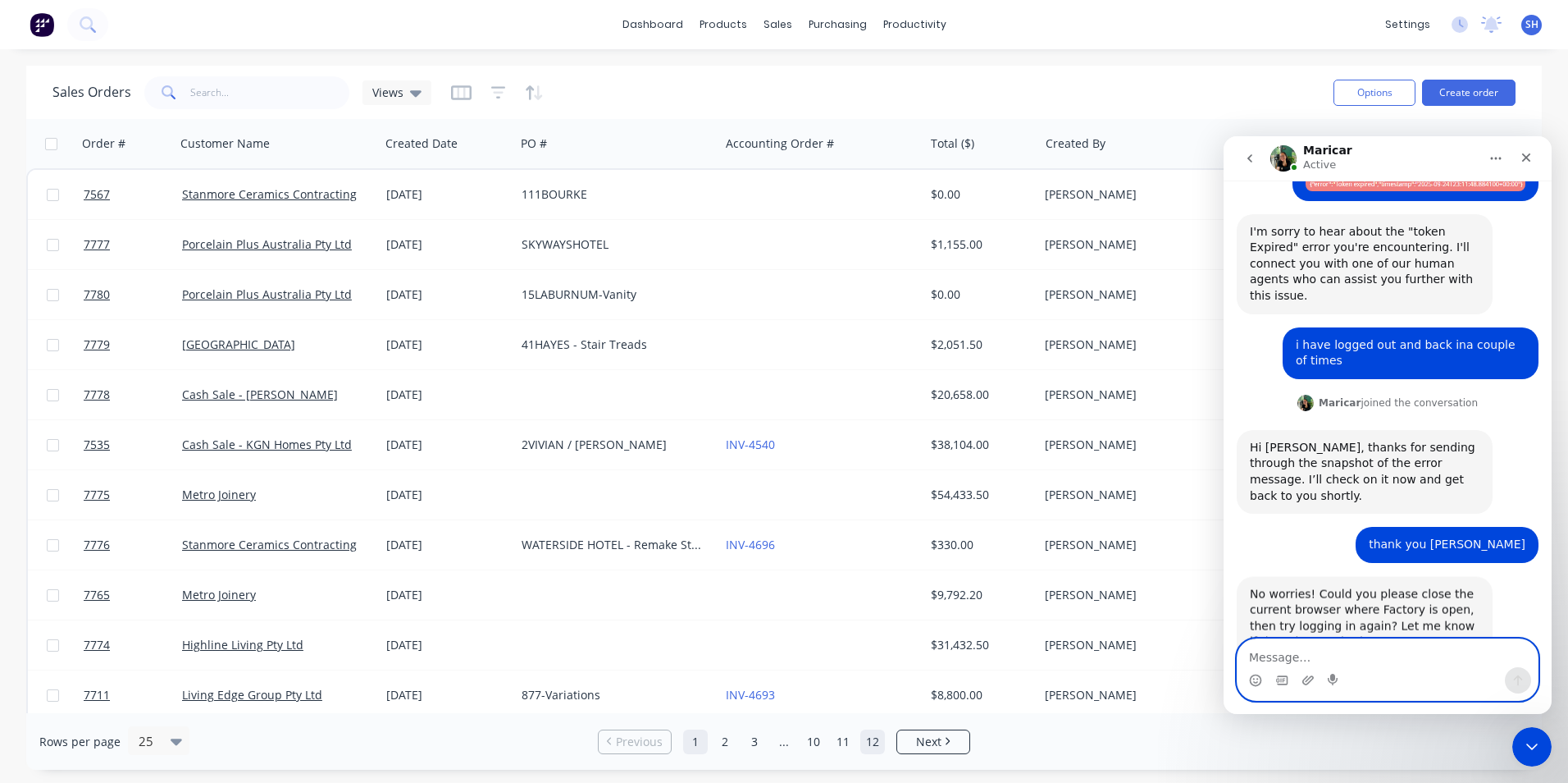
scroll to position [245, 0]
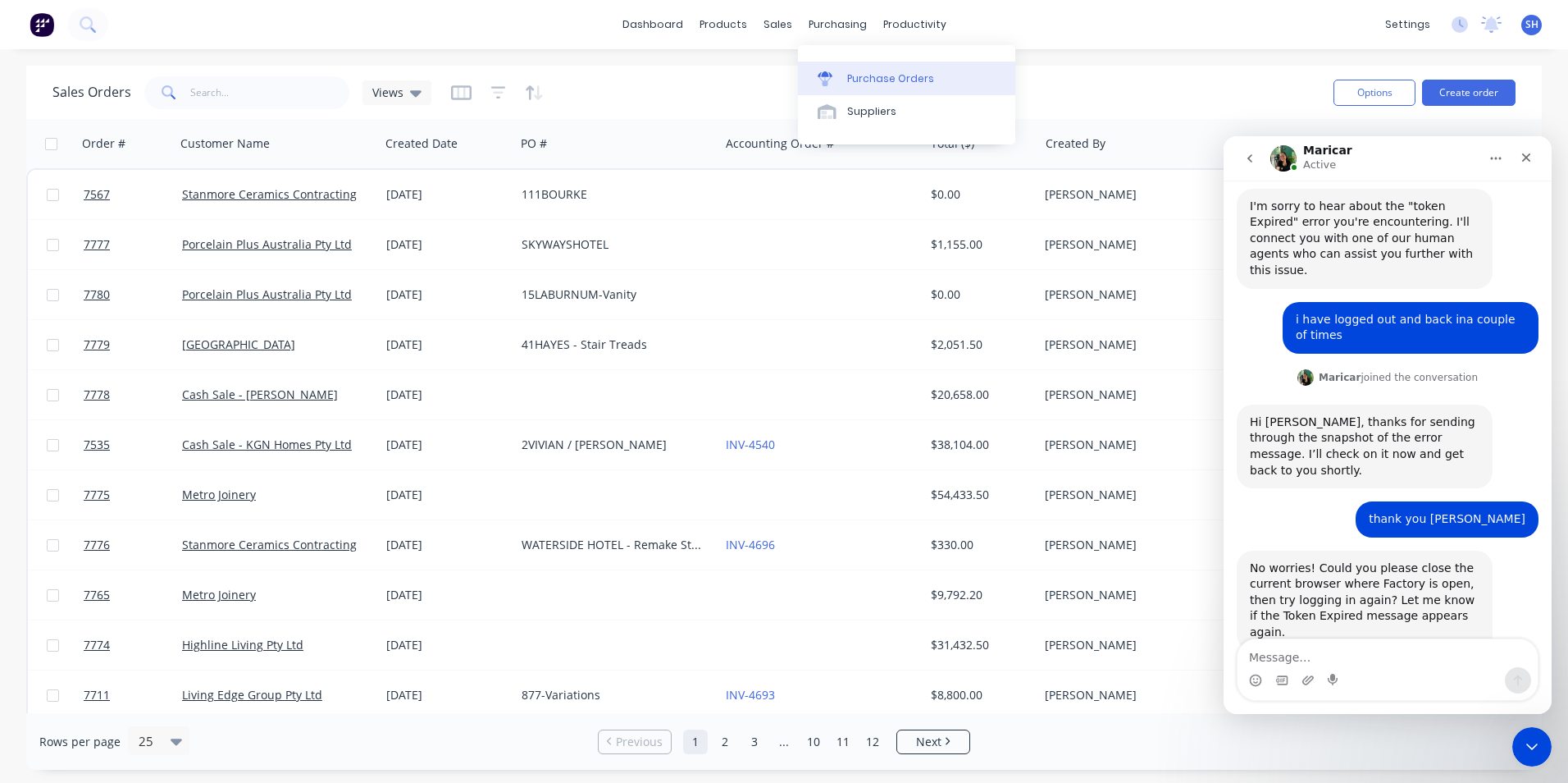
click at [851, 78] on div "Purchase Orders" at bounding box center [890, 78] width 87 height 15
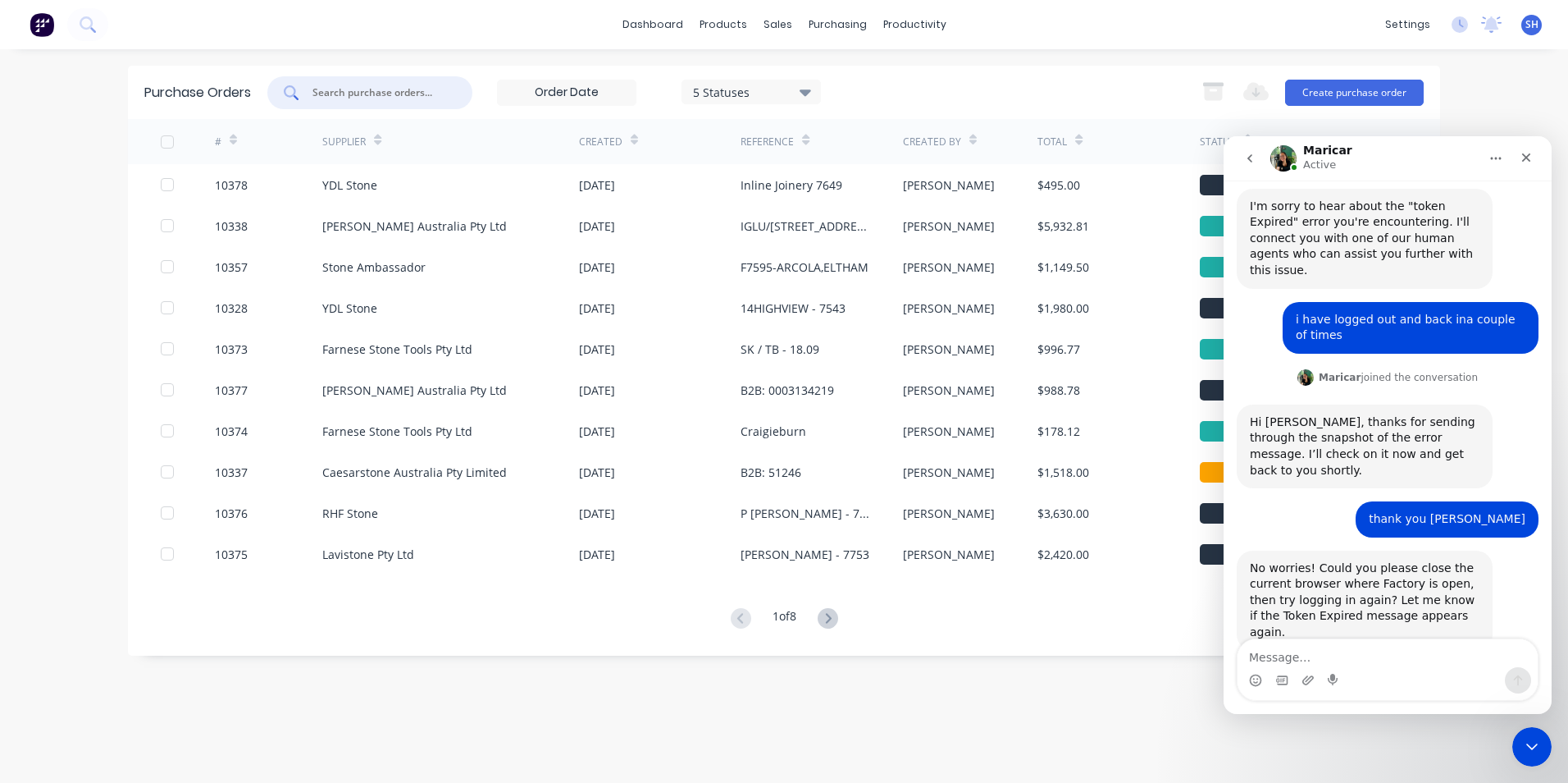
click at [359, 96] on input "text" at bounding box center [379, 93] width 136 height 17
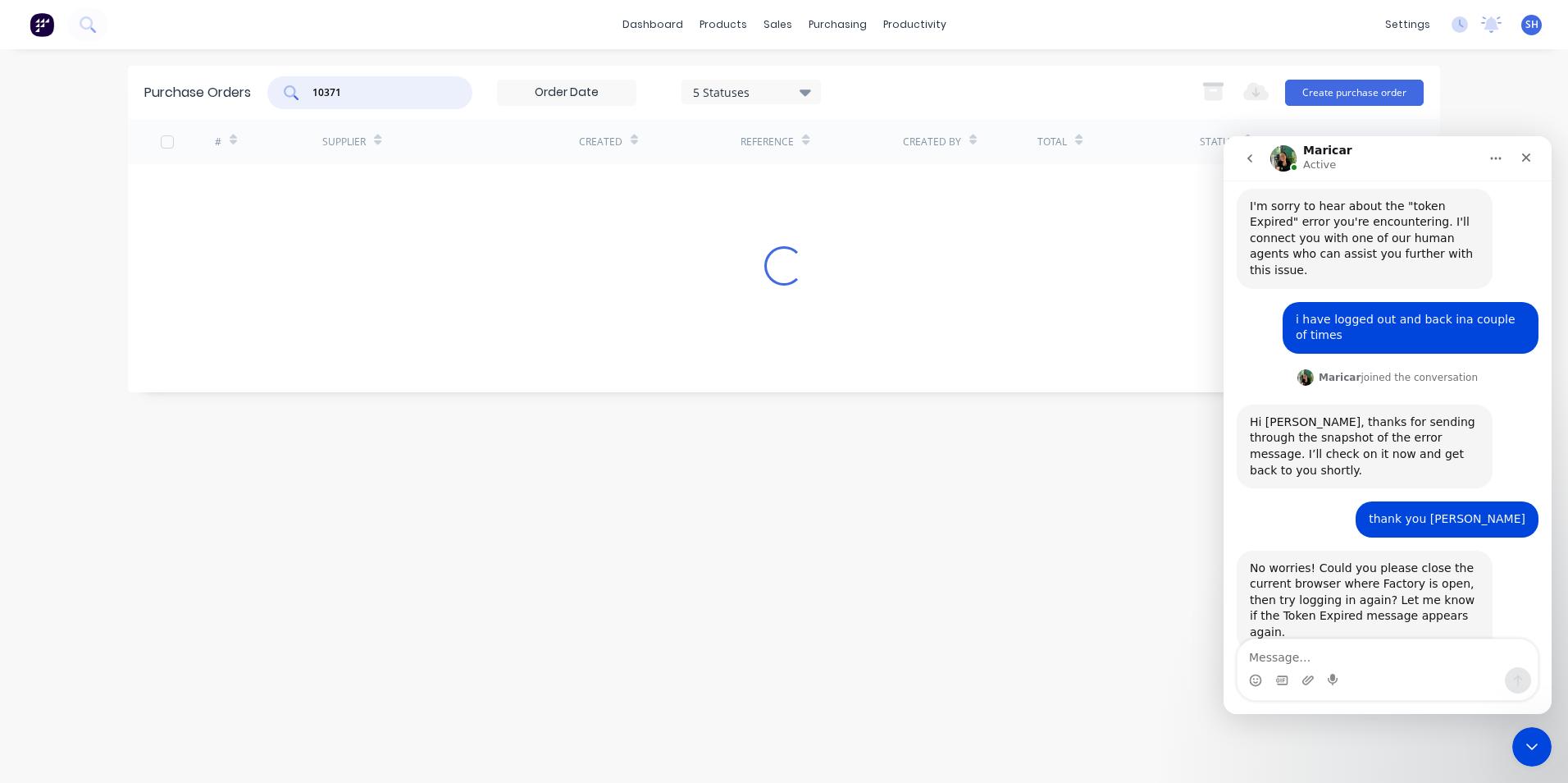
type input "10371"
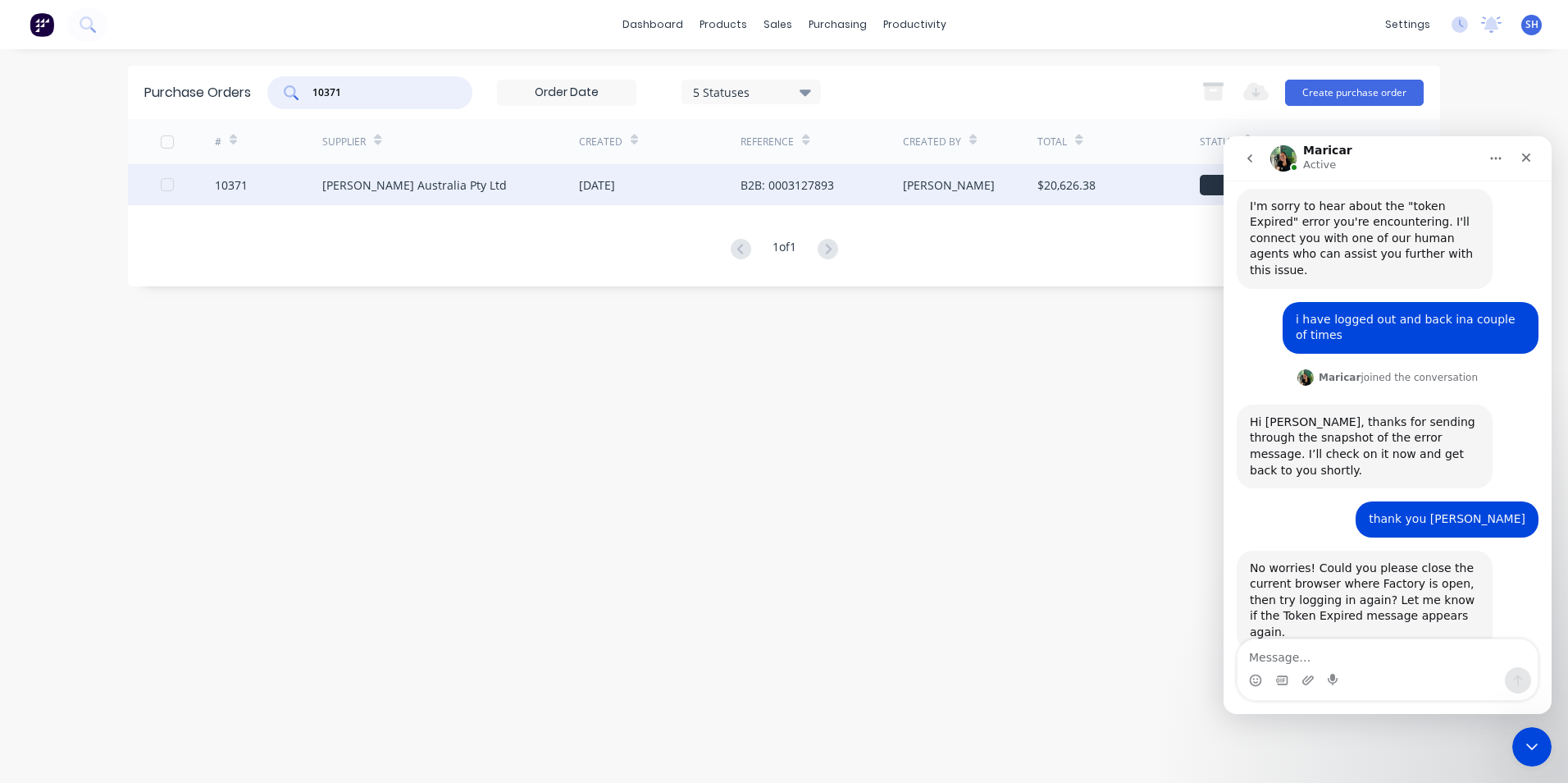
click at [531, 198] on div "[PERSON_NAME] Australia Pty Ltd" at bounding box center [451, 184] width 256 height 41
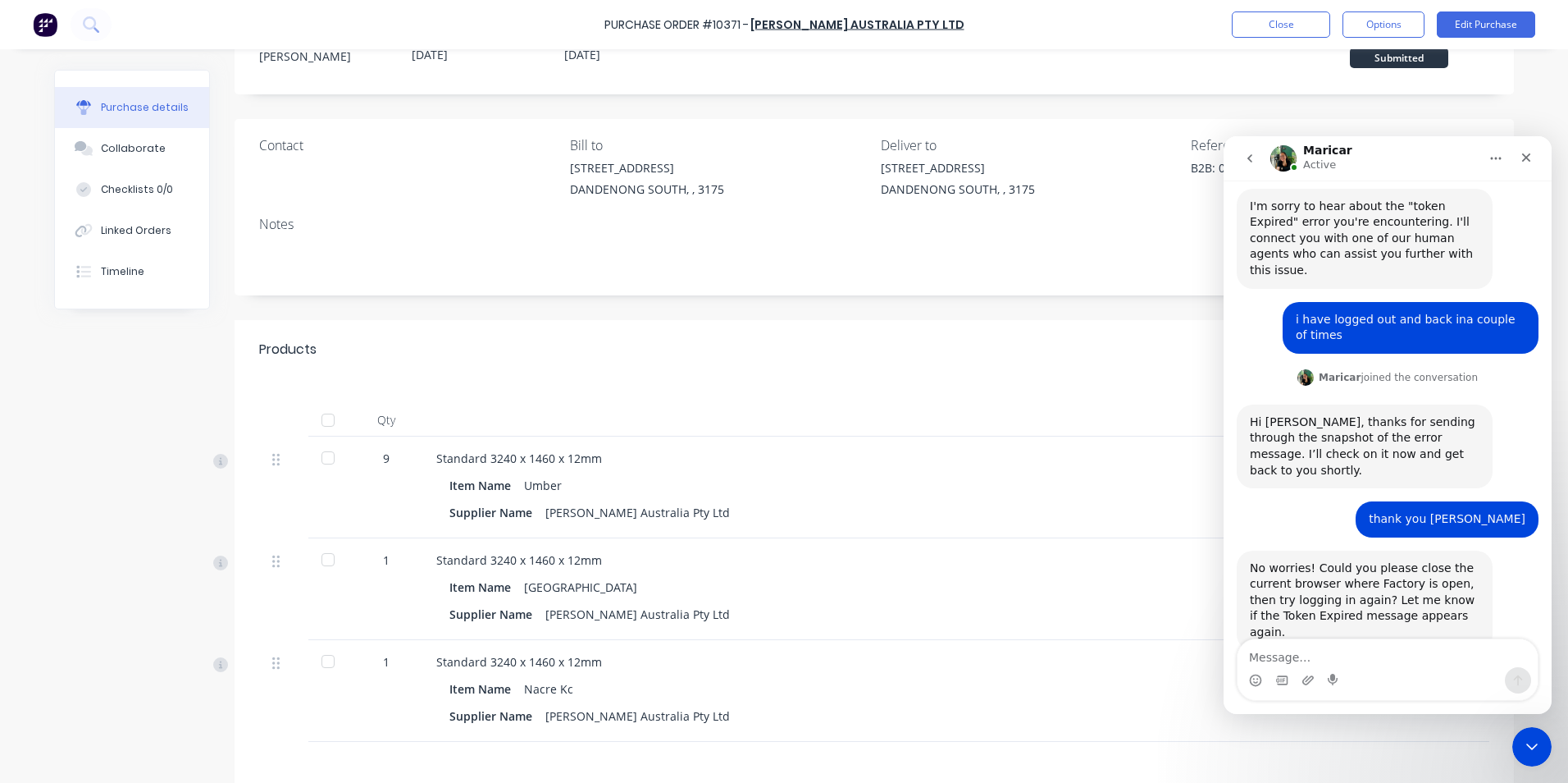
scroll to position [164, 0]
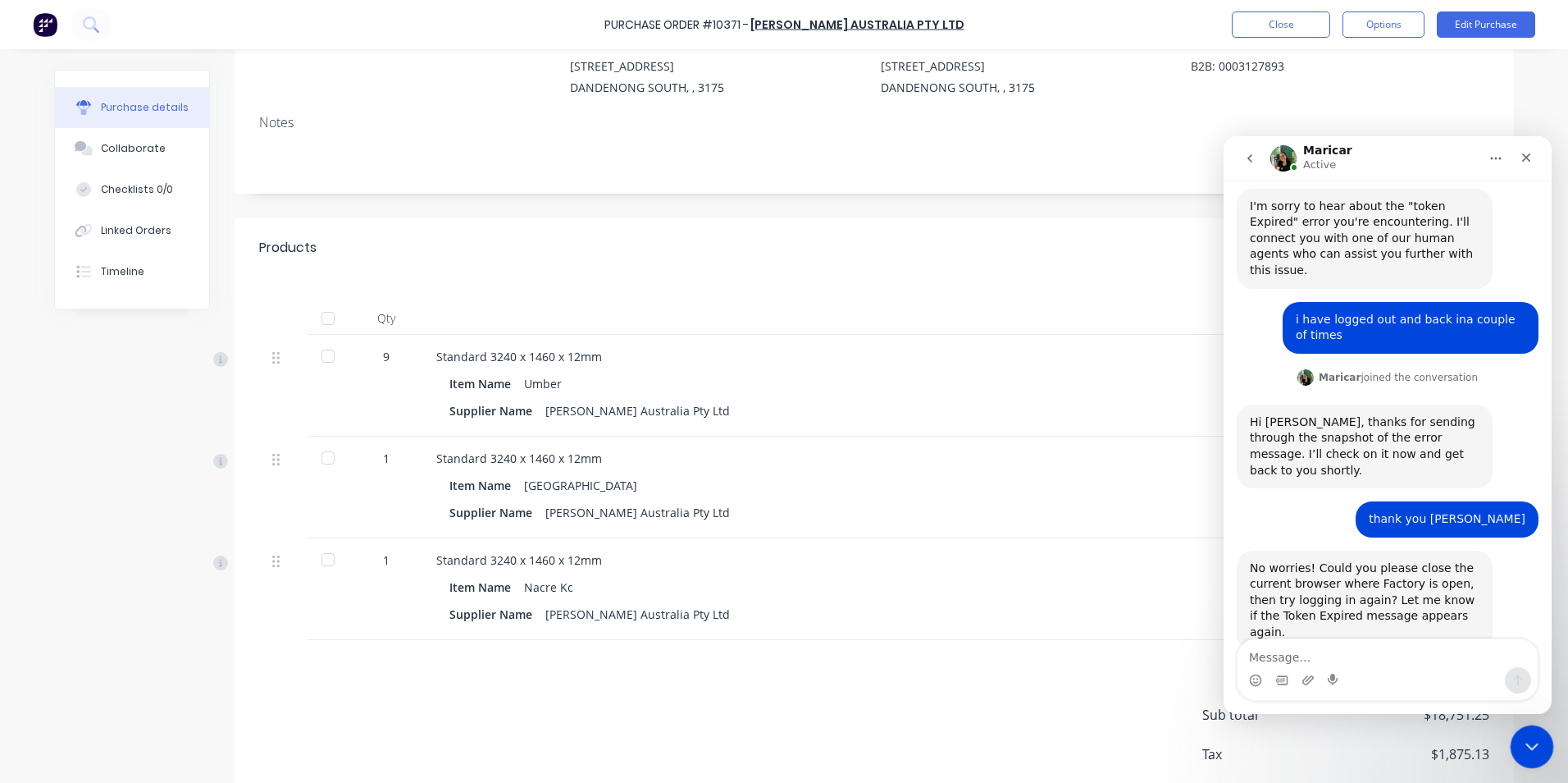
click at [1528, 729] on div "Close Intercom Messenger" at bounding box center [1529, 744] width 40 height 40
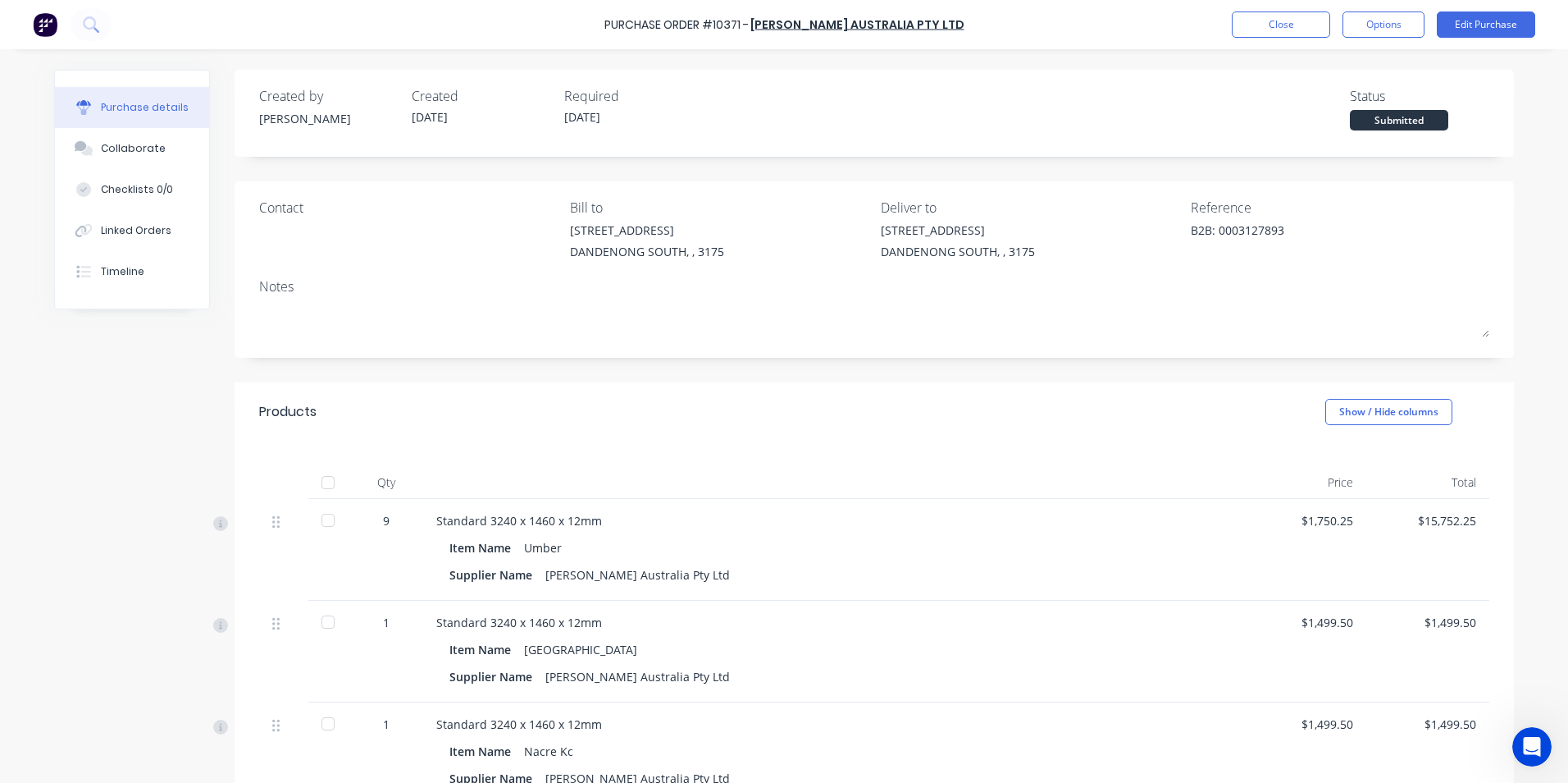
scroll to position [82, 0]
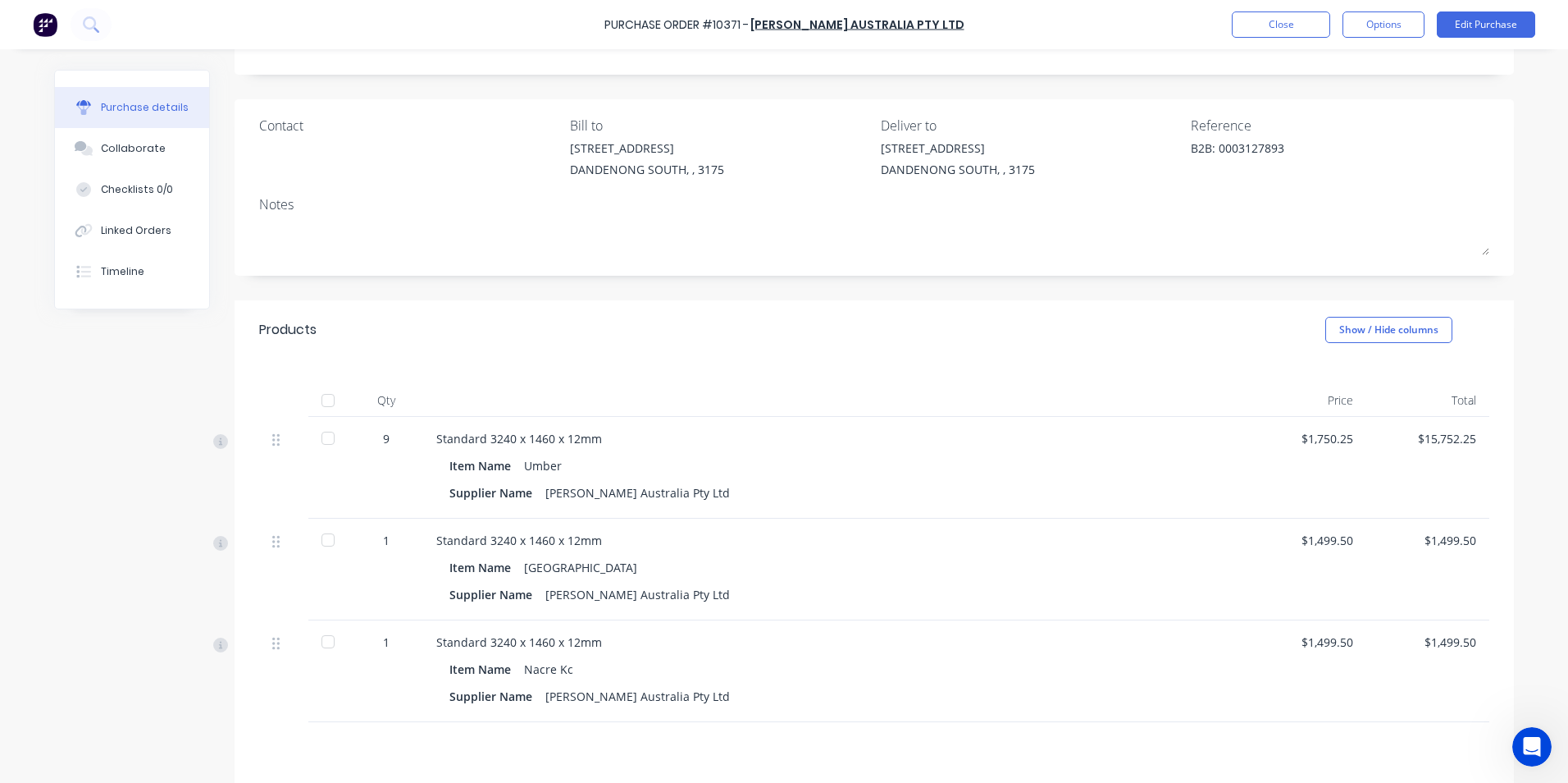
click at [234, 720] on div "Qty Price Total 9 Standard 3240 x 1460 x 12mm Item Name Umber Supplier Name Cos…" at bounding box center [874, 540] width 1279 height 362
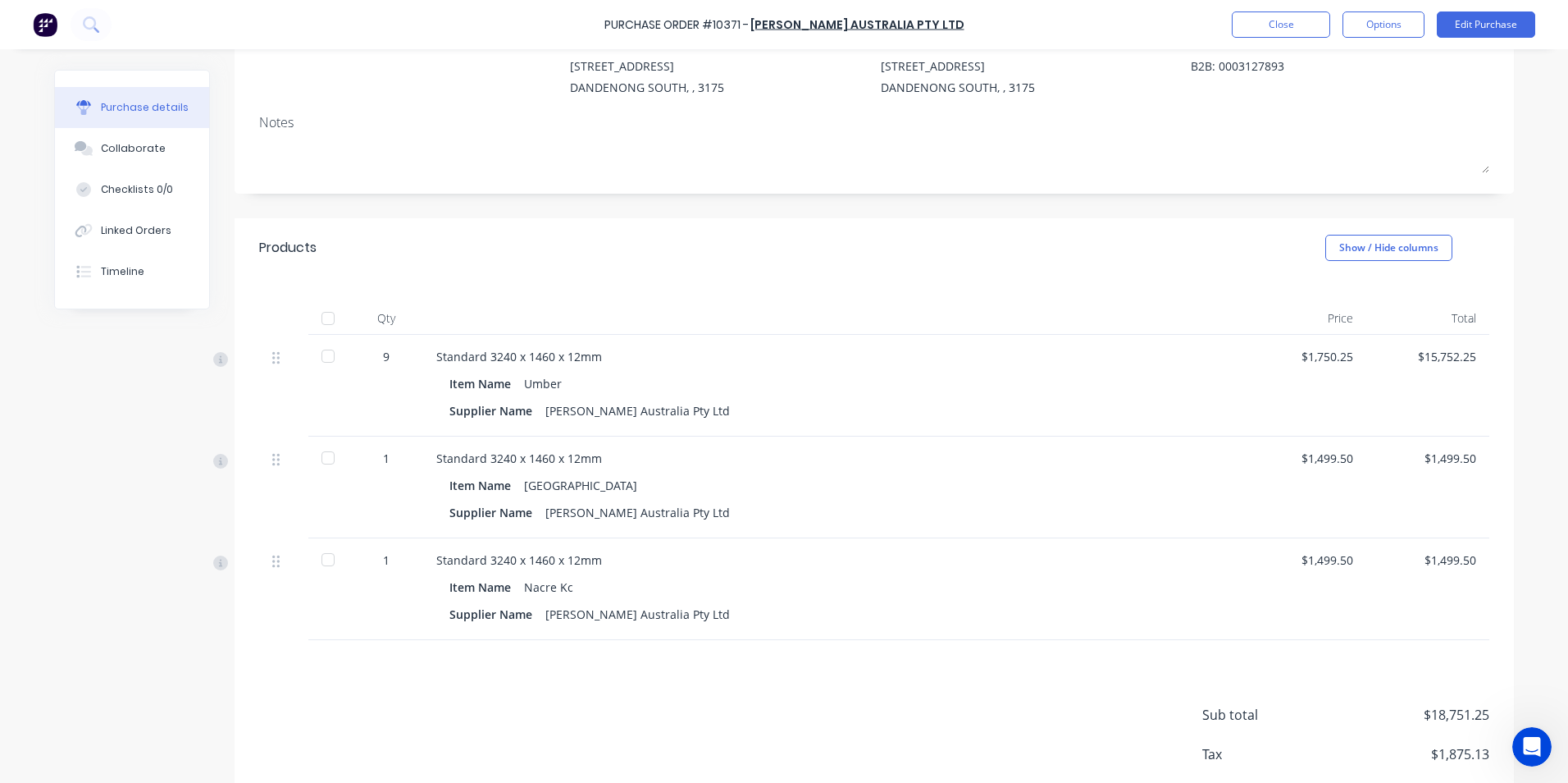
click at [102, 684] on div "Created by Stacey Created 17/09/25 Required 17/09/25 Status Submitted Contact B…" at bounding box center [784, 382] width 1460 height 952
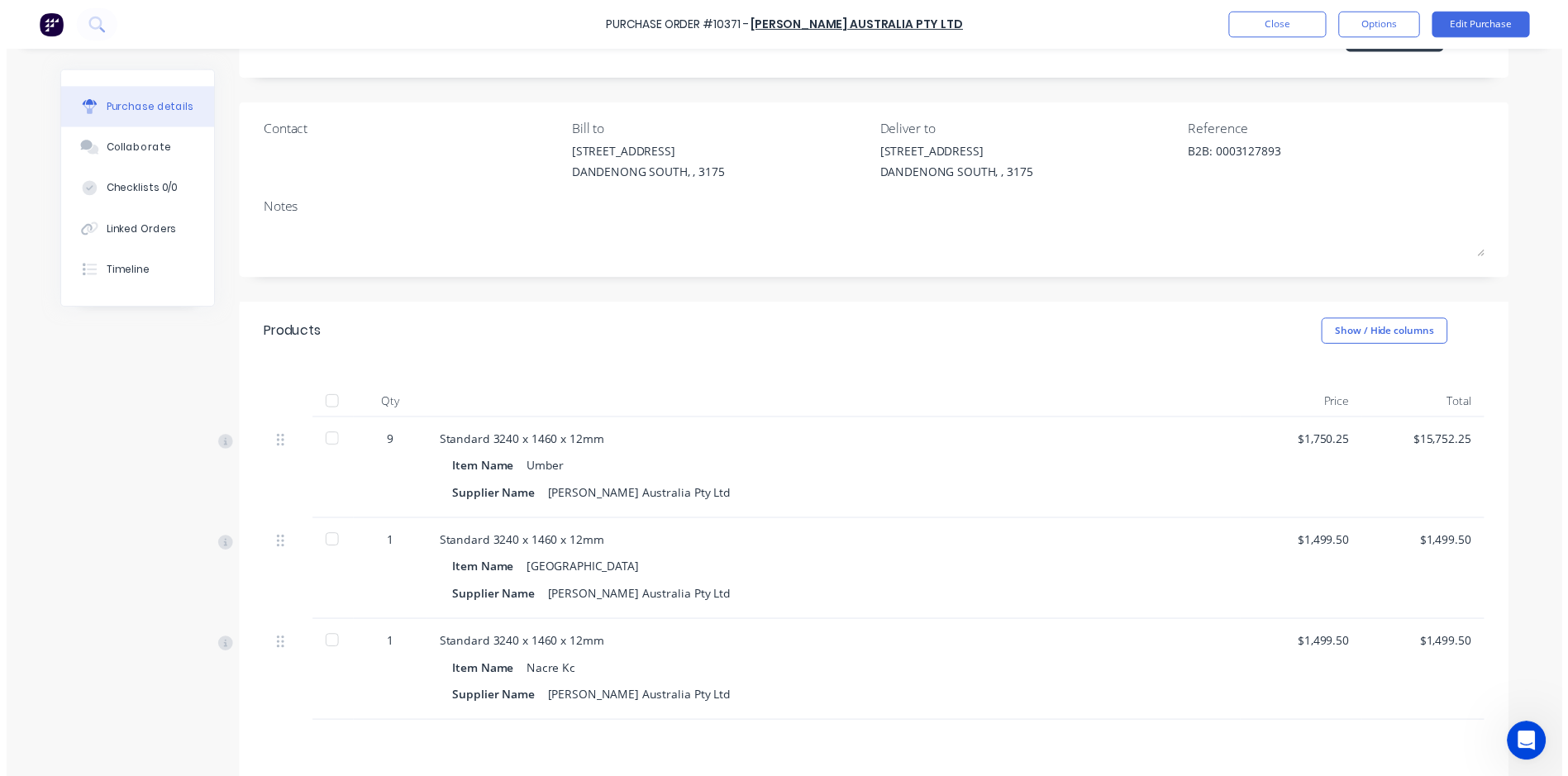
scroll to position [83, 0]
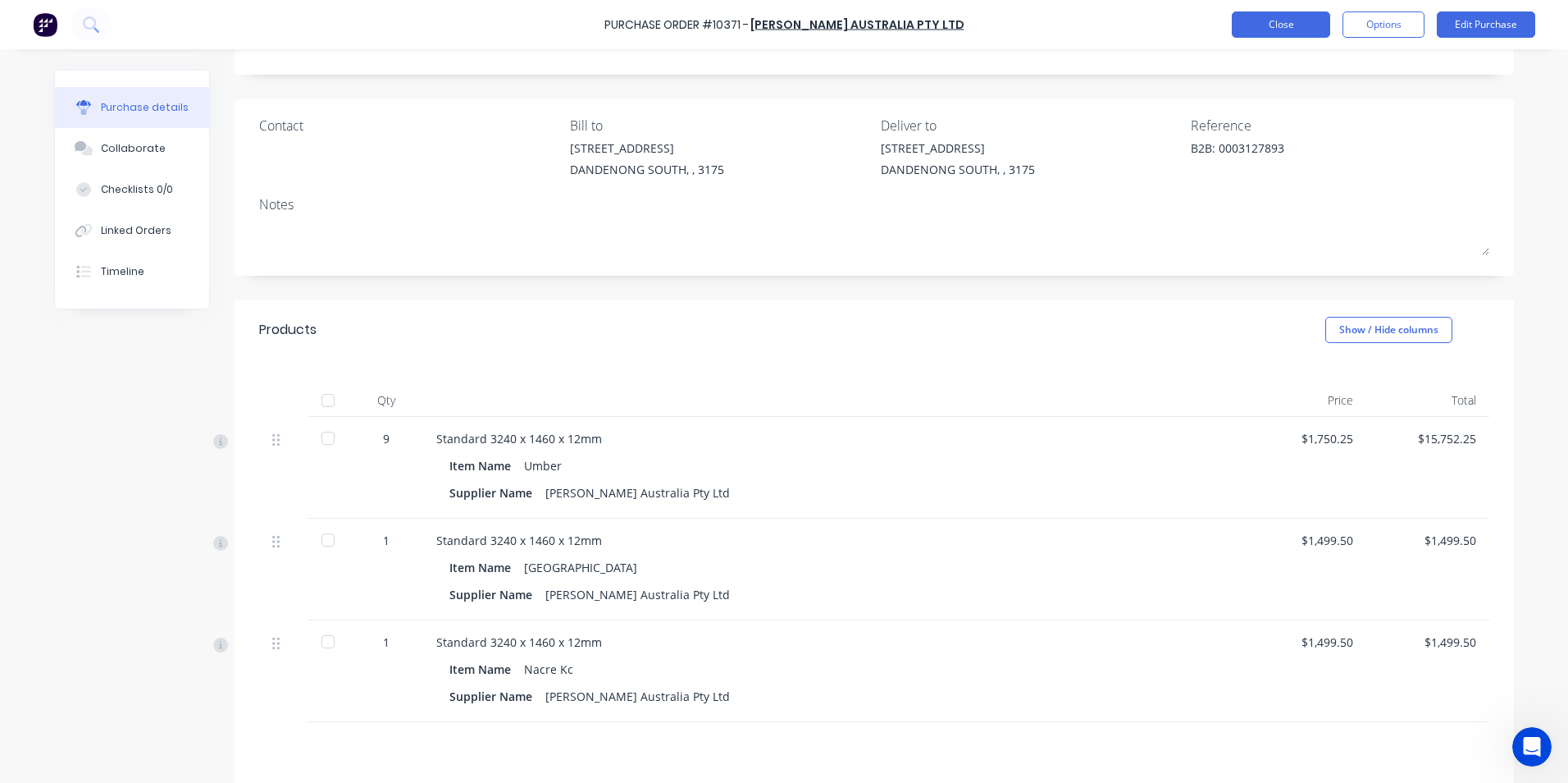
click at [1268, 33] on button "Close" at bounding box center [1280, 24] width 99 height 26
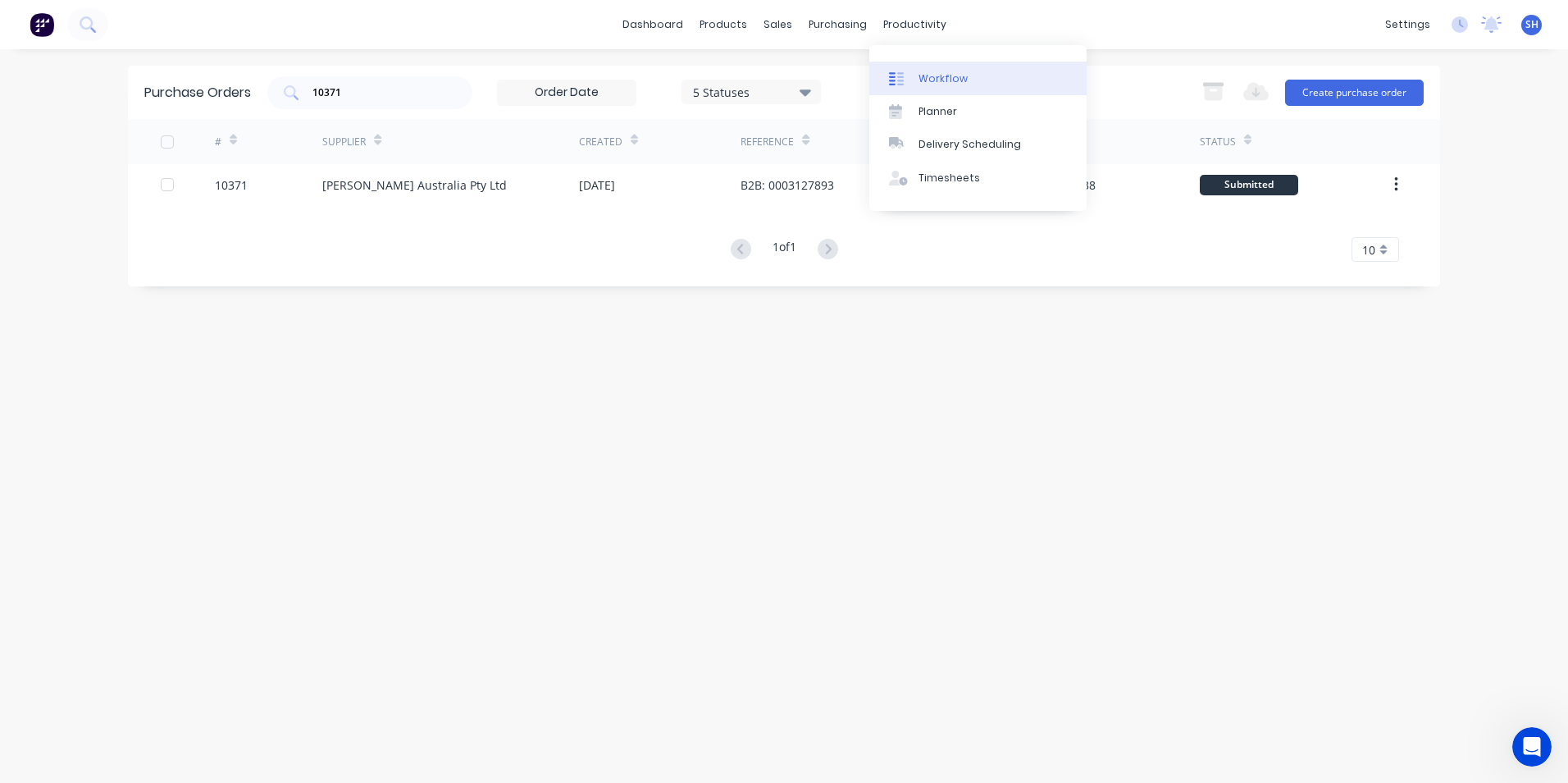
click at [931, 74] on div "Workflow" at bounding box center [943, 78] width 49 height 15
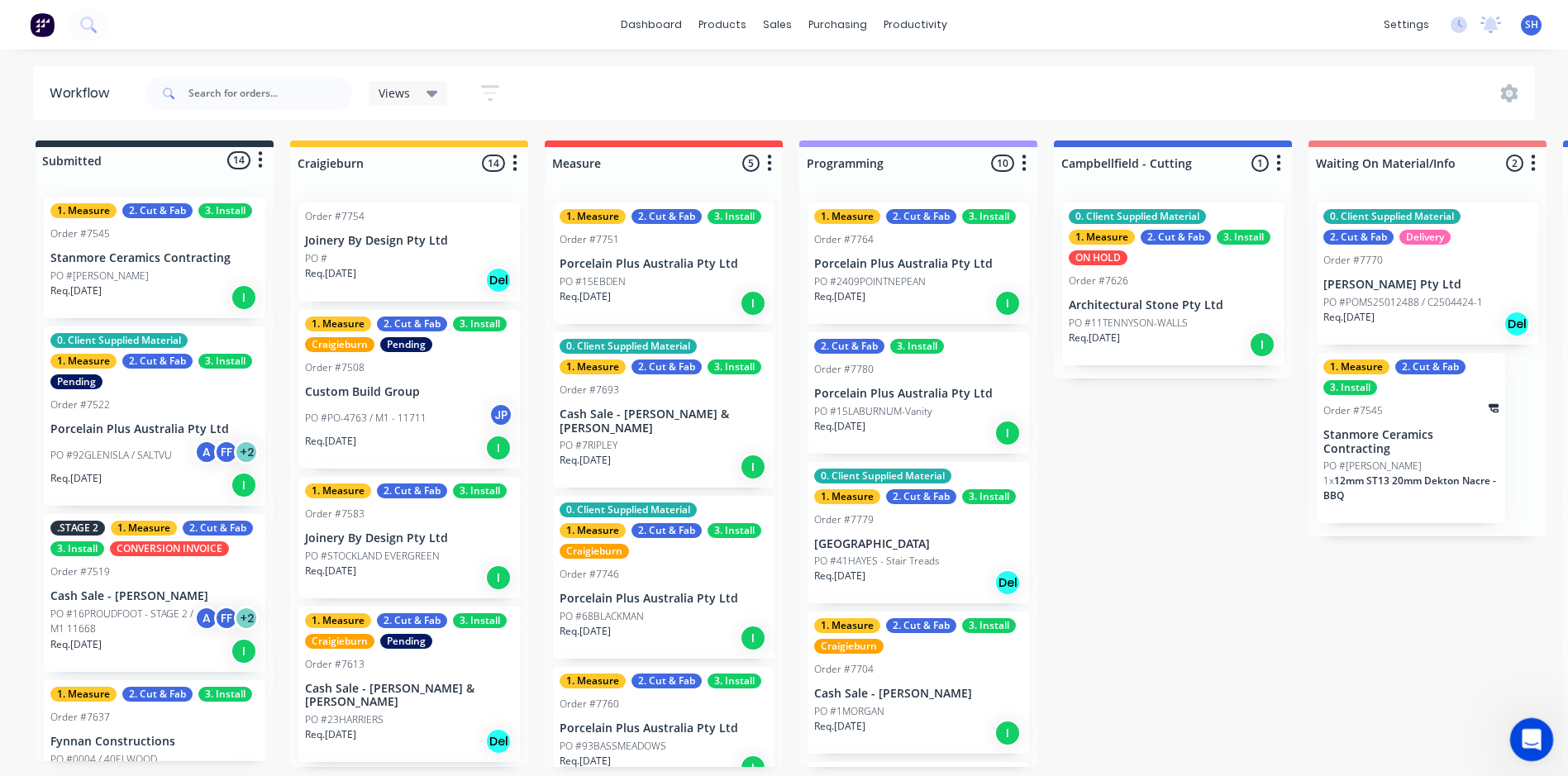
click at [1545, 736] on div "Open Intercom Messenger" at bounding box center [1529, 737] width 55 height 55
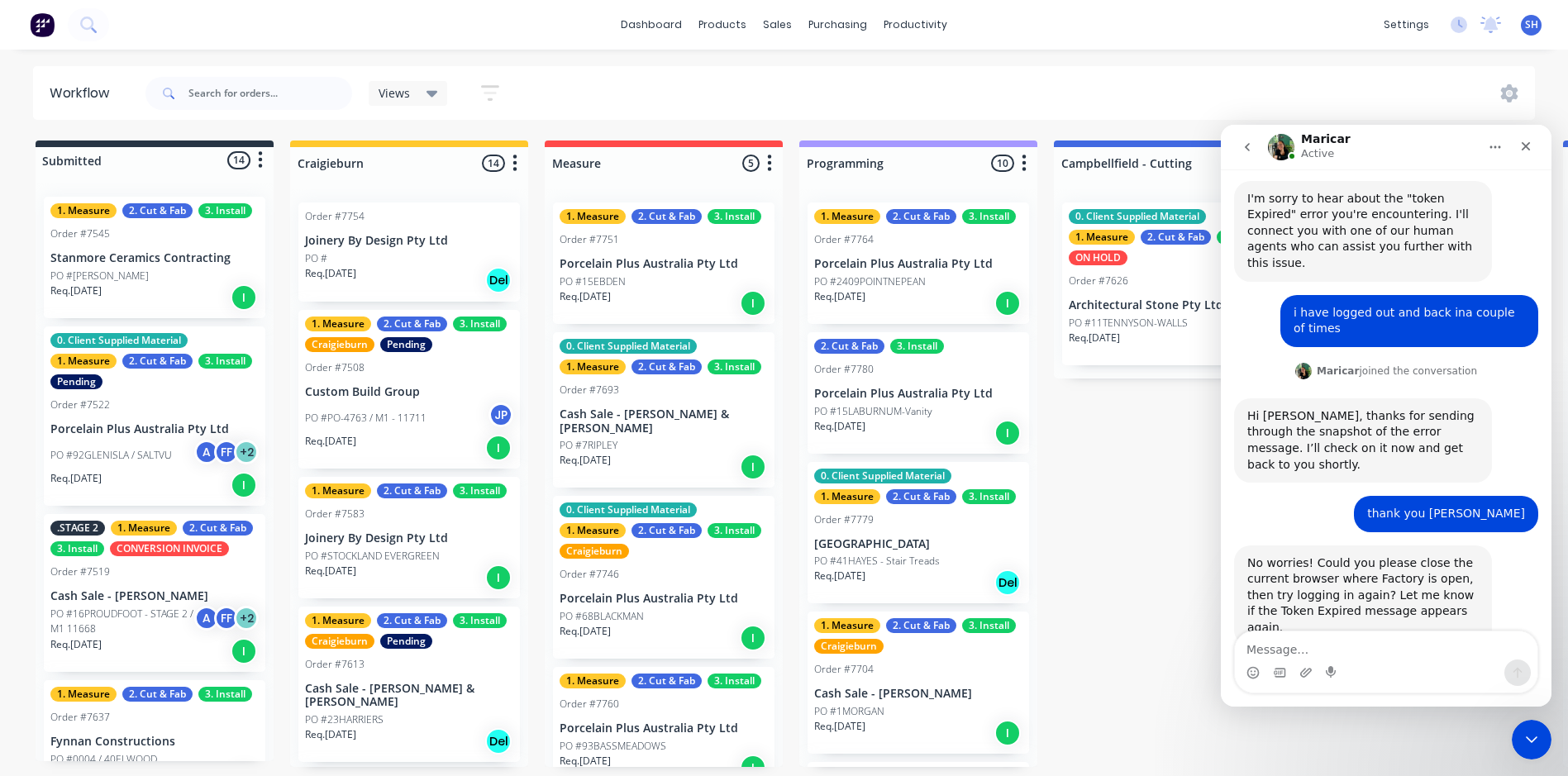
scroll to position [247, 0]
click at [1332, 644] on textarea "Message…" at bounding box center [1386, 646] width 303 height 28
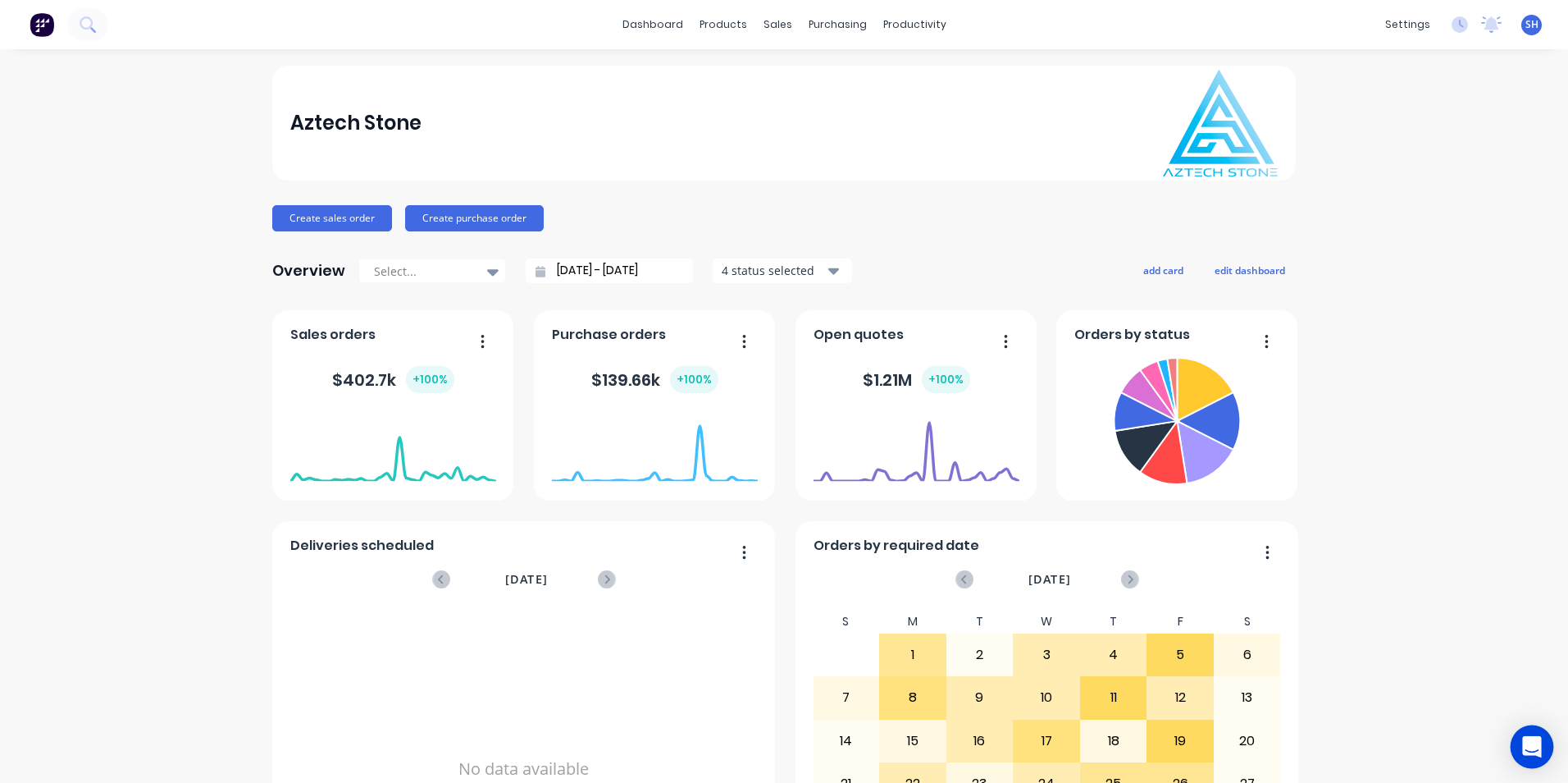
click at [1539, 735] on div "Open Intercom Messenger" at bounding box center [1532, 747] width 43 height 43
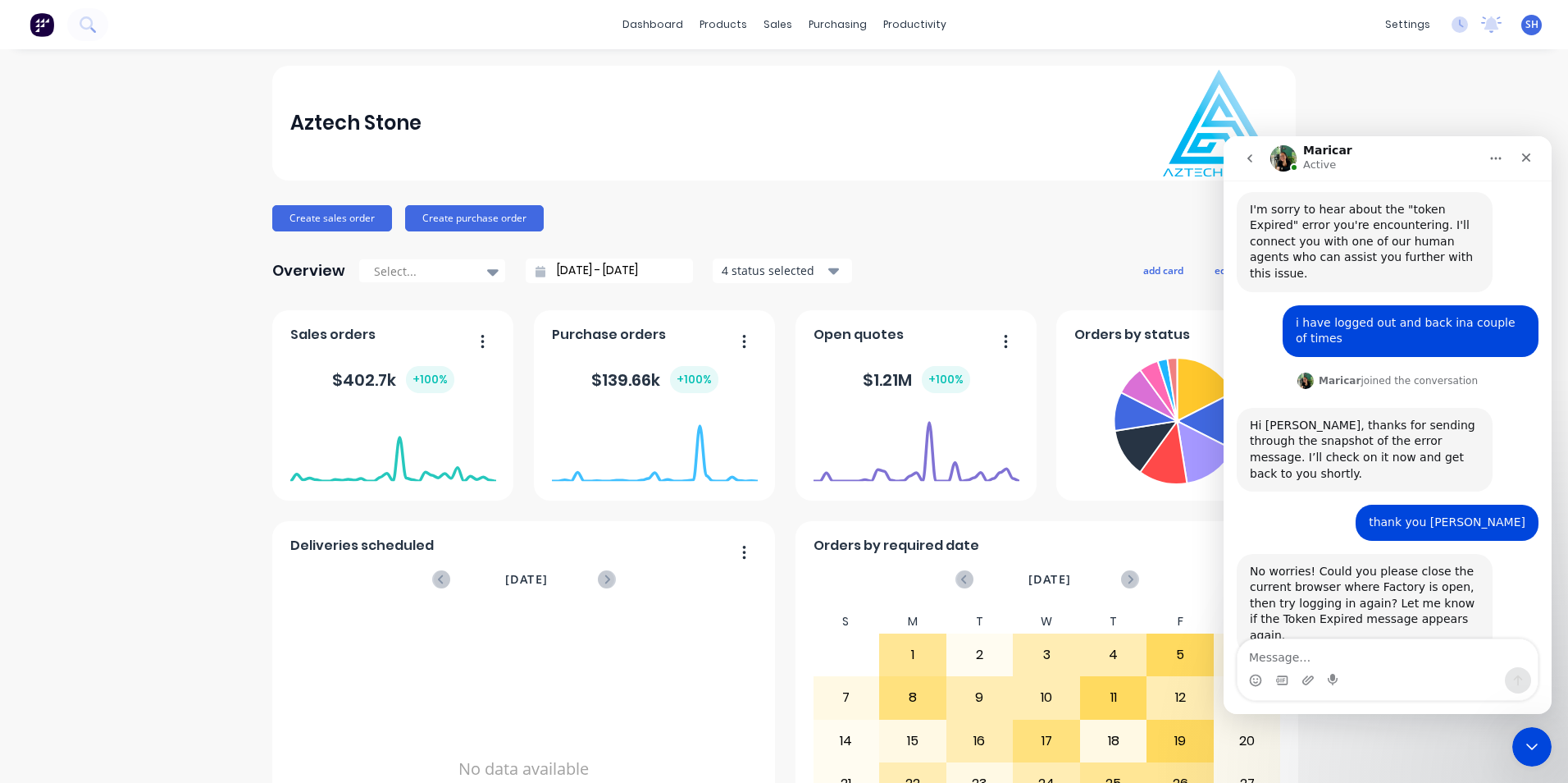
scroll to position [245, 0]
click at [1330, 668] on div "Intercom messenger" at bounding box center [1335, 680] width 13 height 26
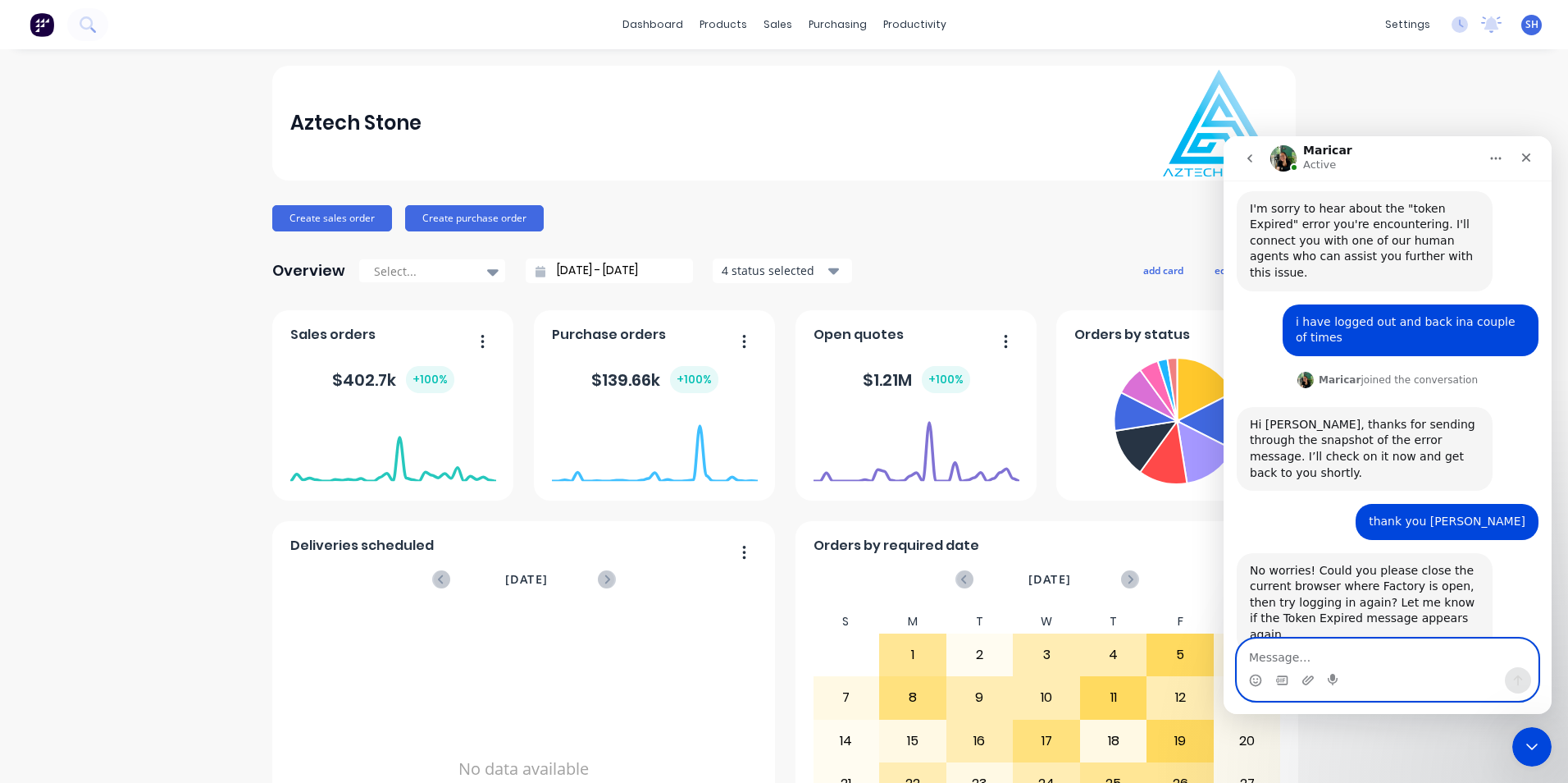
click at [1316, 658] on textarea "Message…" at bounding box center [1388, 653] width 301 height 28
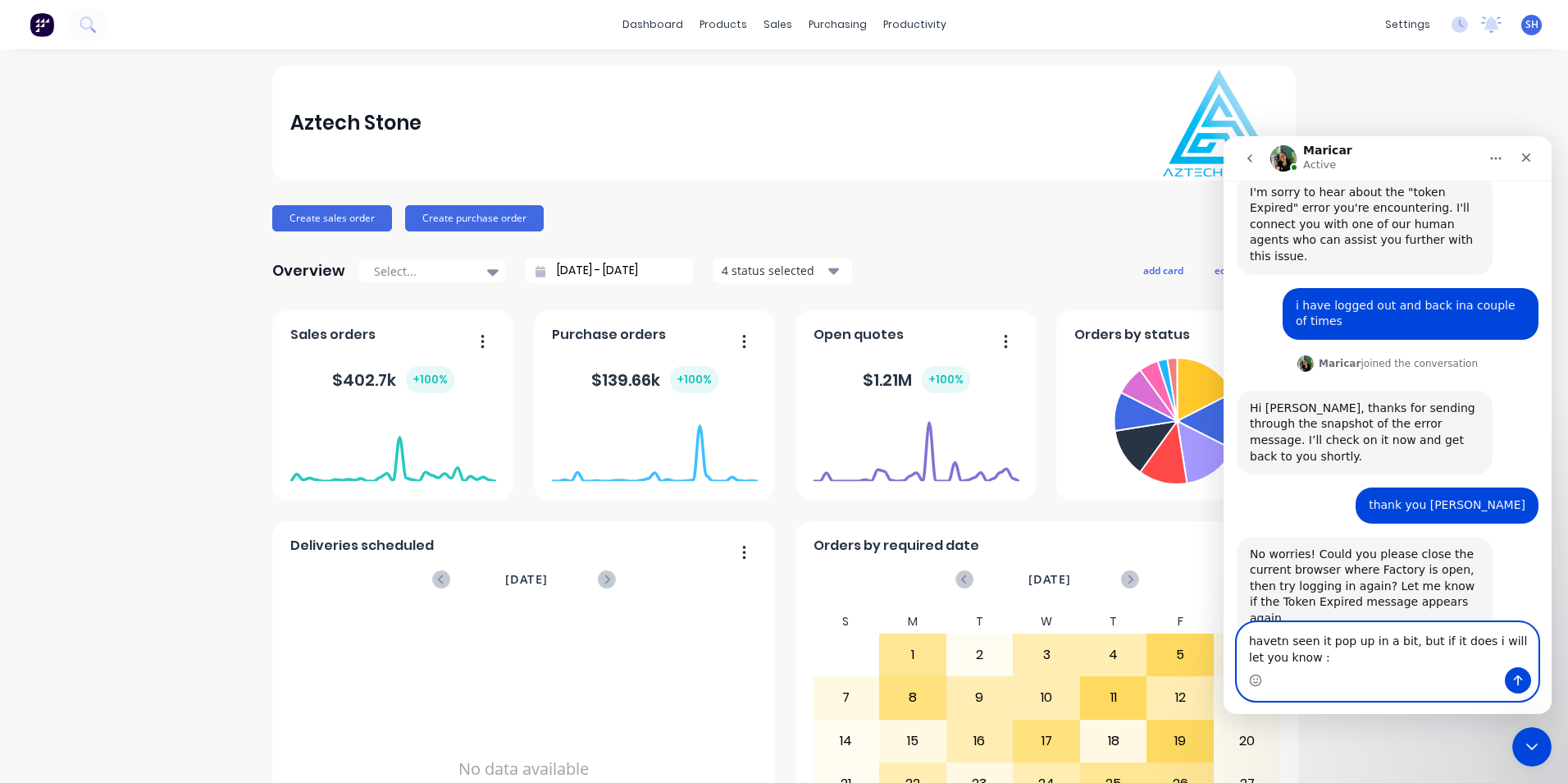
type textarea "havetn seen it pop up in a bit, but if it does i will let you know :)"
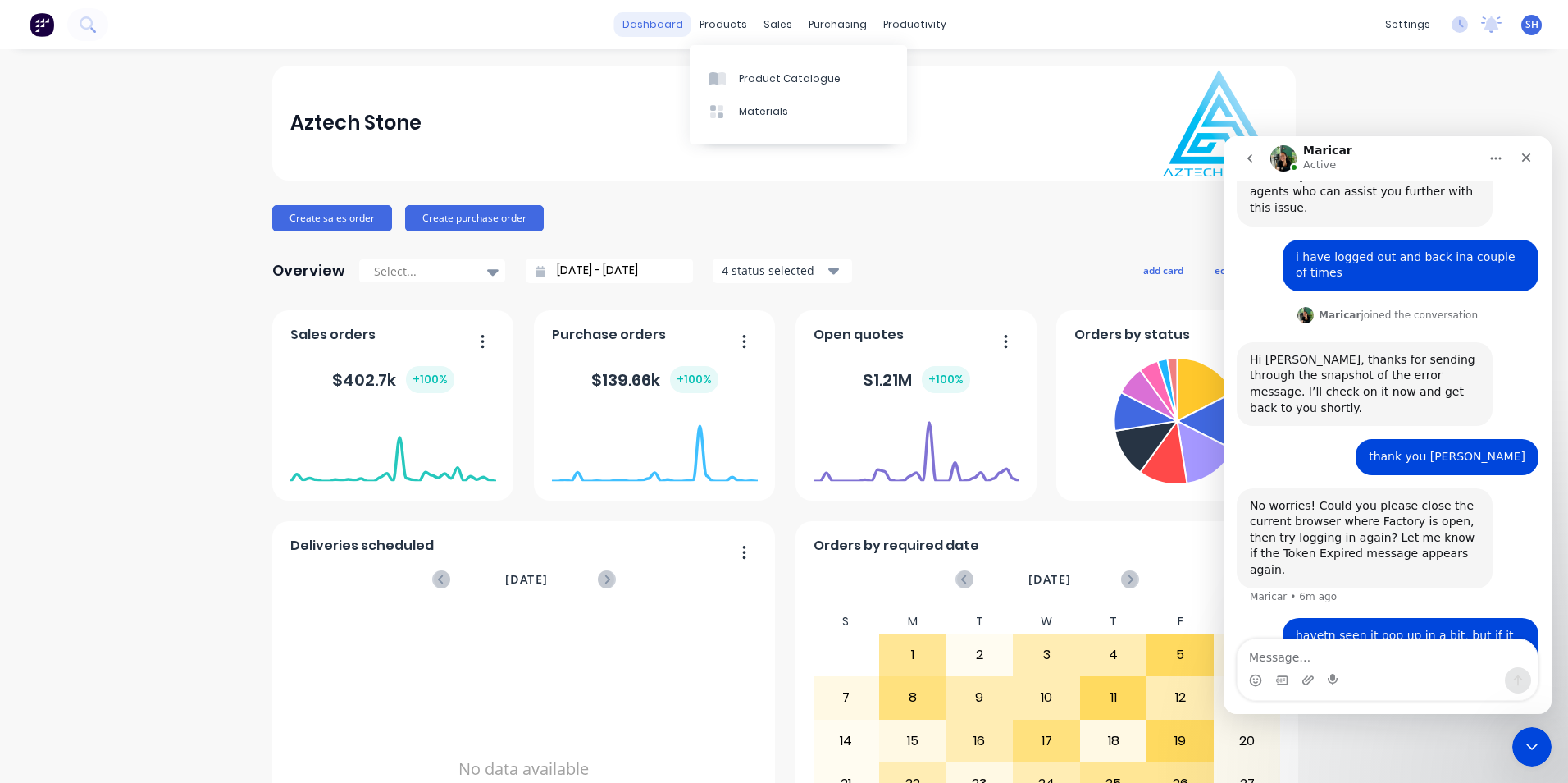
click at [669, 22] on link "dashboard" at bounding box center [653, 24] width 77 height 25
click at [785, 29] on div "sales" at bounding box center [777, 24] width 45 height 25
click at [831, 85] on div "Sales Orders" at bounding box center [832, 78] width 67 height 15
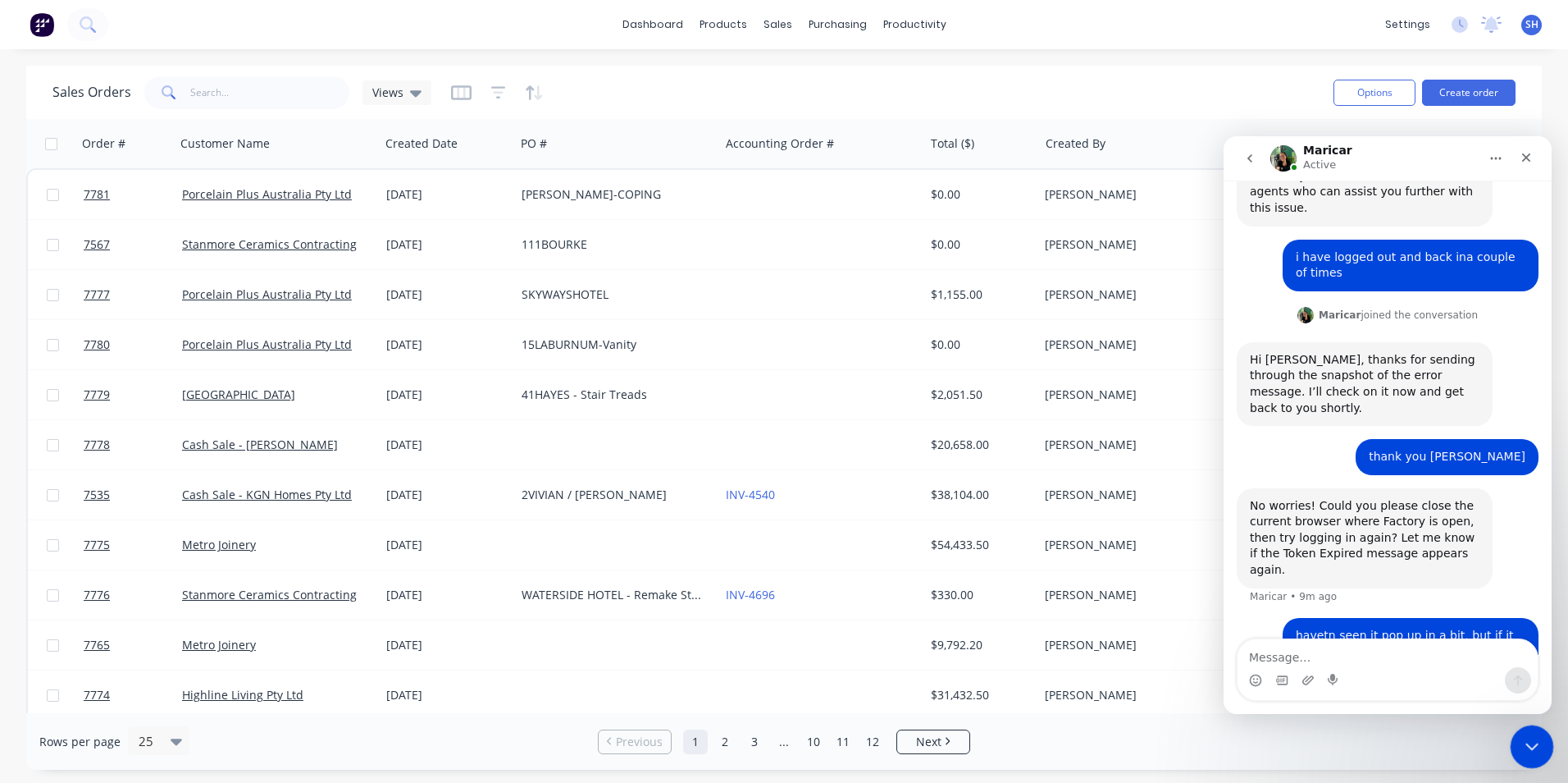
click at [1523, 740] on icon "Close Intercom Messenger" at bounding box center [1529, 743] width 19 height 19
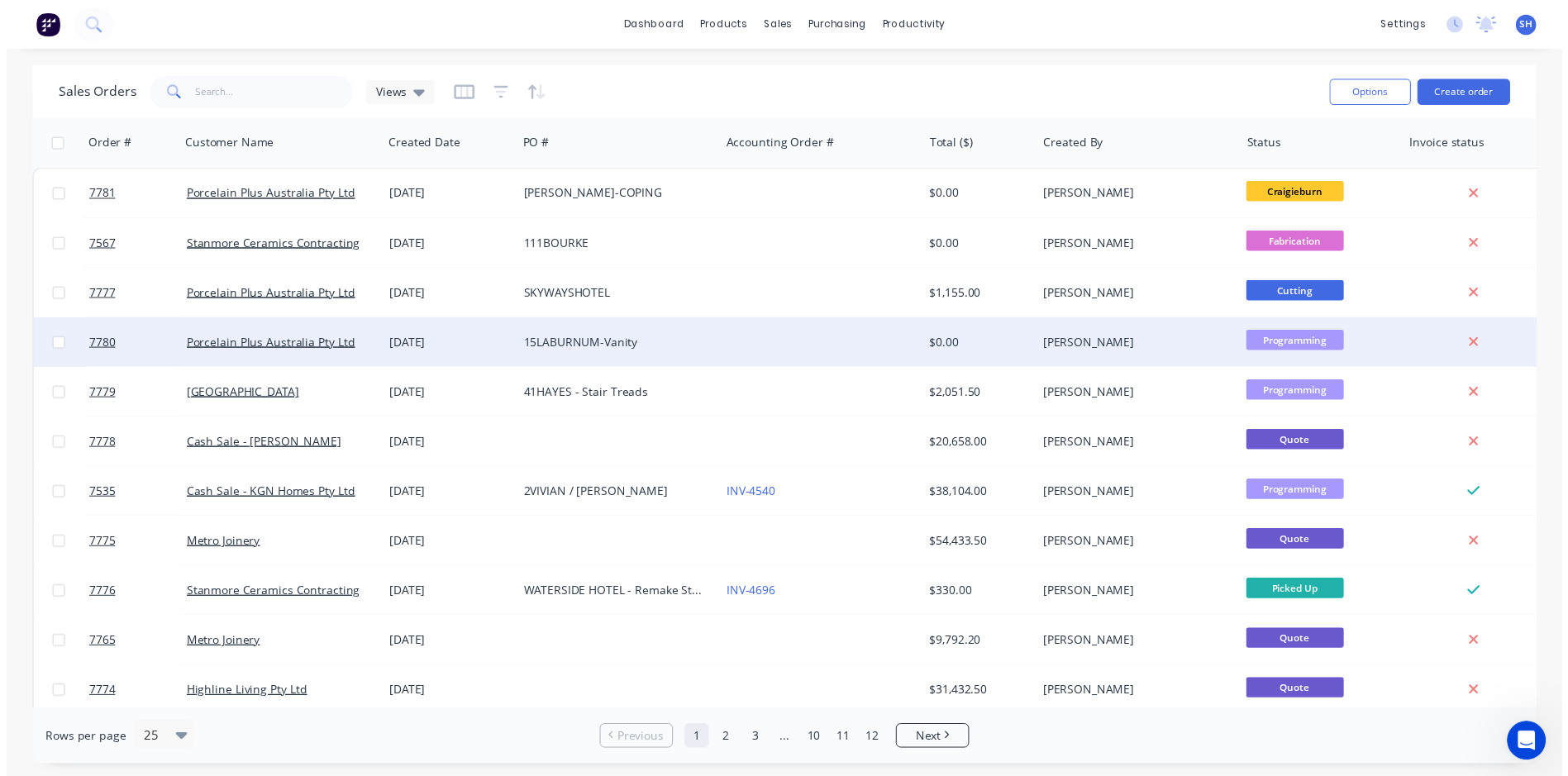
scroll to position [312, 0]
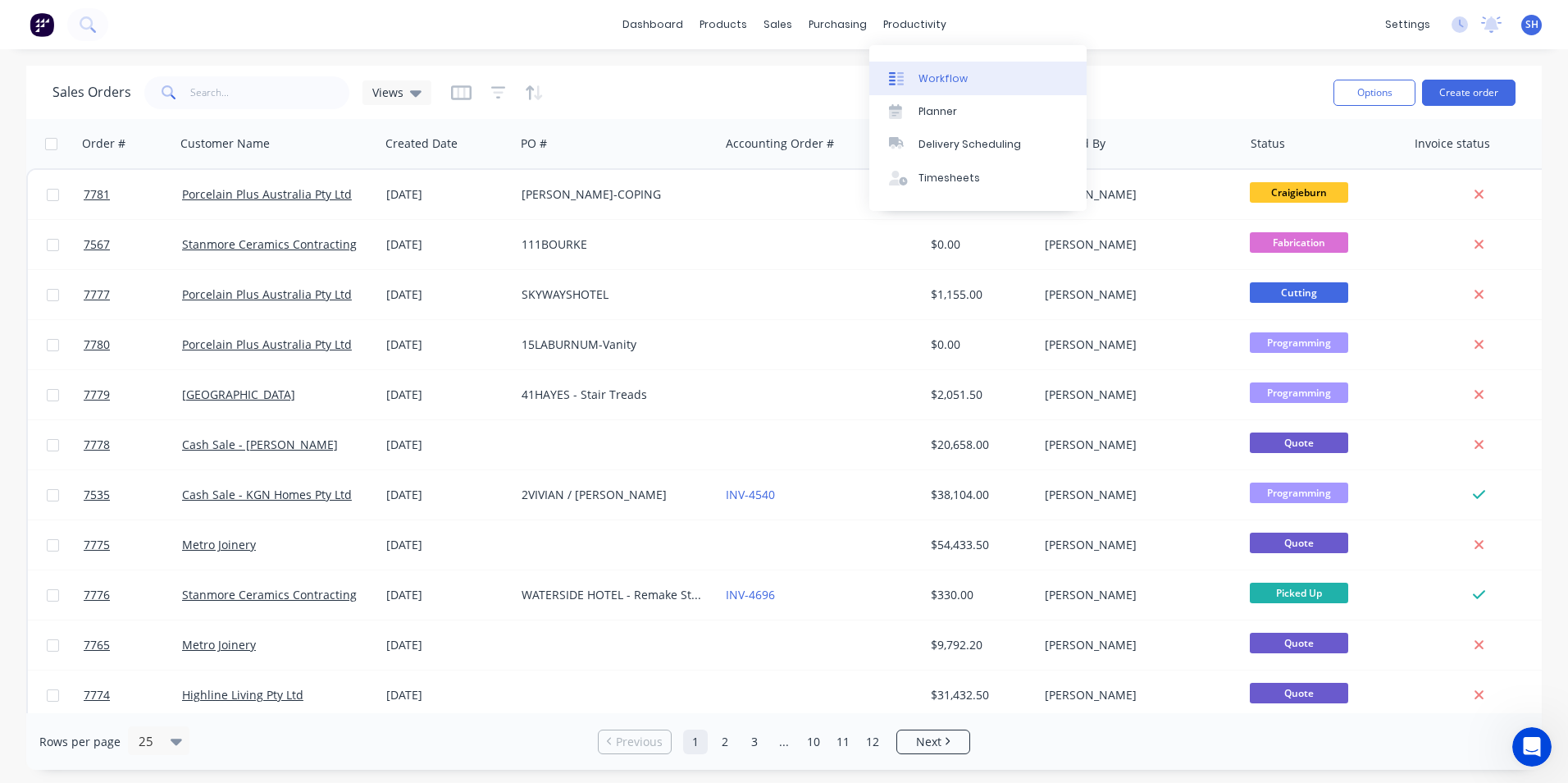
click at [939, 72] on div "Workflow" at bounding box center [943, 78] width 49 height 15
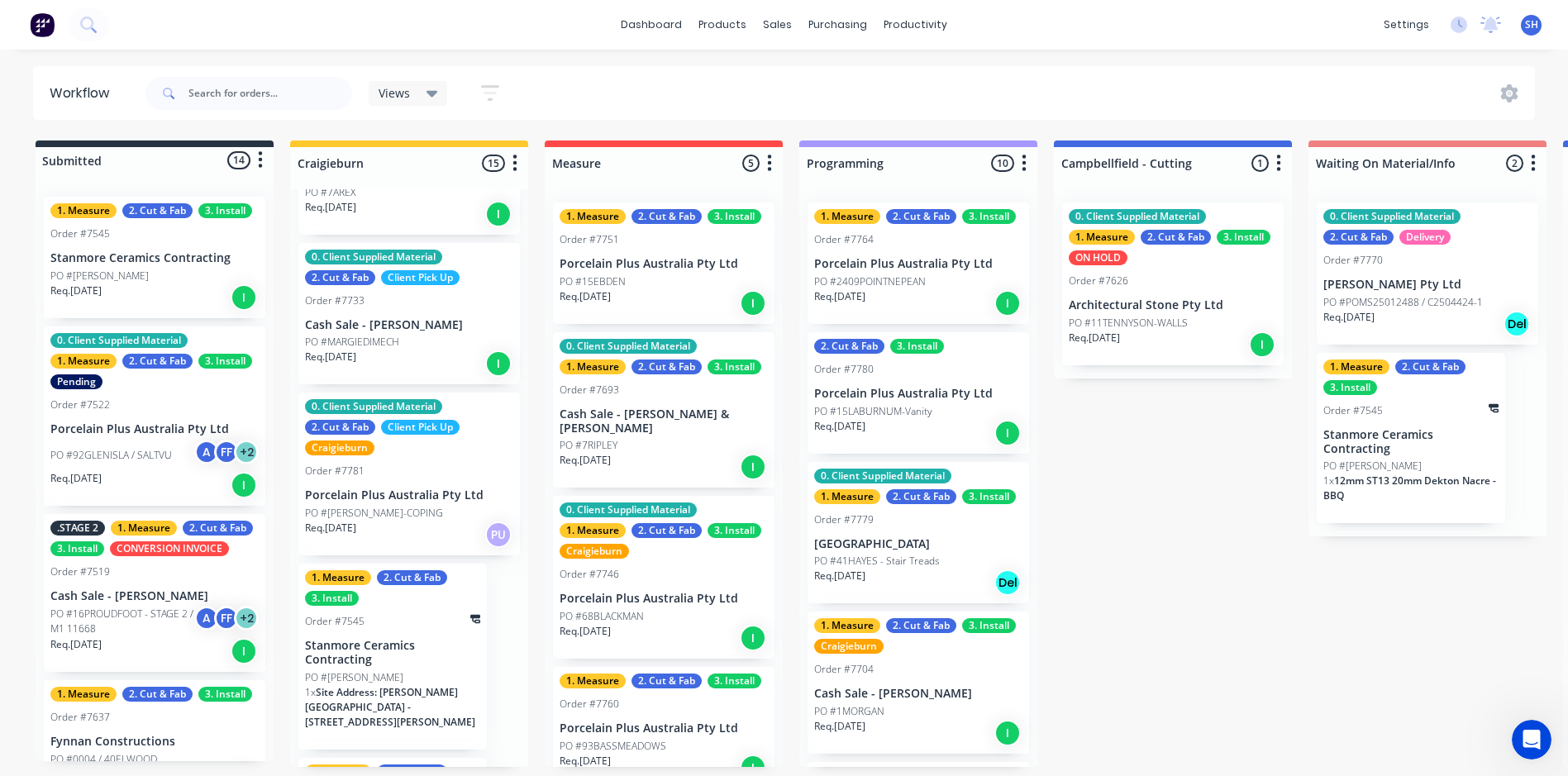
scroll to position [1654, 0]
click at [364, 505] on p "PO #REED-COPING" at bounding box center [373, 512] width 138 height 15
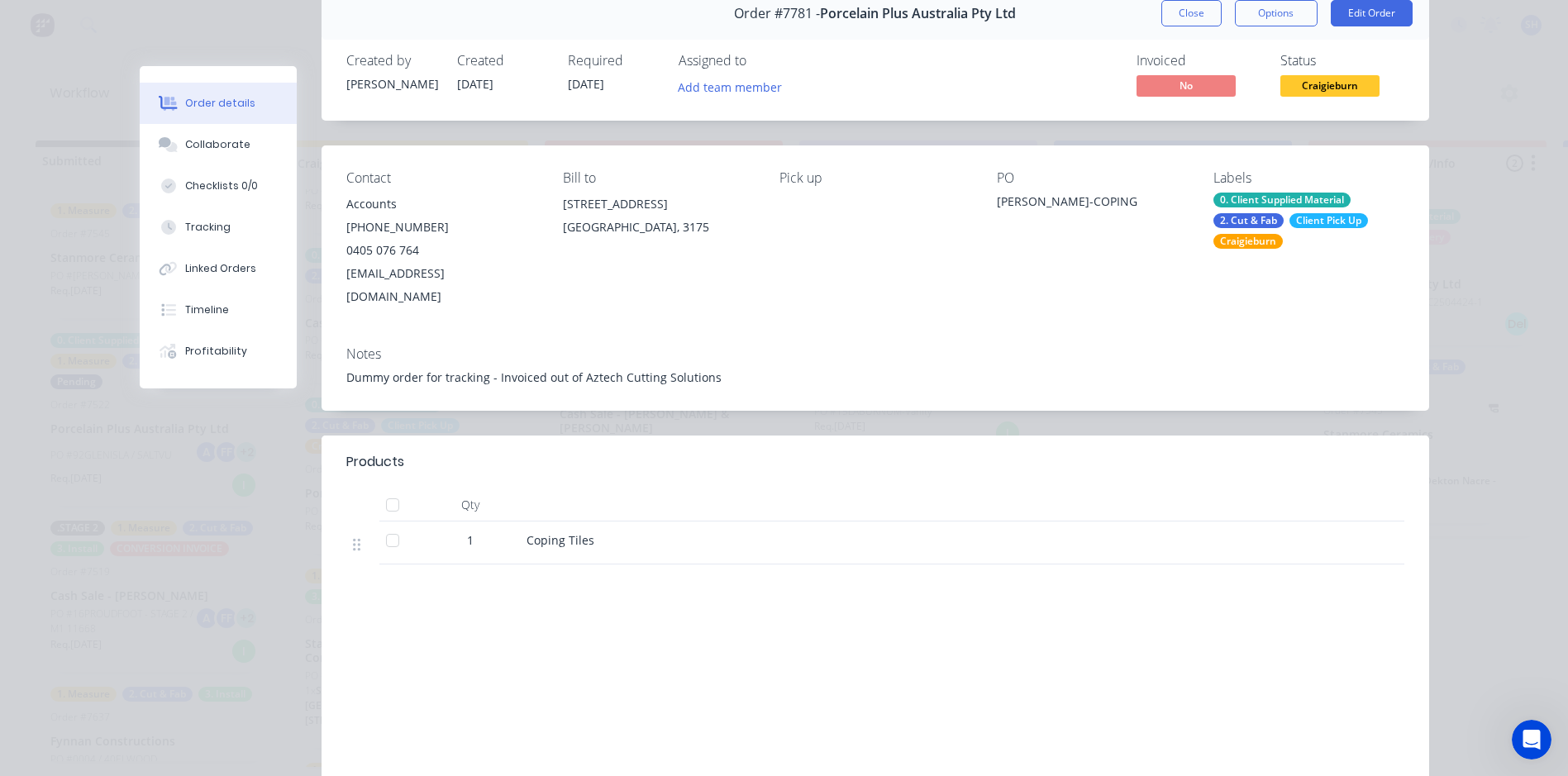
scroll to position [0, 0]
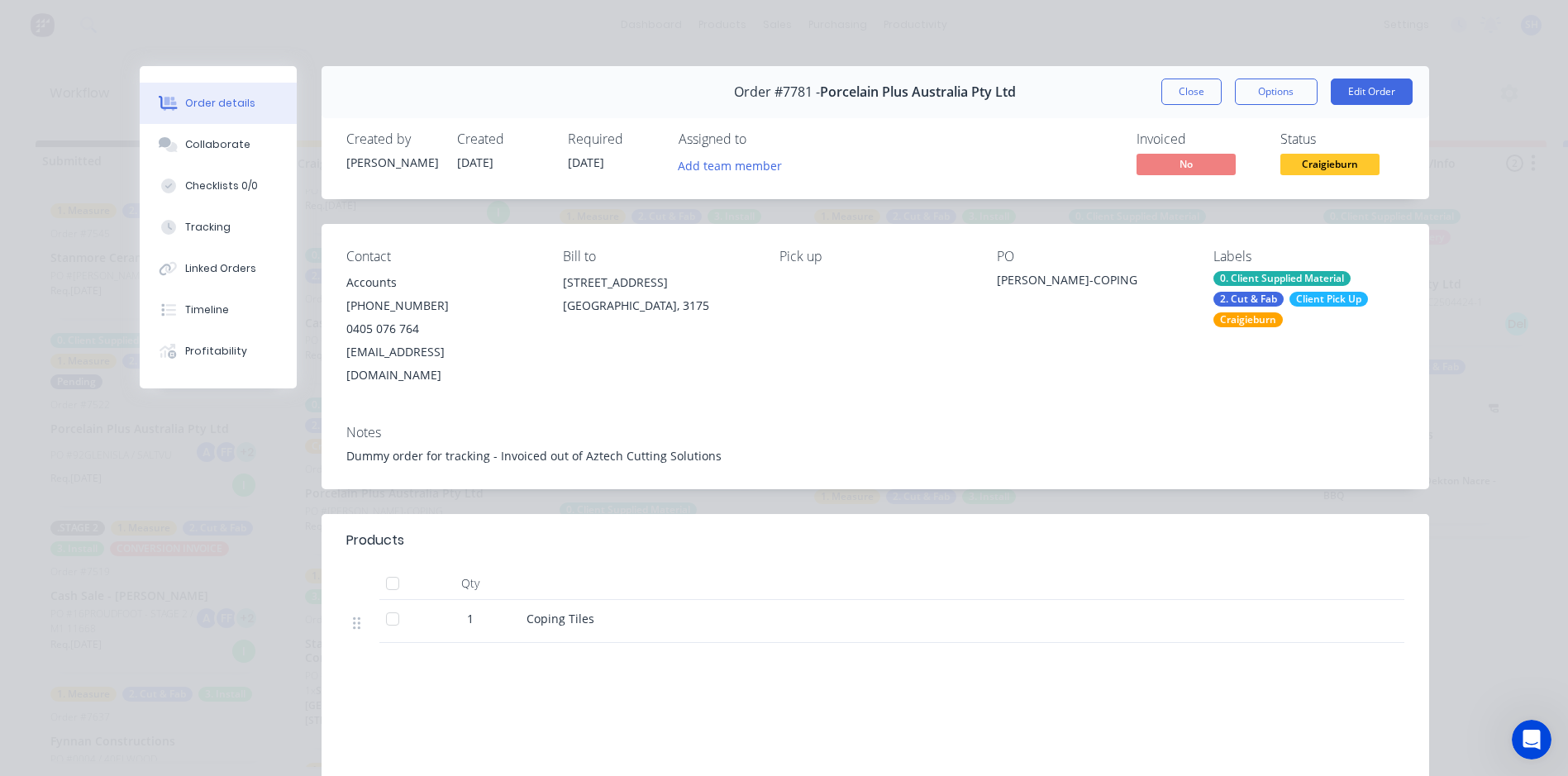
click at [1170, 96] on button "Close" at bounding box center [1191, 92] width 60 height 26
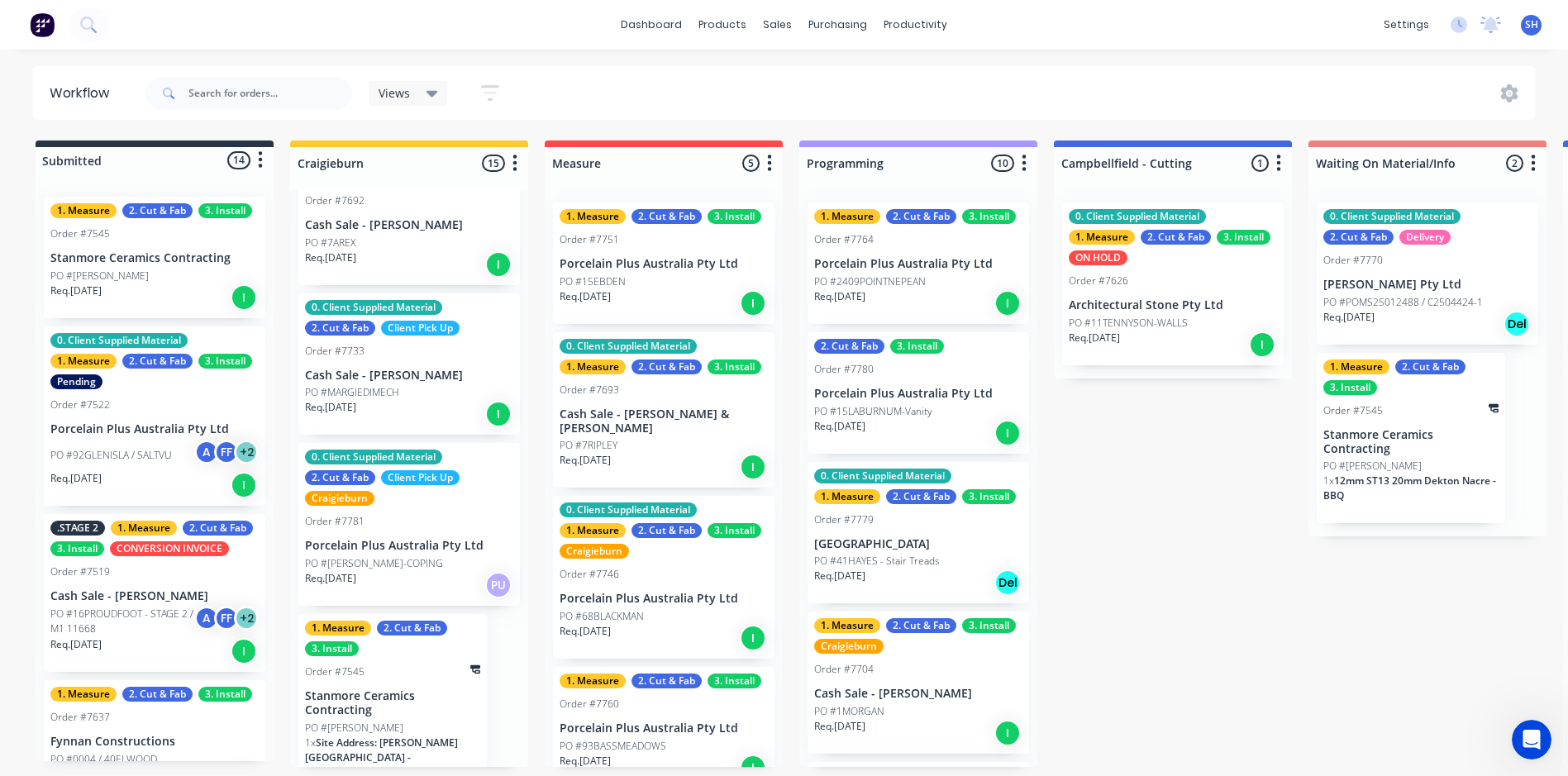
scroll to position [1379, 0]
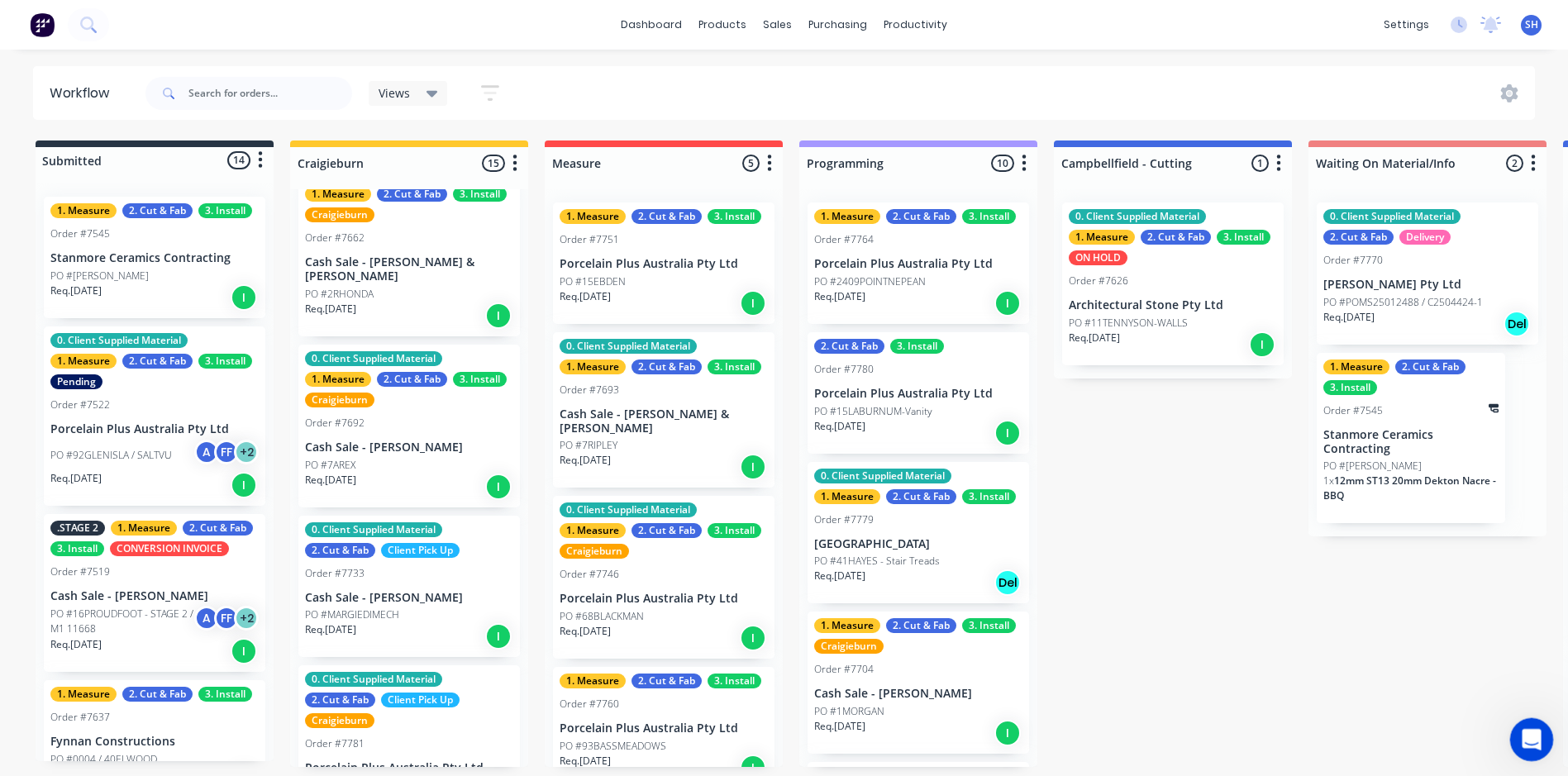
click at [1511, 729] on div "Open Intercom Messenger" at bounding box center [1529, 737] width 55 height 55
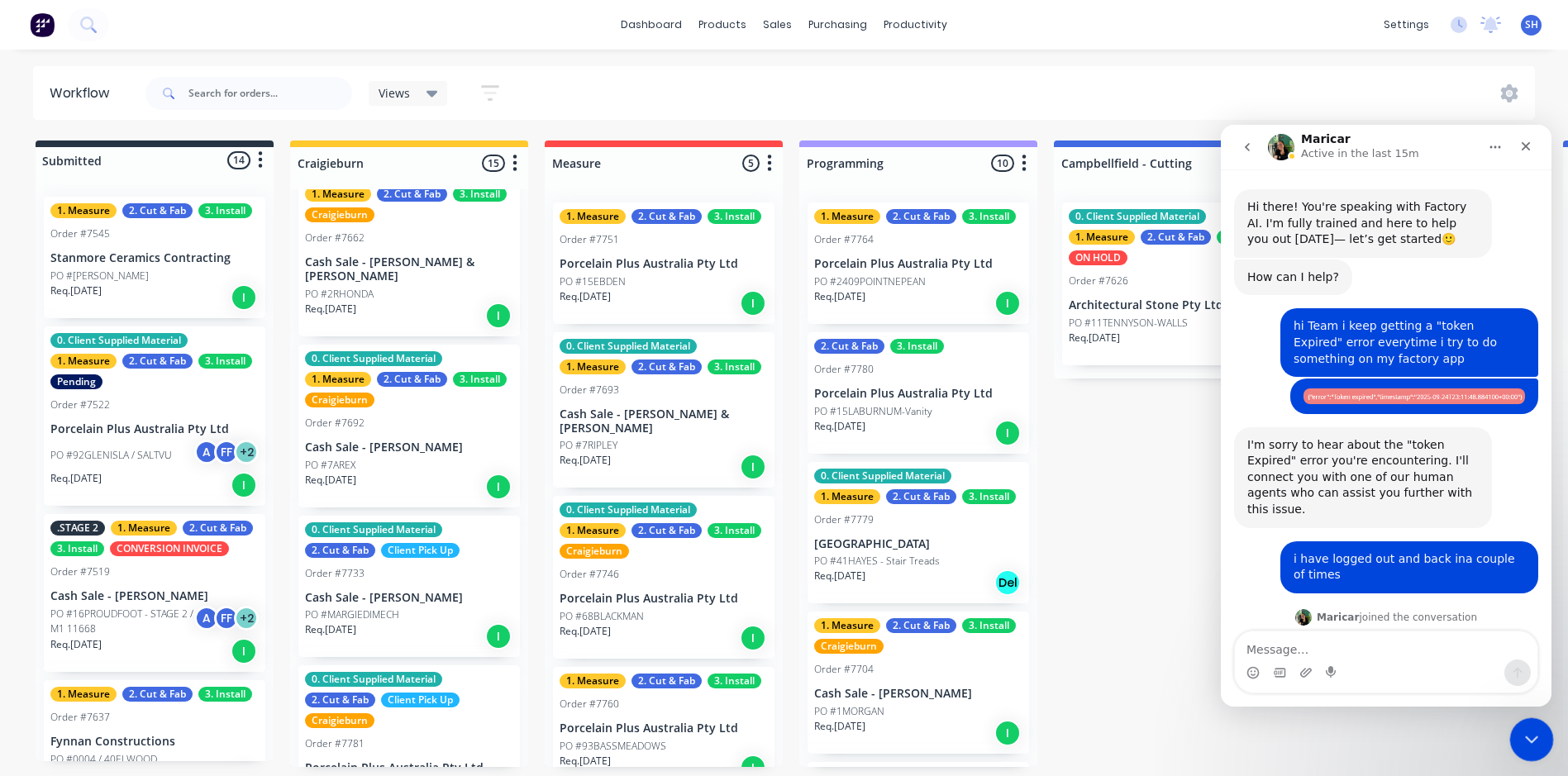
scroll to position [312, 0]
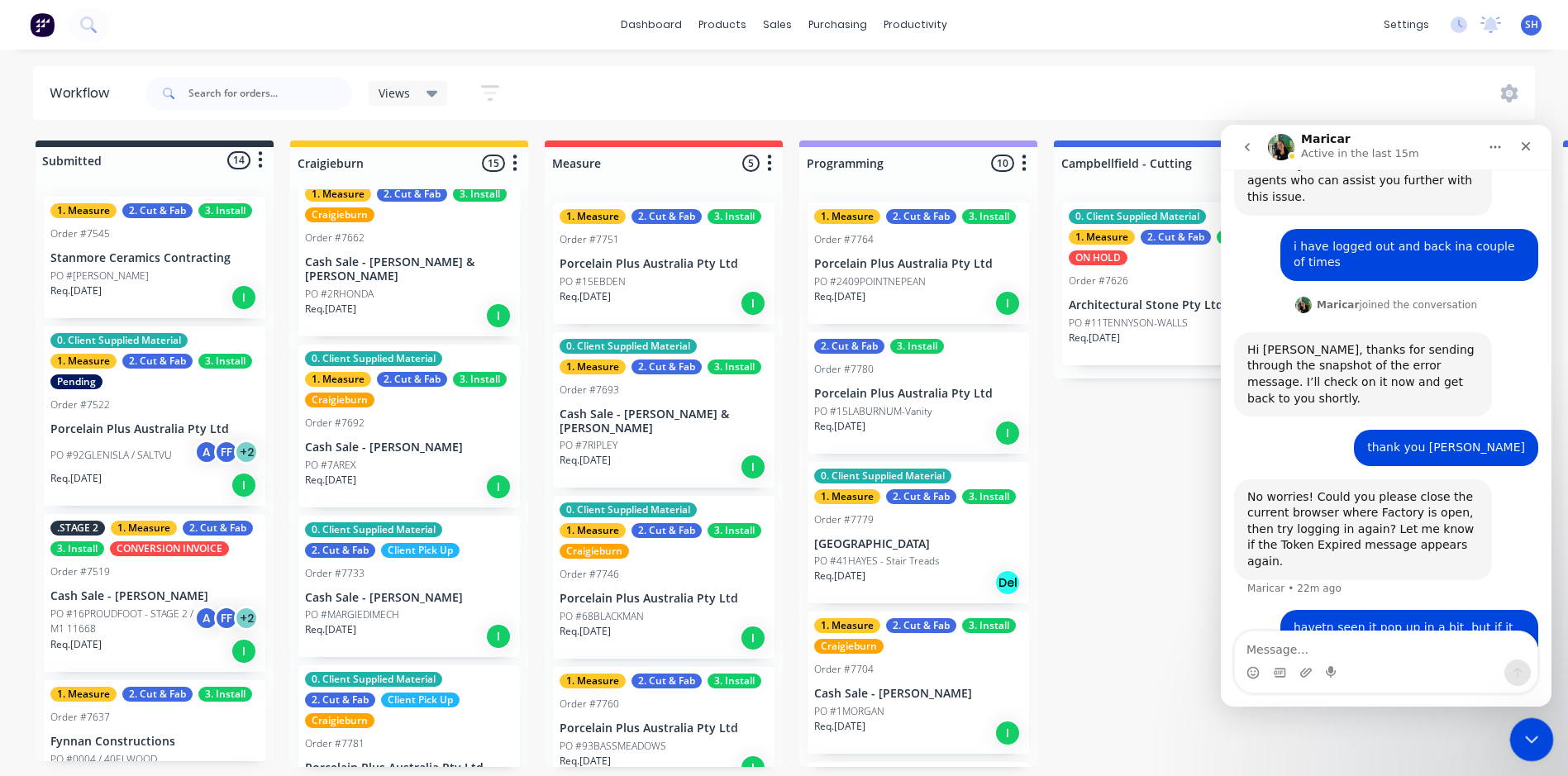
click at [1516, 738] on div "Close Intercom Messenger" at bounding box center [1529, 737] width 40 height 40
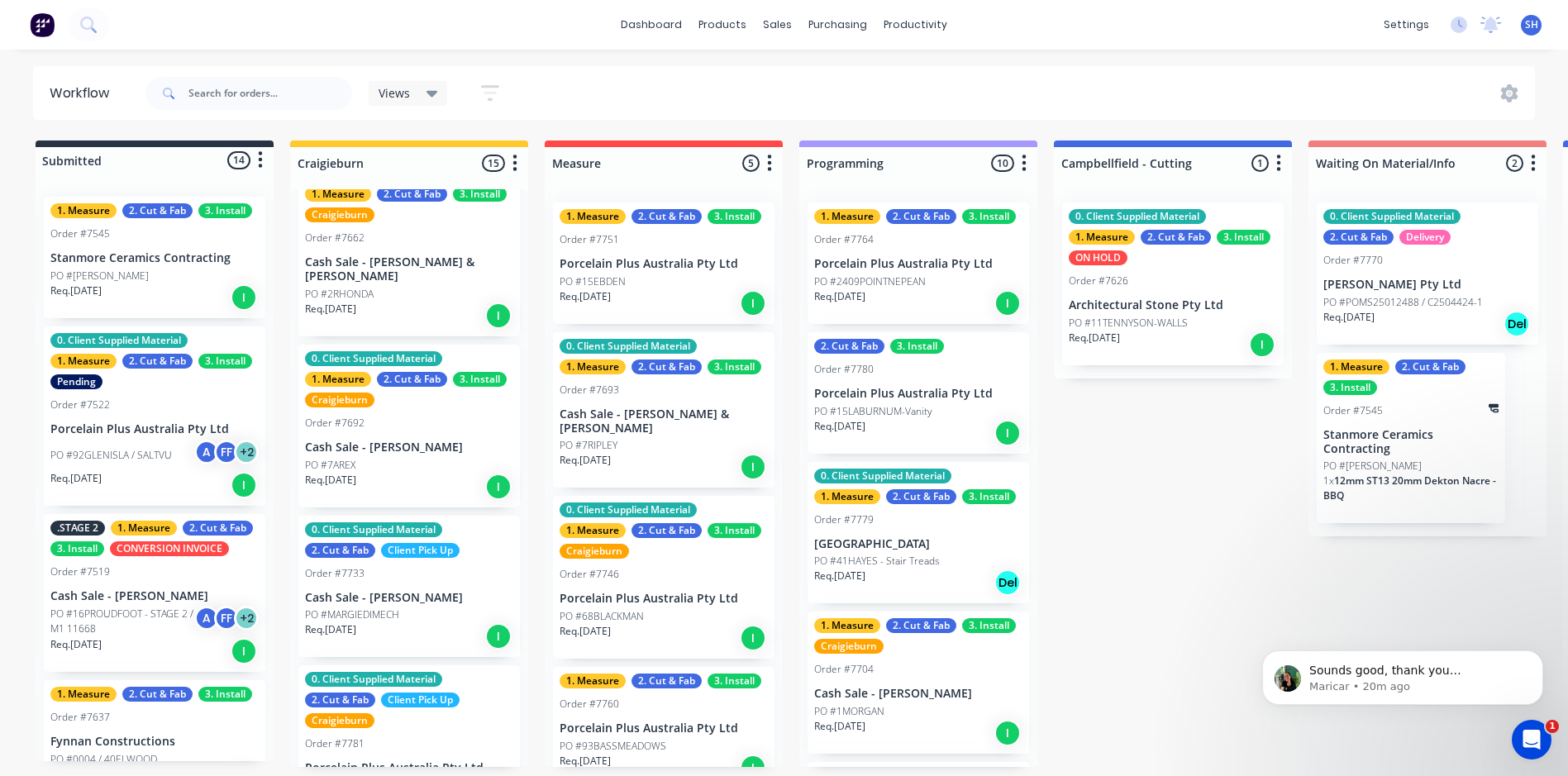
scroll to position [362, 0]
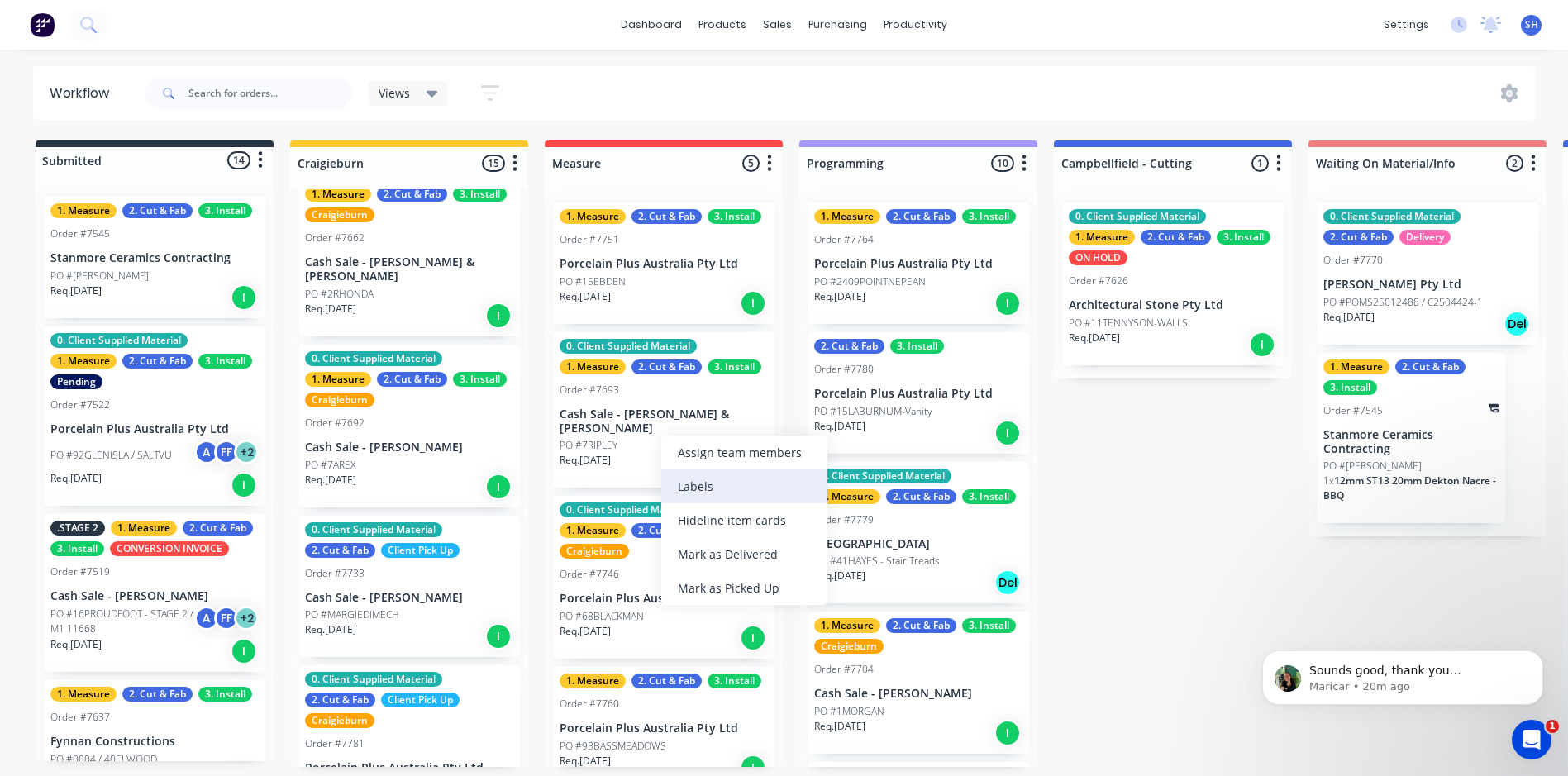
click at [685, 480] on div "Labels" at bounding box center [744, 486] width 166 height 33
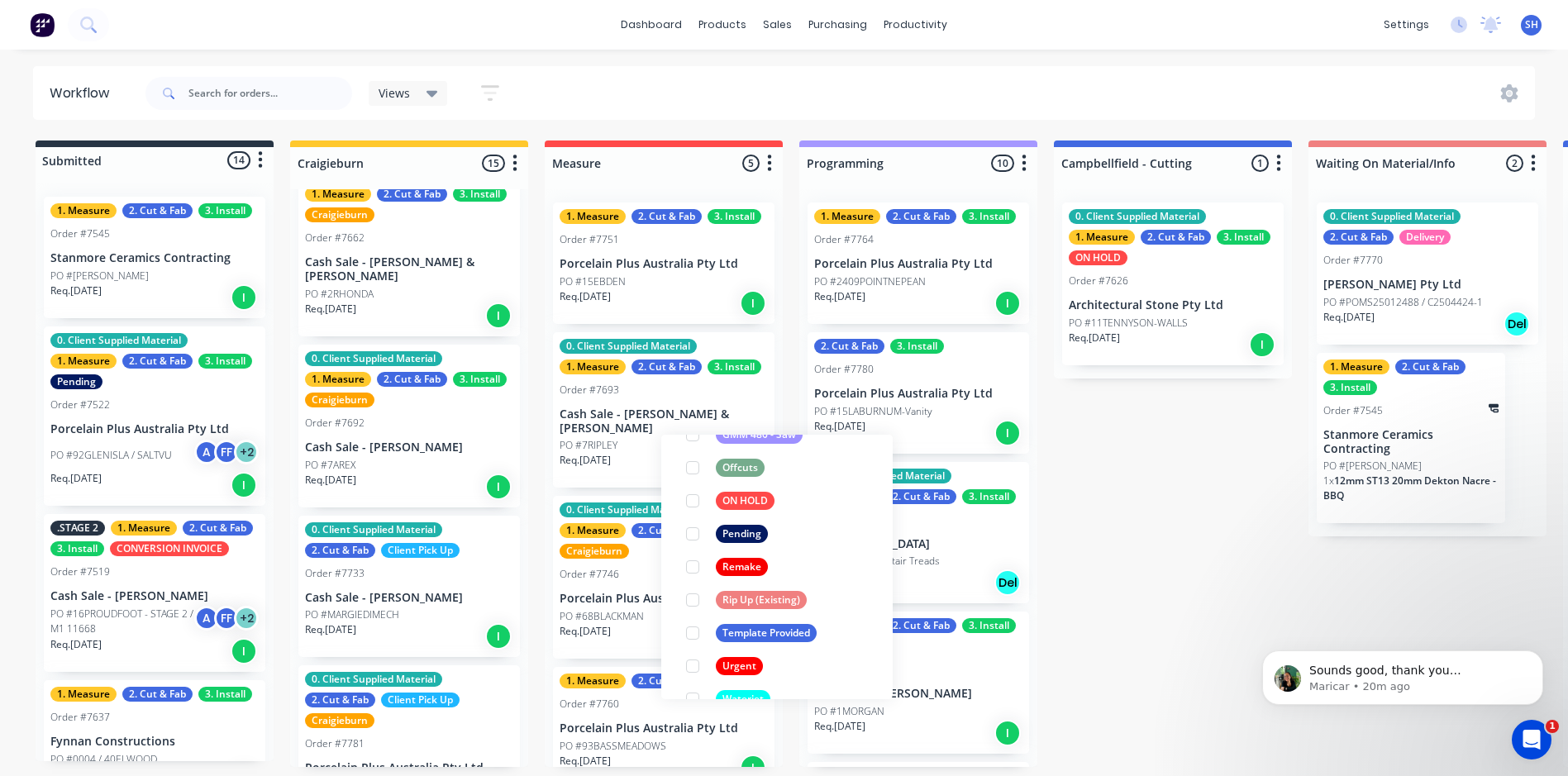
scroll to position [529, 0]
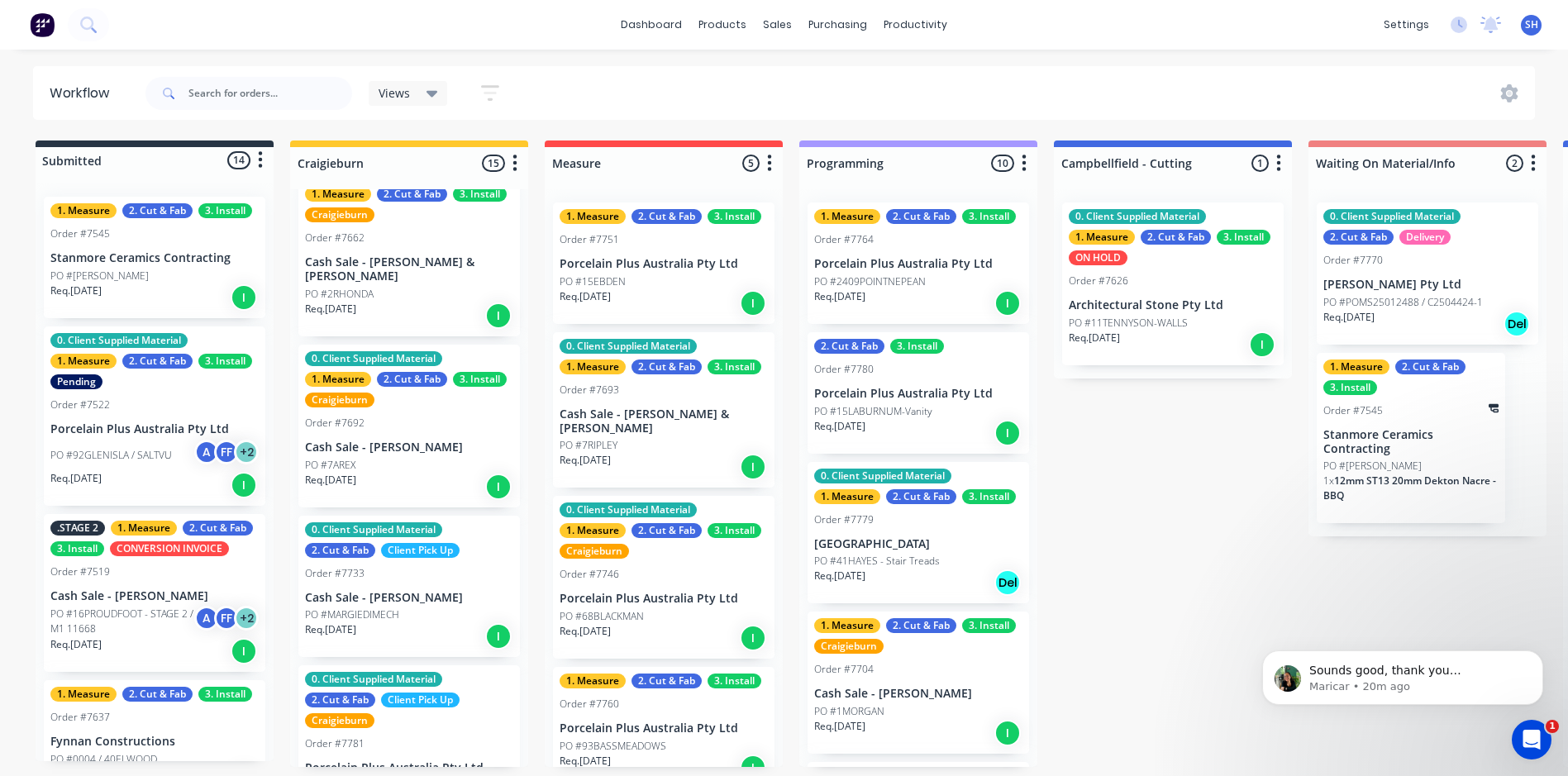
click at [1513, 736] on div "Open Intercom Messenger" at bounding box center [1529, 737] width 55 height 55
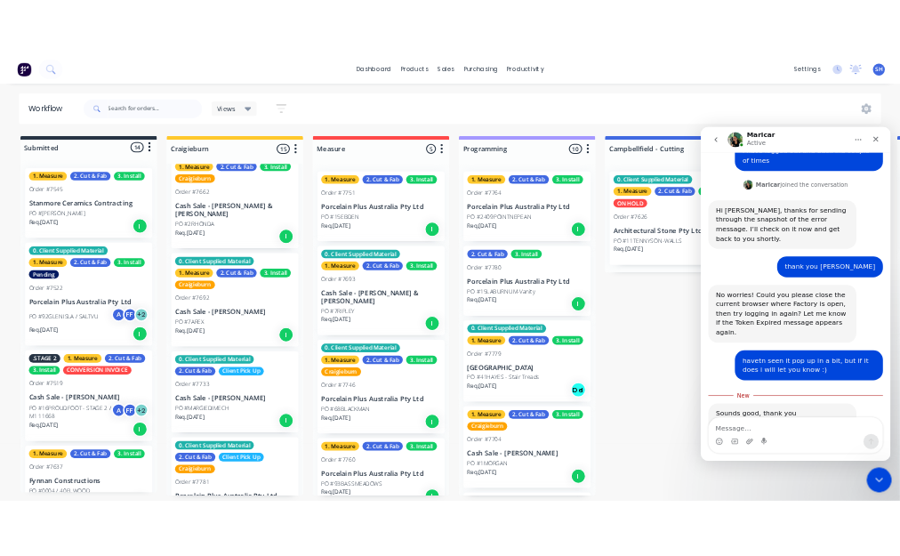
scroll to position [4, 0]
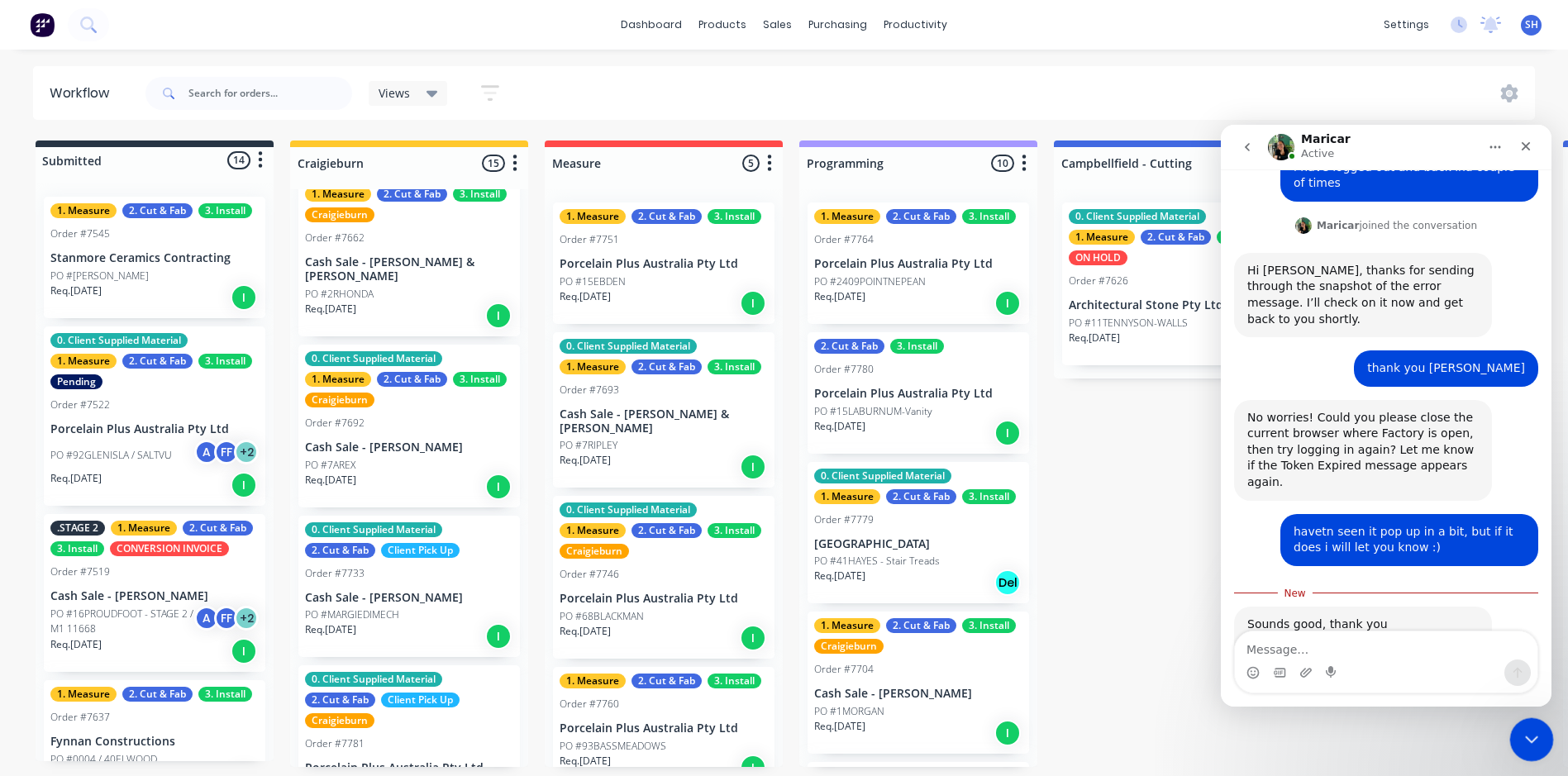
click at [1512, 736] on div "Close Intercom Messenger" at bounding box center [1529, 737] width 40 height 40
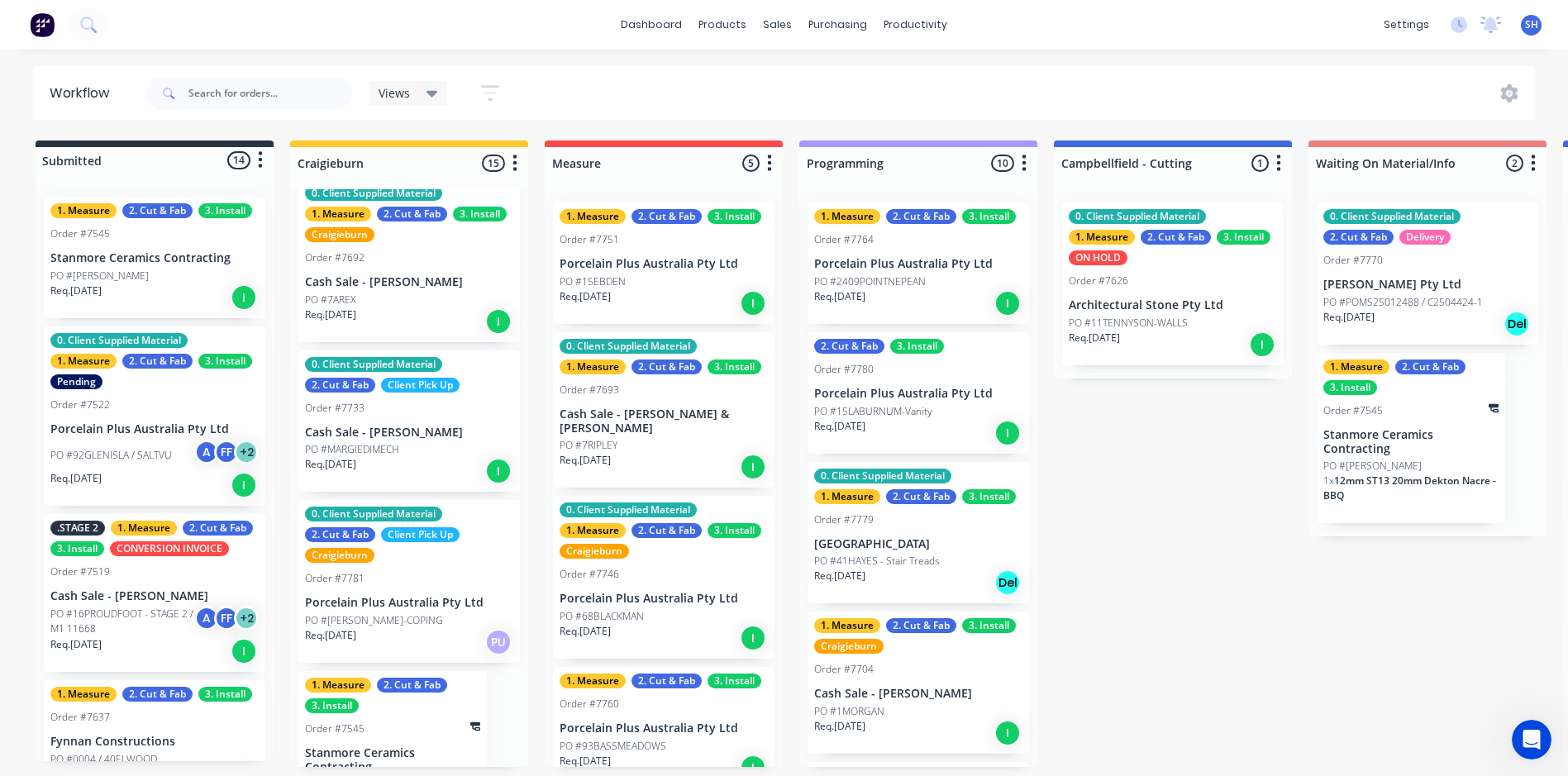
scroll to position [389, 0]
